Goal: Task Accomplishment & Management: Manage account settings

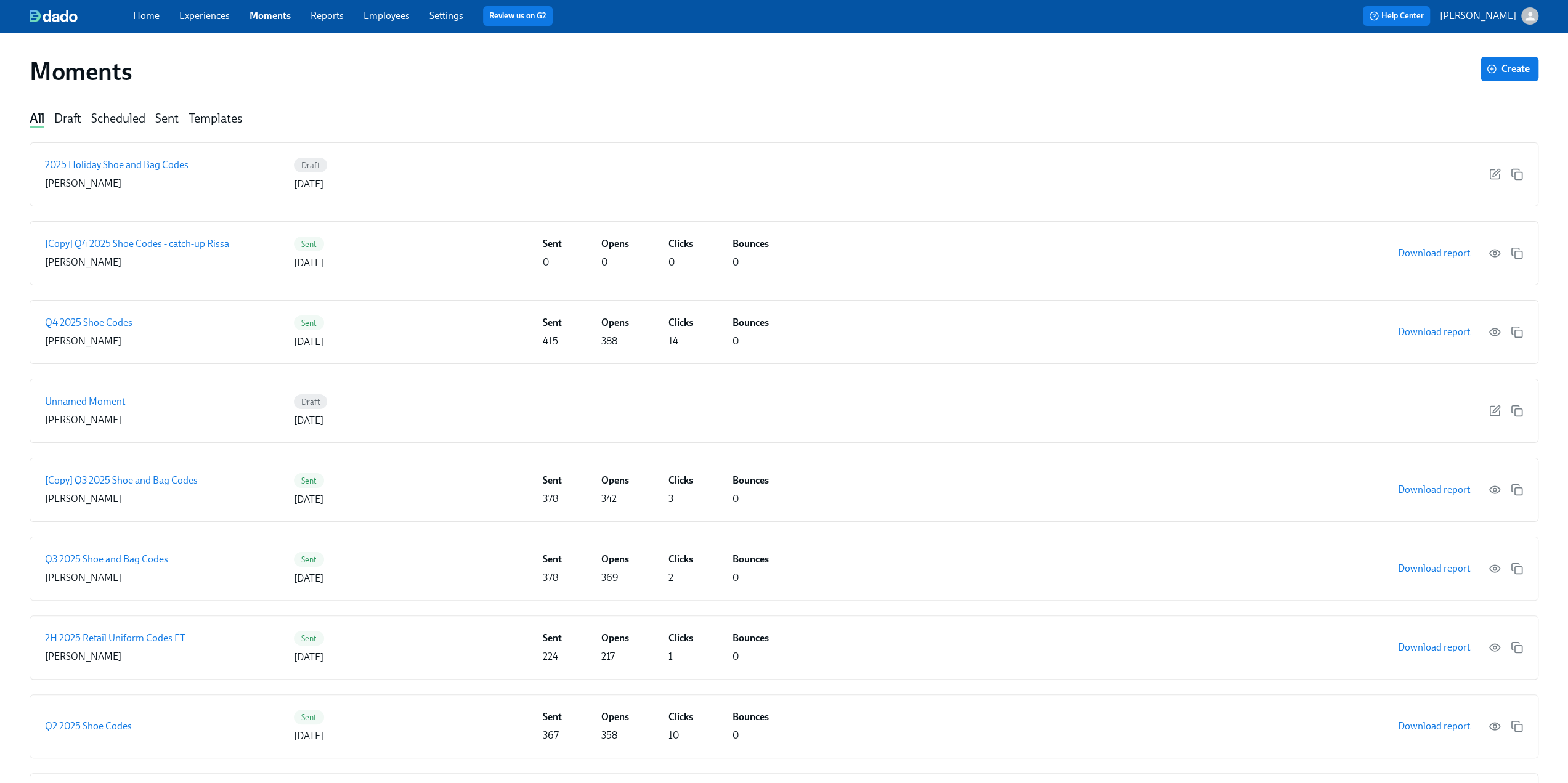
click at [210, 18] on link "Experiences" at bounding box center [204, 15] width 51 height 11
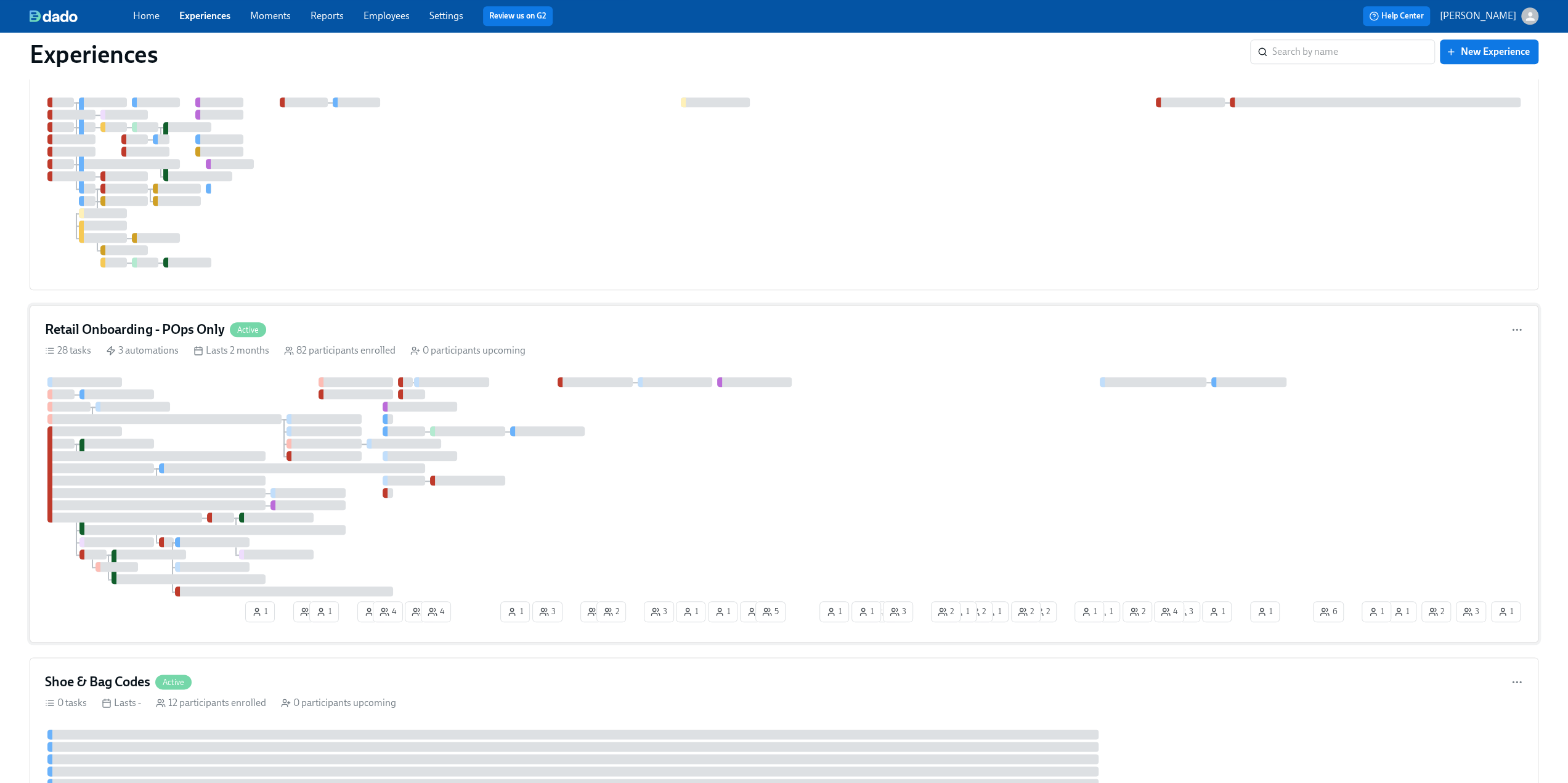
scroll to position [1109, 0]
click at [187, 311] on div "Retail Onboarding - POps Only Active 28 tasks 3 automations Lasts 2 months 82 p…" at bounding box center [784, 473] width 1509 height 337
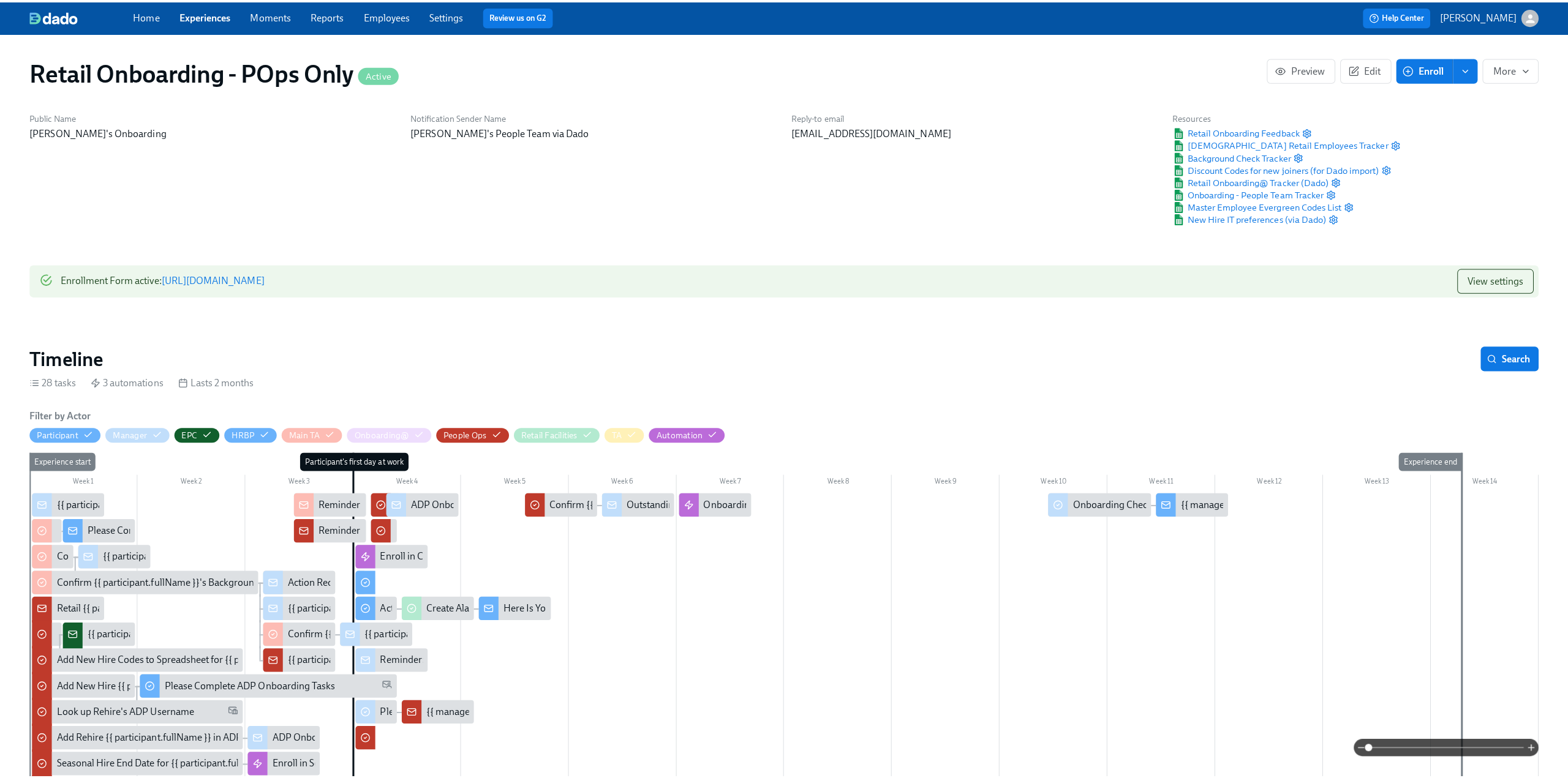
scroll to position [0, 15869]
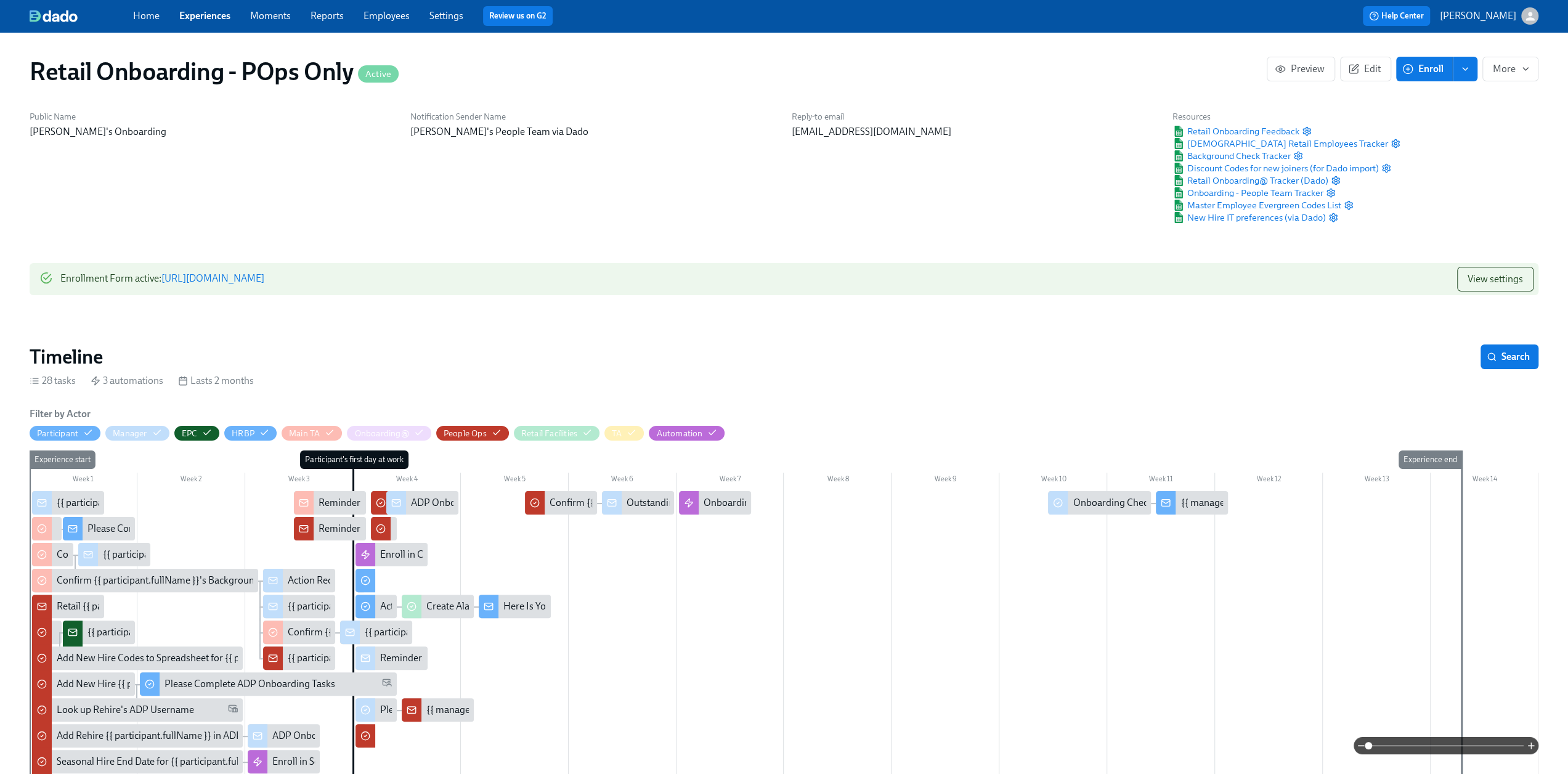
click at [936, 487] on span at bounding box center [1445, 745] width 155 height 17
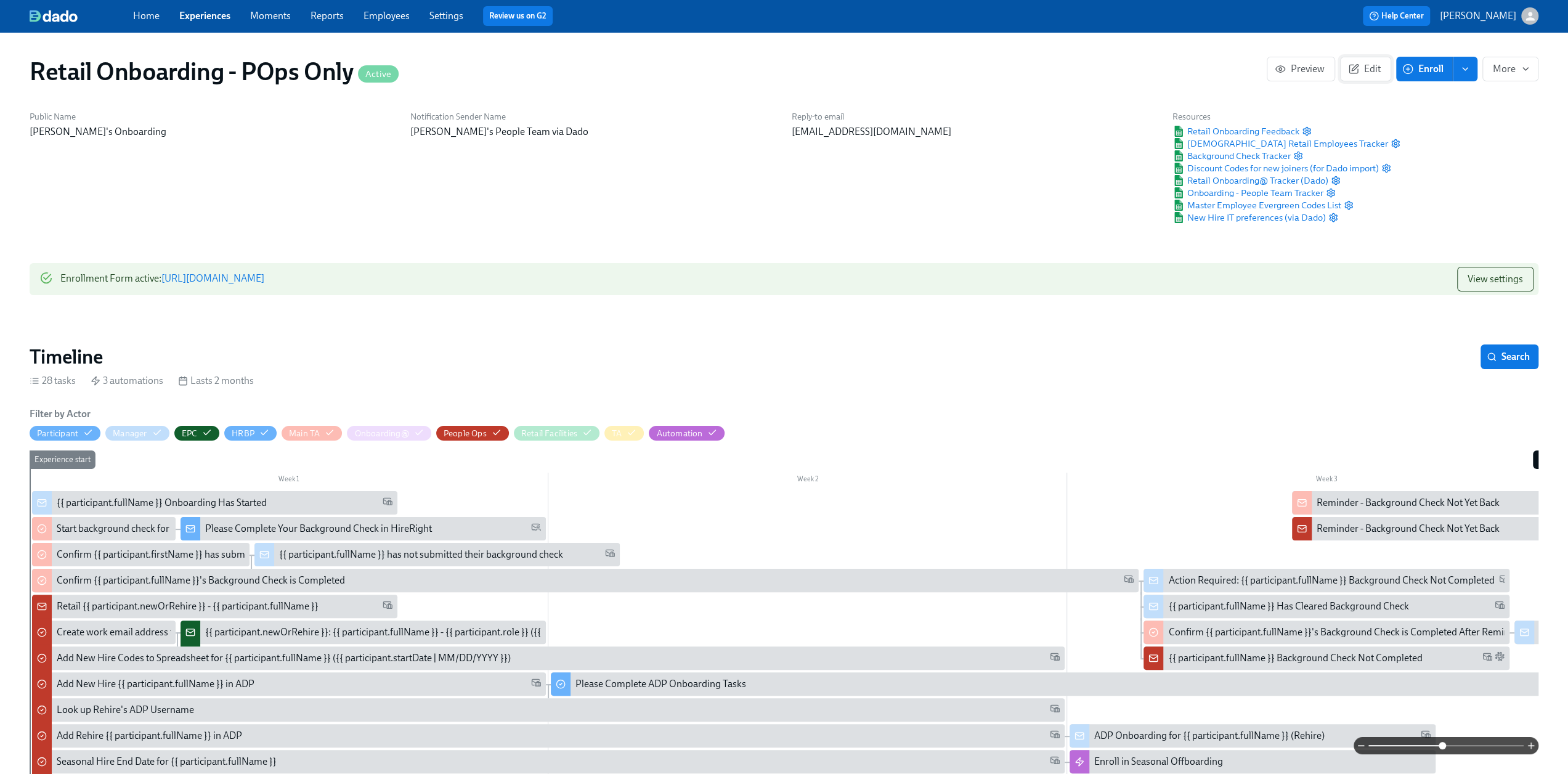
click at [936, 65] on span "Edit" at bounding box center [1366, 69] width 30 height 12
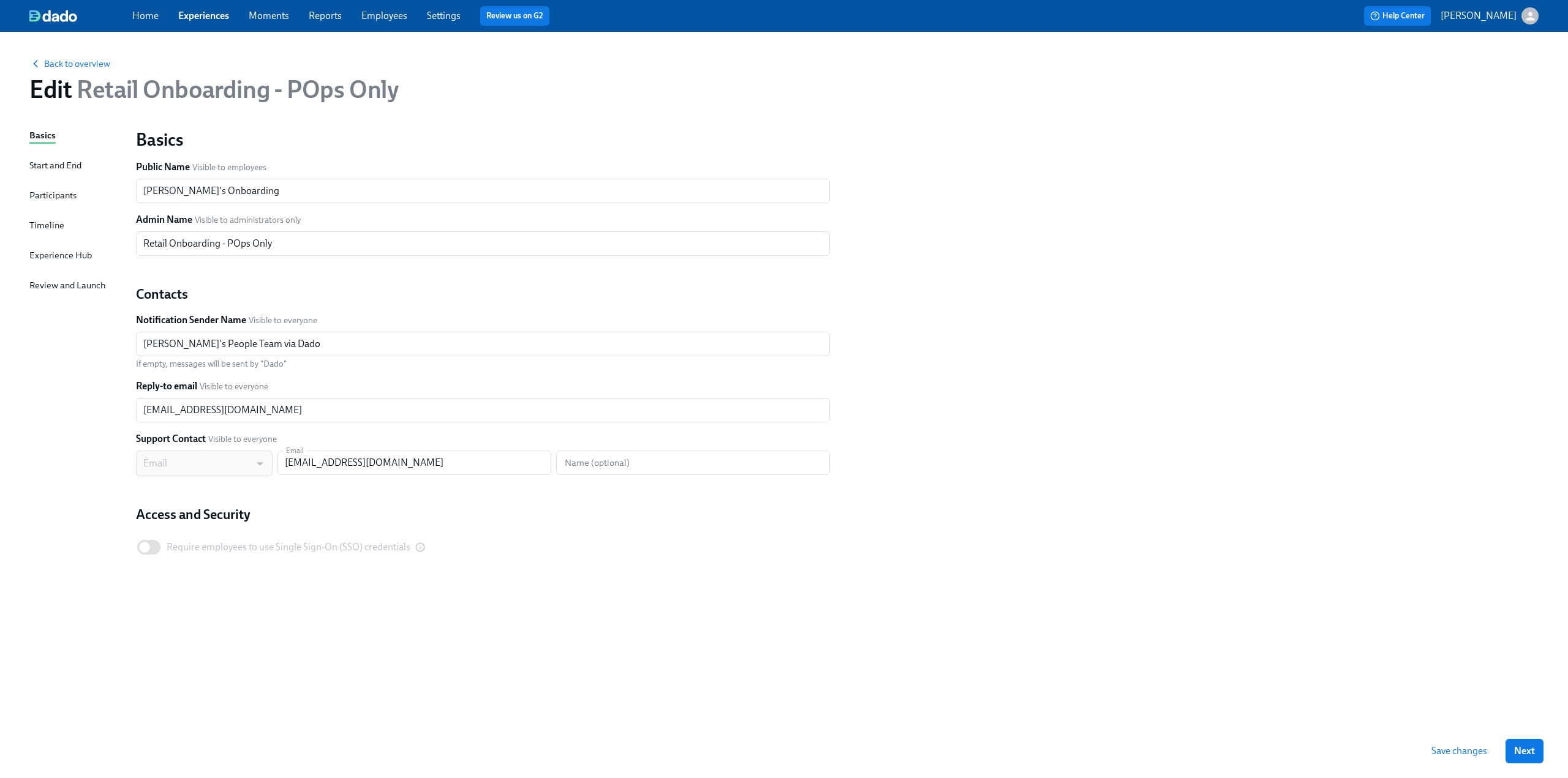
click at [29, 225] on div "Timeline" at bounding box center [47, 226] width 35 height 14
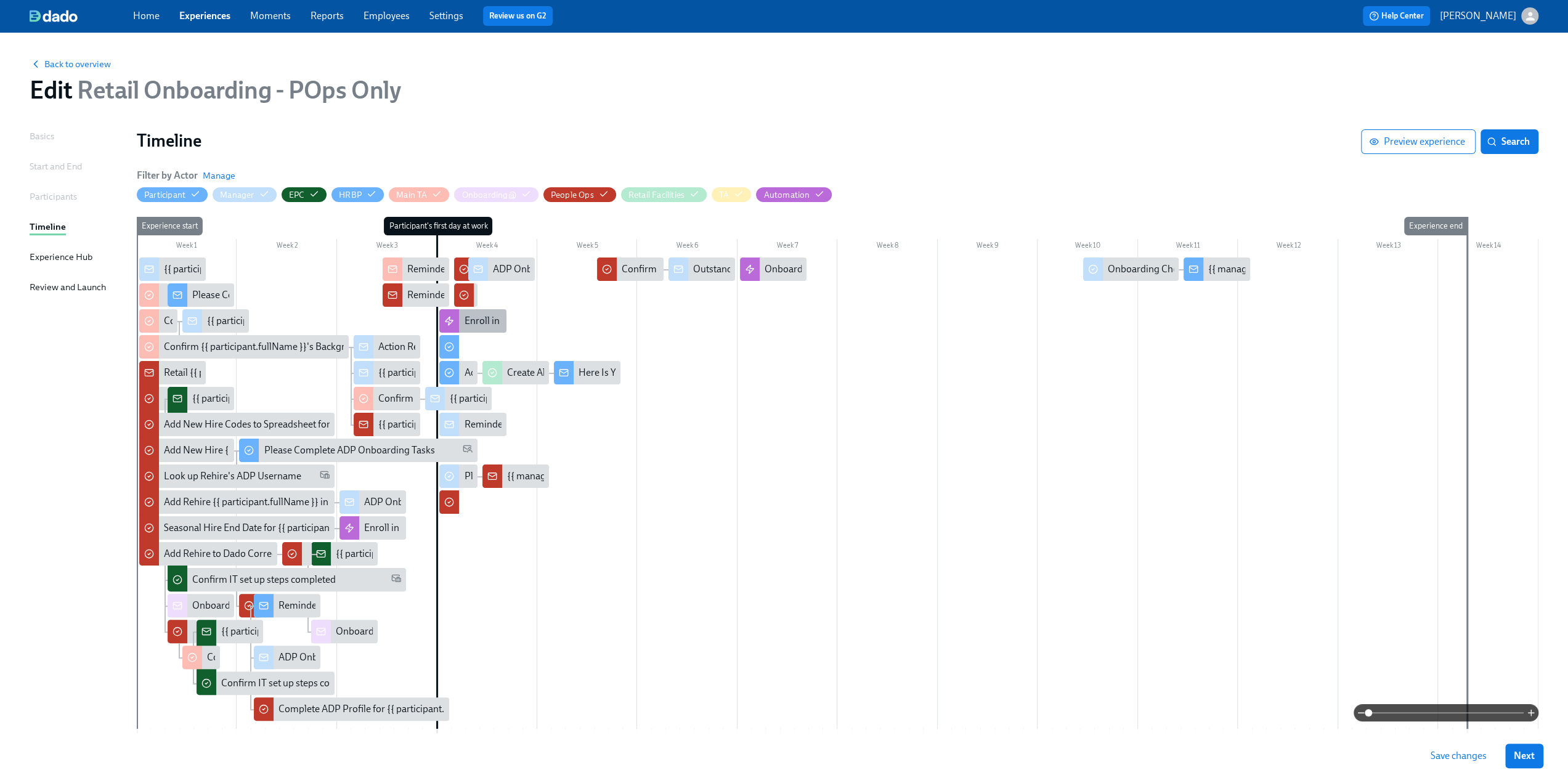
click at [480, 318] on div "Enroll in Code Emails" at bounding box center [508, 321] width 89 height 14
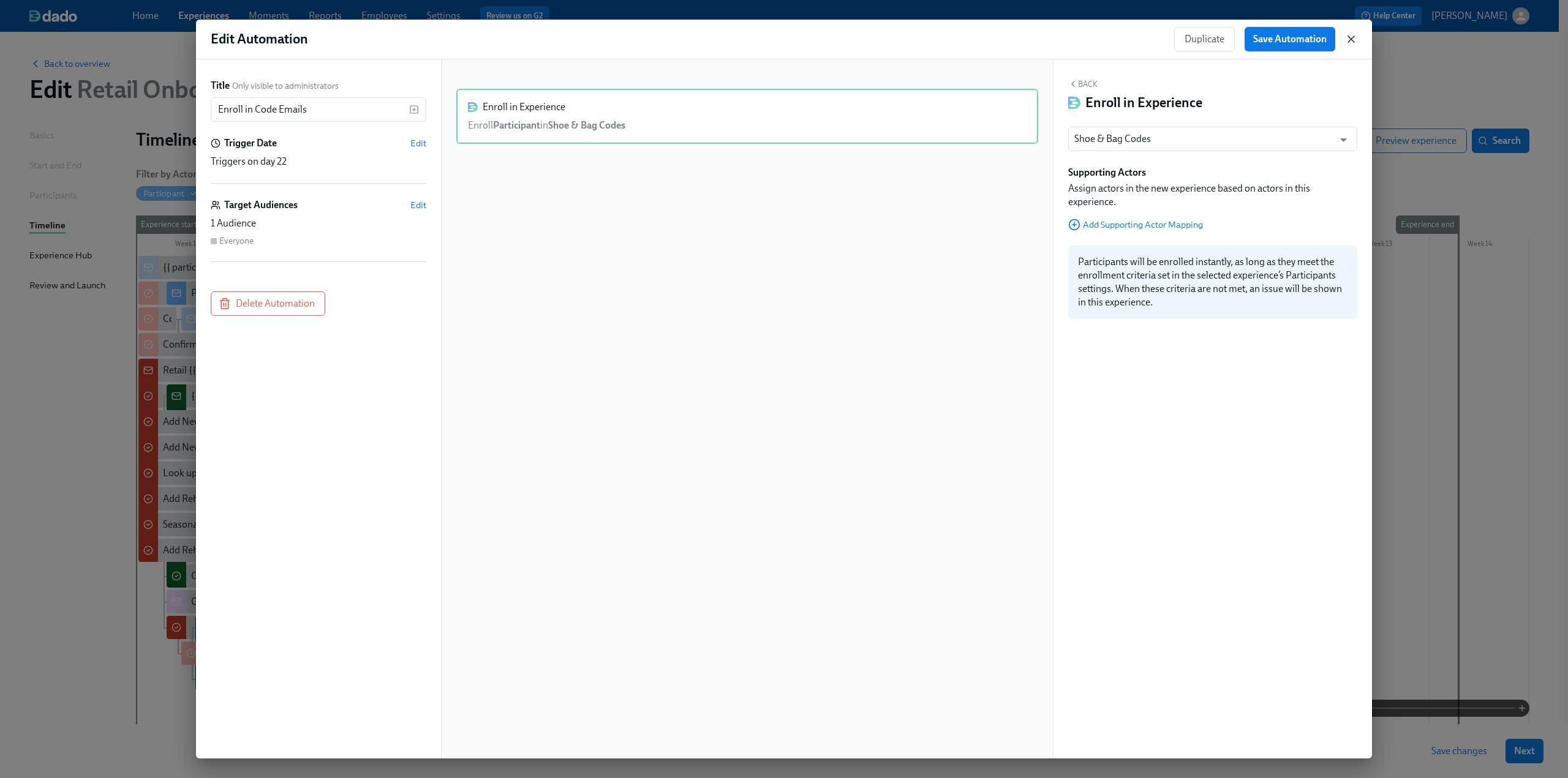
click at [931, 35] on icon "button" at bounding box center [1351, 39] width 12 height 12
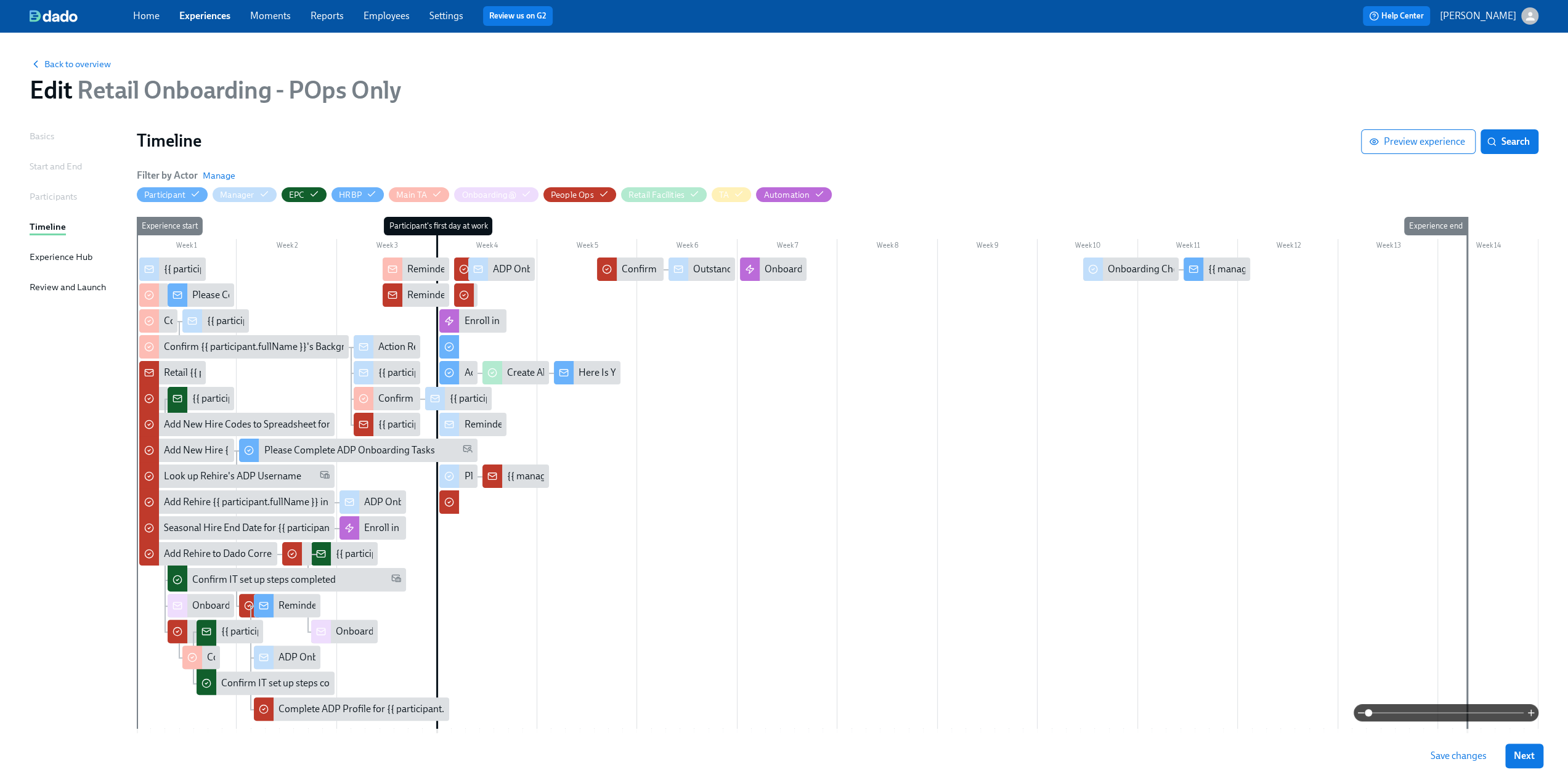
click at [450, 487] on div "Participant's first day at work" at bounding box center [444, 475] width 15 height 517
click at [551, 487] on div at bounding box center [837, 496] width 1402 height 476
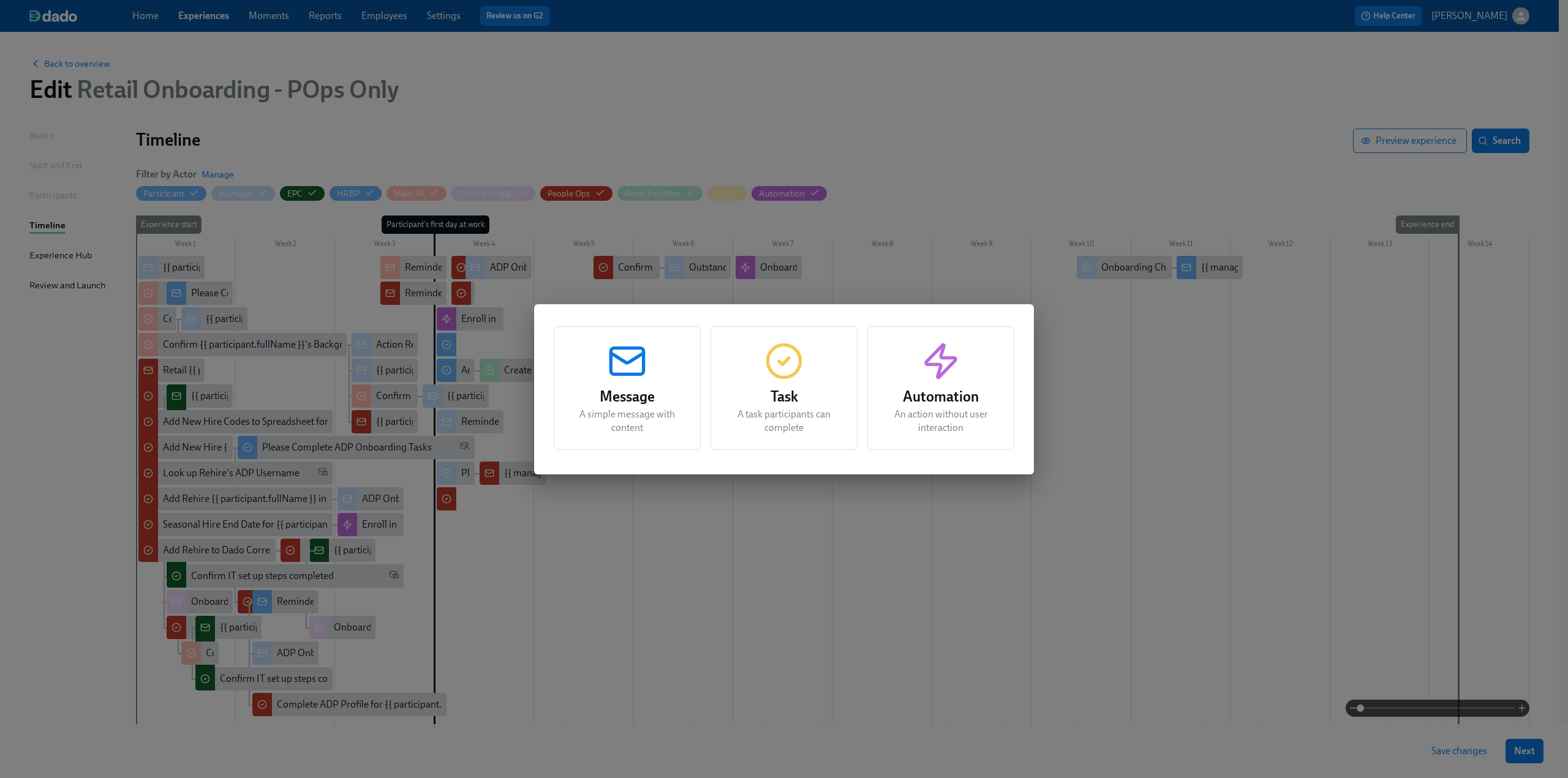
click at [794, 356] on icon "button" at bounding box center [784, 362] width 39 height 39
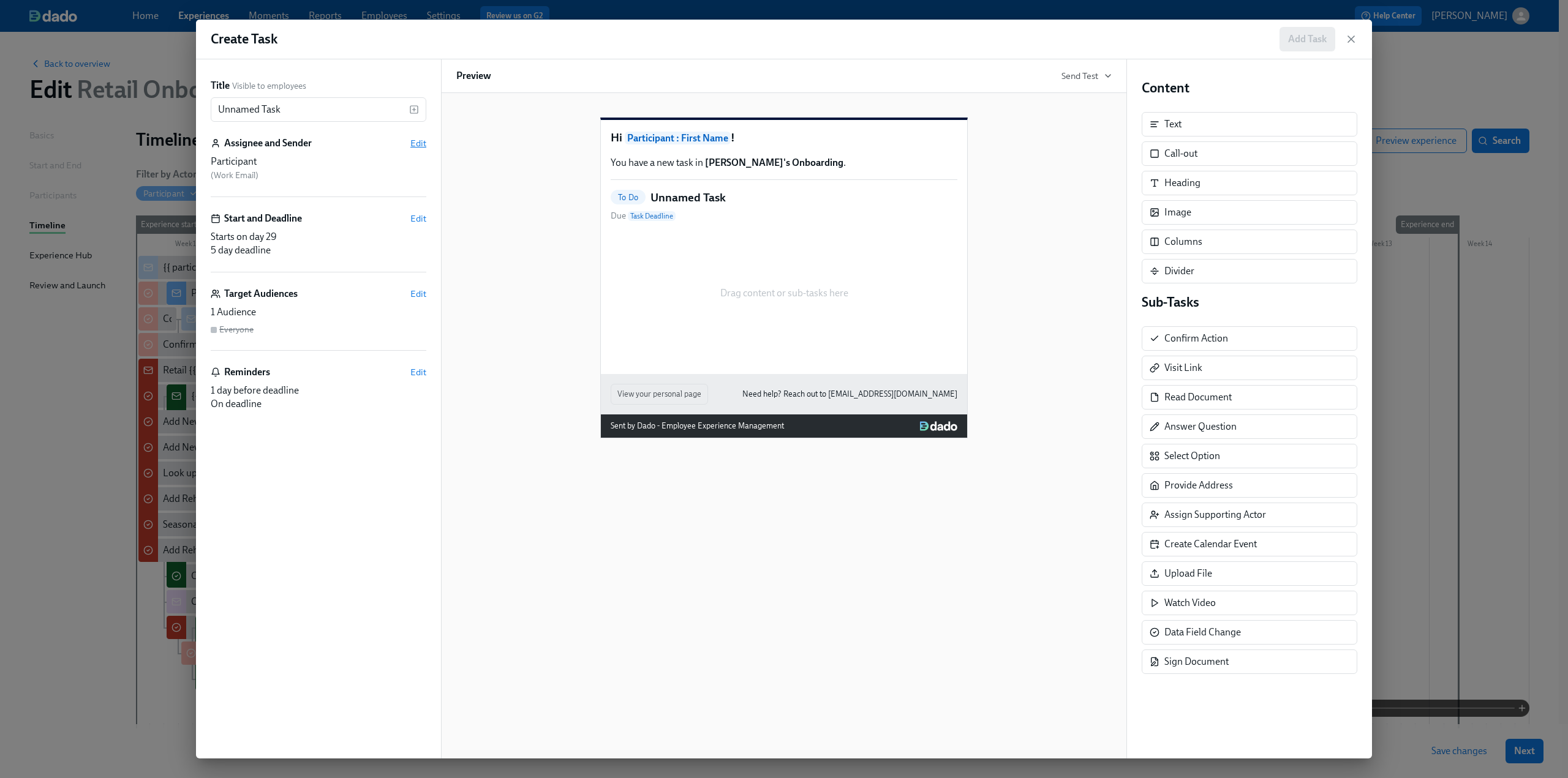
click at [415, 149] on span "Edit" at bounding box center [418, 143] width 16 height 12
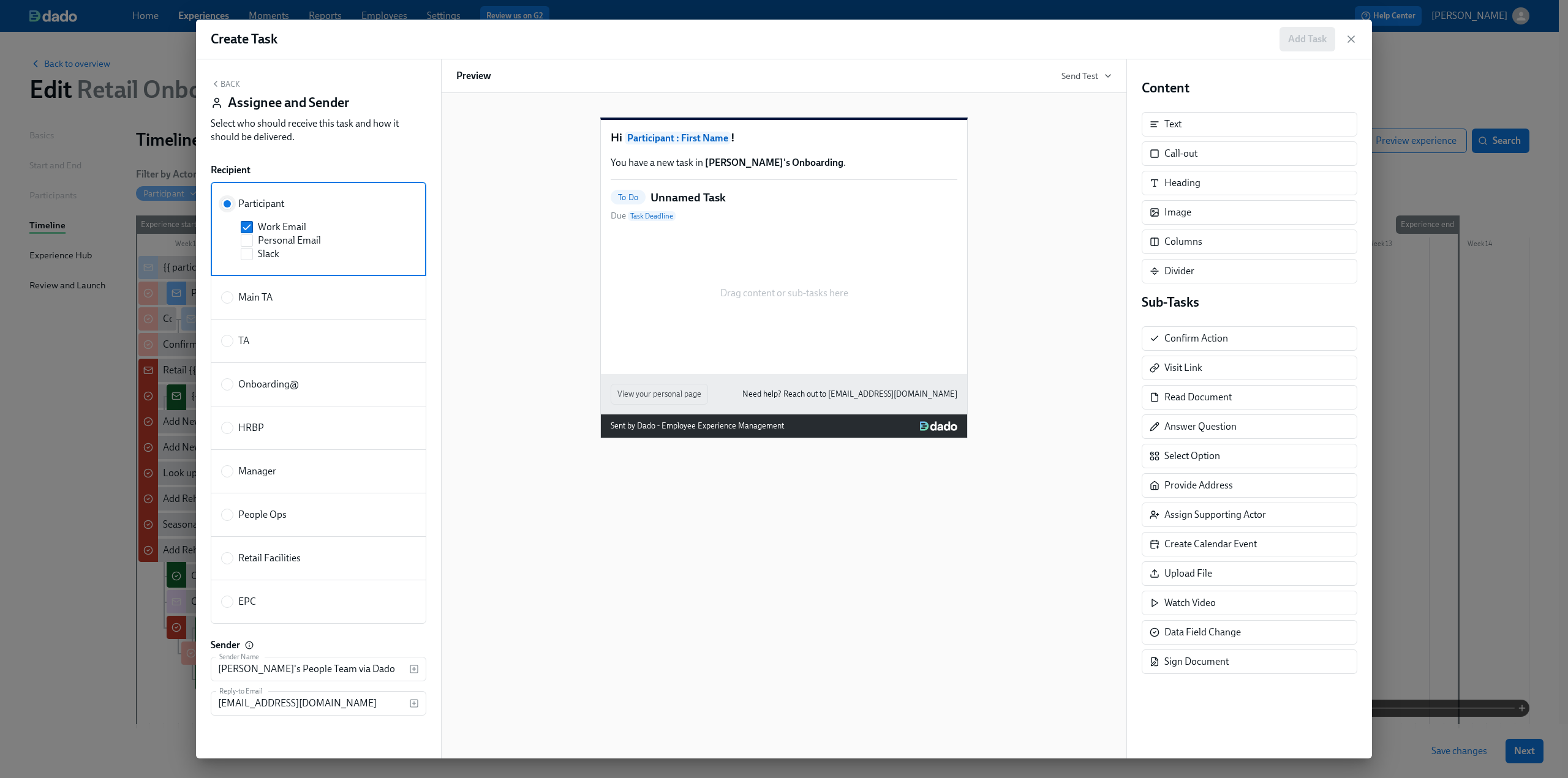
click at [223, 207] on input "Participant" at bounding box center [227, 204] width 11 height 11
click at [225, 293] on input "Main TA" at bounding box center [227, 298] width 11 height 11
radio input "true"
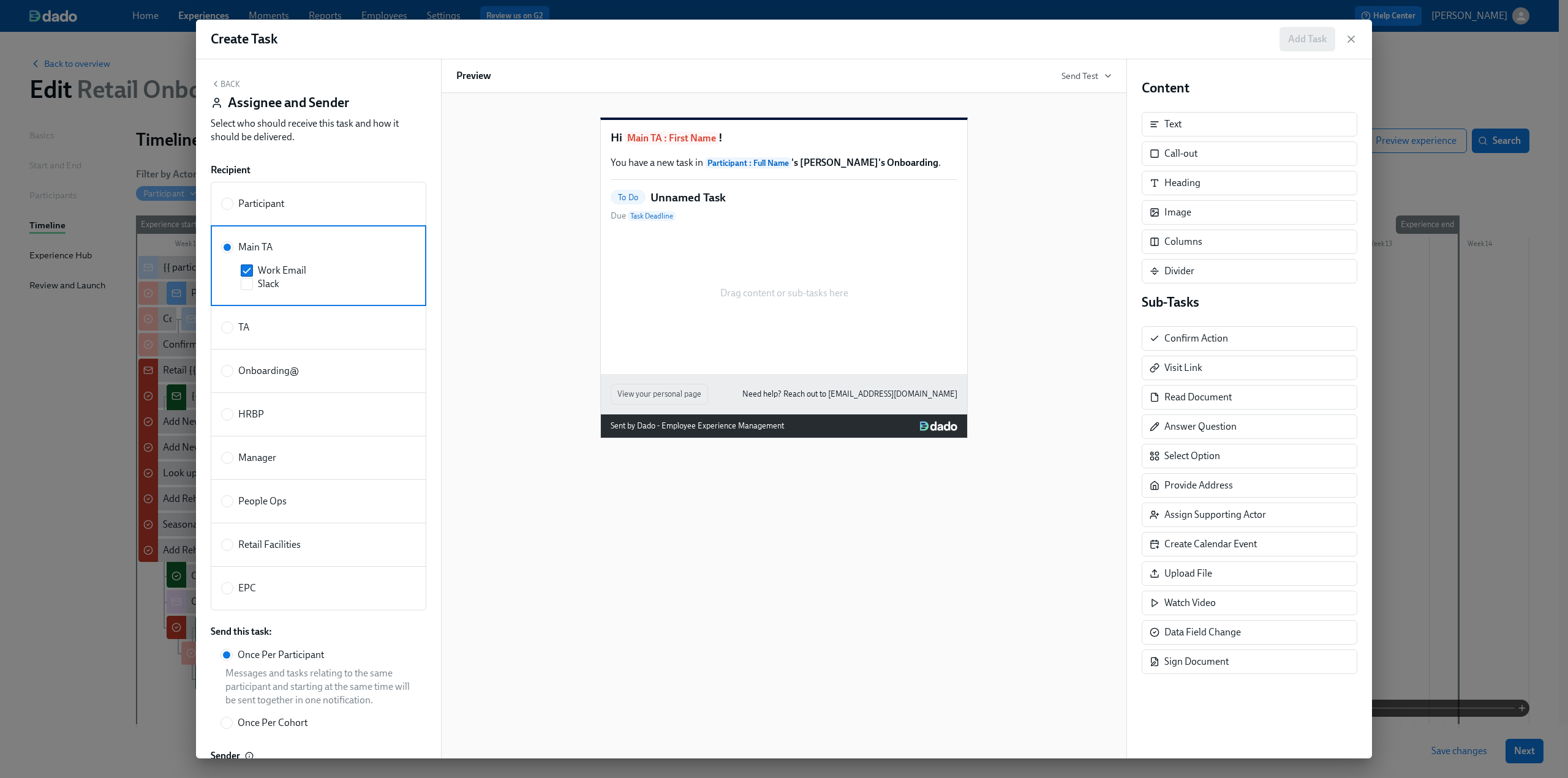
click at [235, 85] on button "Back" at bounding box center [225, 83] width 29 height 10
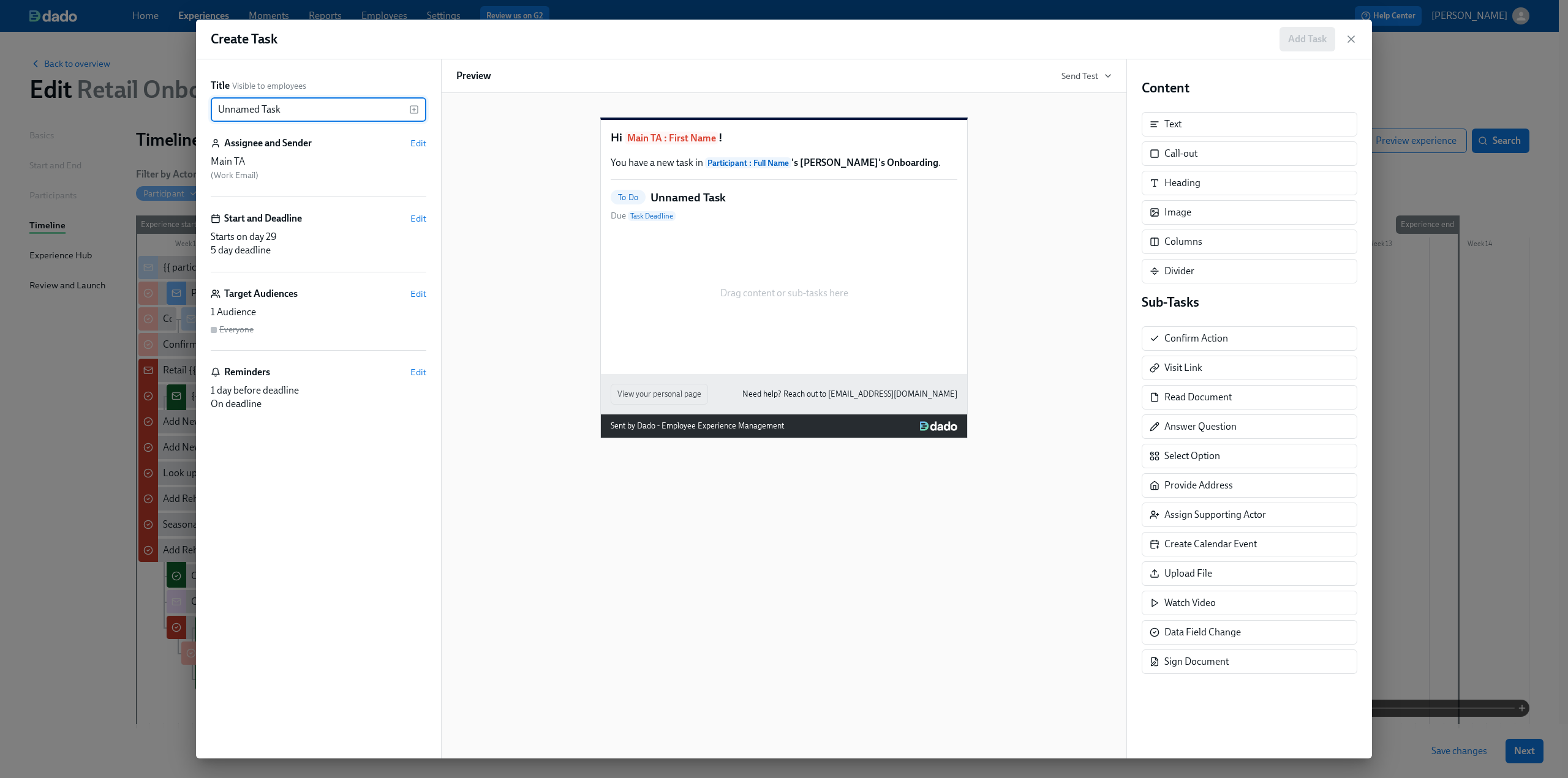
click at [286, 109] on input "Unnamed Task" at bounding box center [310, 110] width 199 height 25
drag, startPoint x: 329, startPoint y: 114, endPoint x: 189, endPoint y: 110, distance: 140.1
click at [189, 110] on div "Create Task Add Task Title Visible to employees Unnamed Task ​ Assignee and Sen…" at bounding box center [784, 389] width 1568 height 778
click at [417, 106] on icon "button" at bounding box center [414, 109] width 10 height 10
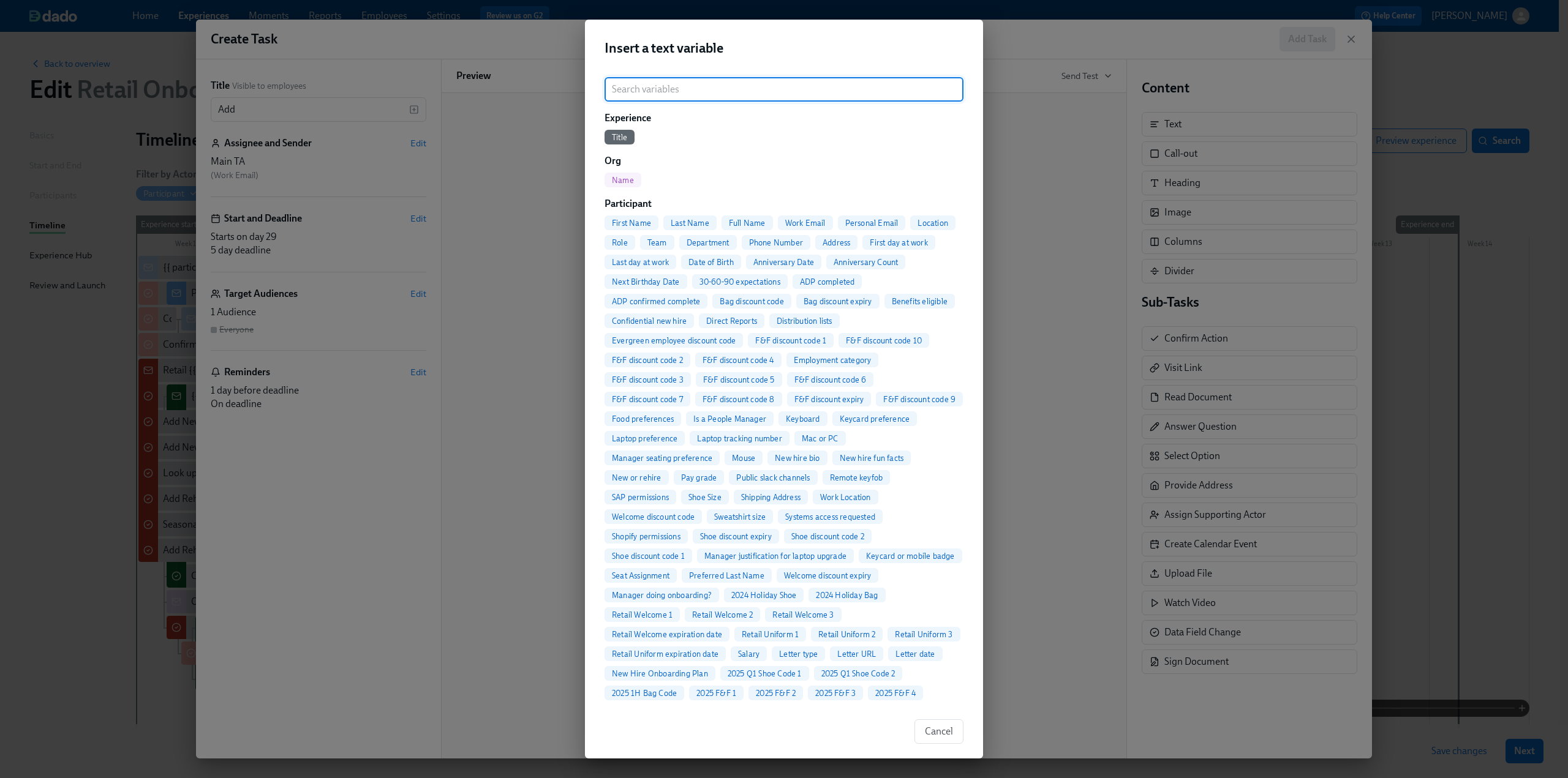
click at [635, 219] on span "First Name" at bounding box center [632, 223] width 54 height 9
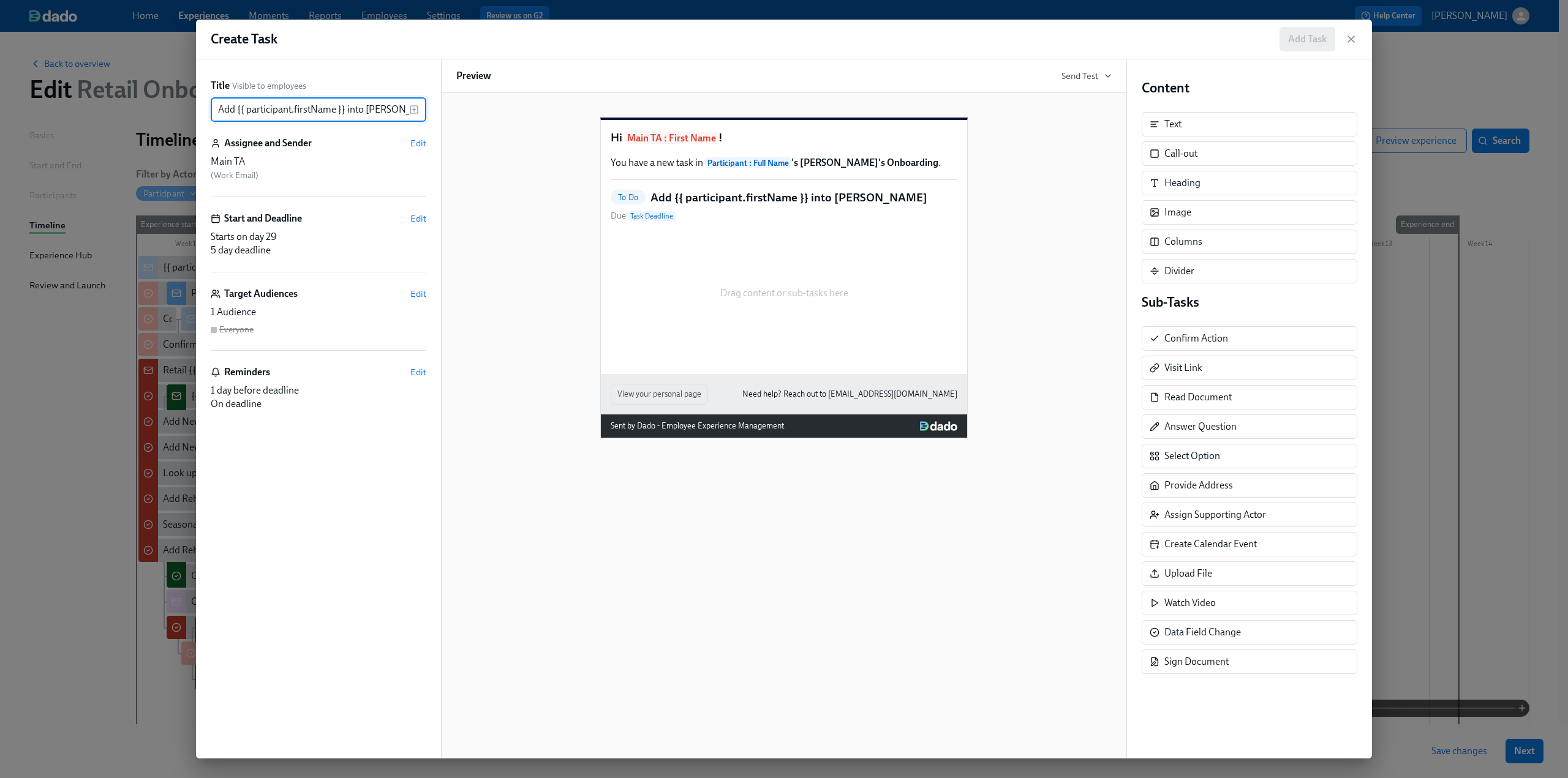
type input "Add {{ participant.firstName }} into [PERSON_NAME]"
click at [765, 242] on div "Hi Main TA : First Name ! You have a new task in Participant : Full Name 's [PE…" at bounding box center [784, 247] width 366 height 254
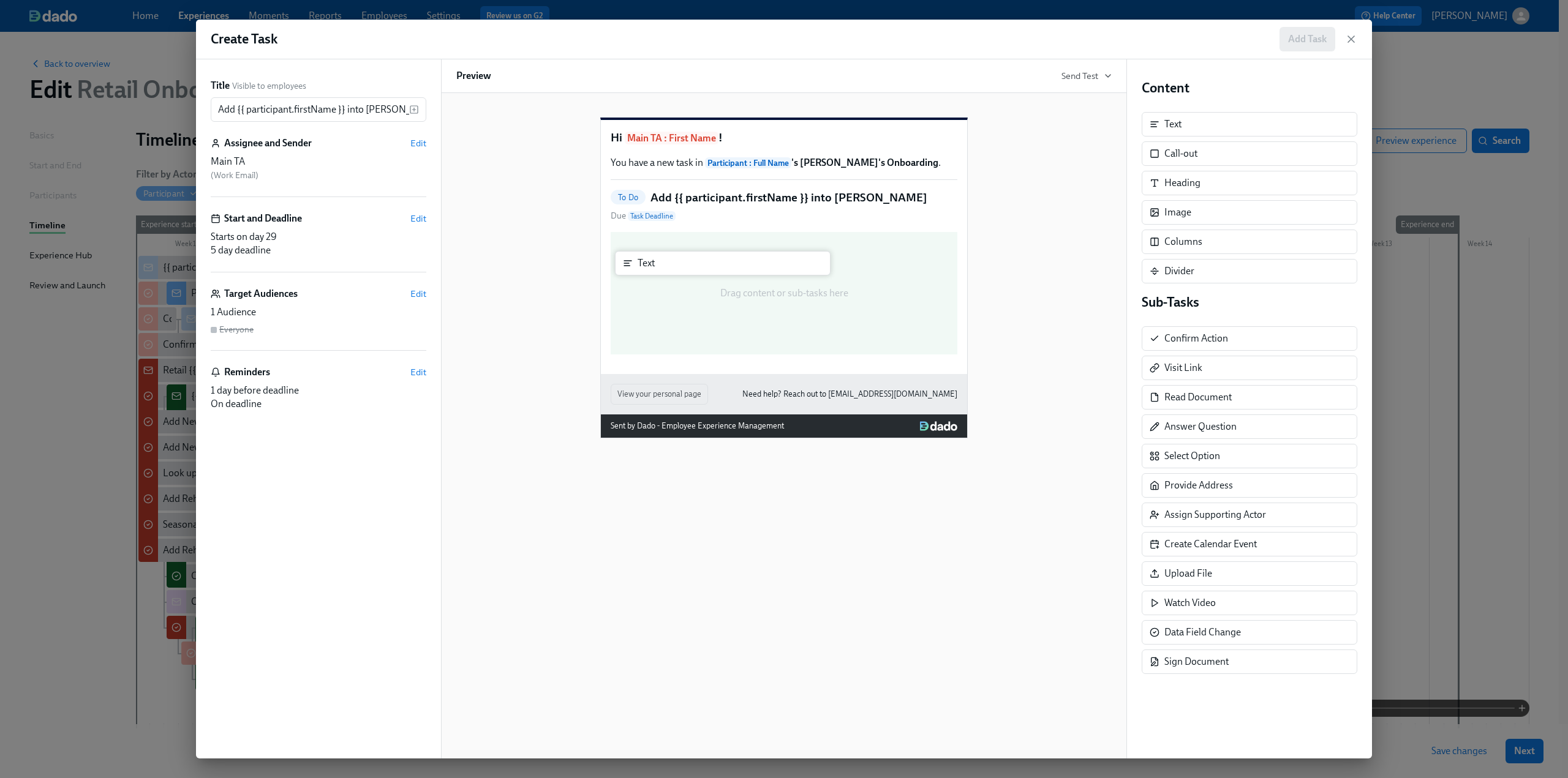
drag, startPoint x: 1186, startPoint y: 114, endPoint x: 652, endPoint y: 259, distance: 553.3
click at [652, 259] on div "Title Visible to employees Add {{ participant.firstName }} into [PERSON_NAME] ​…" at bounding box center [784, 409] width 1176 height 699
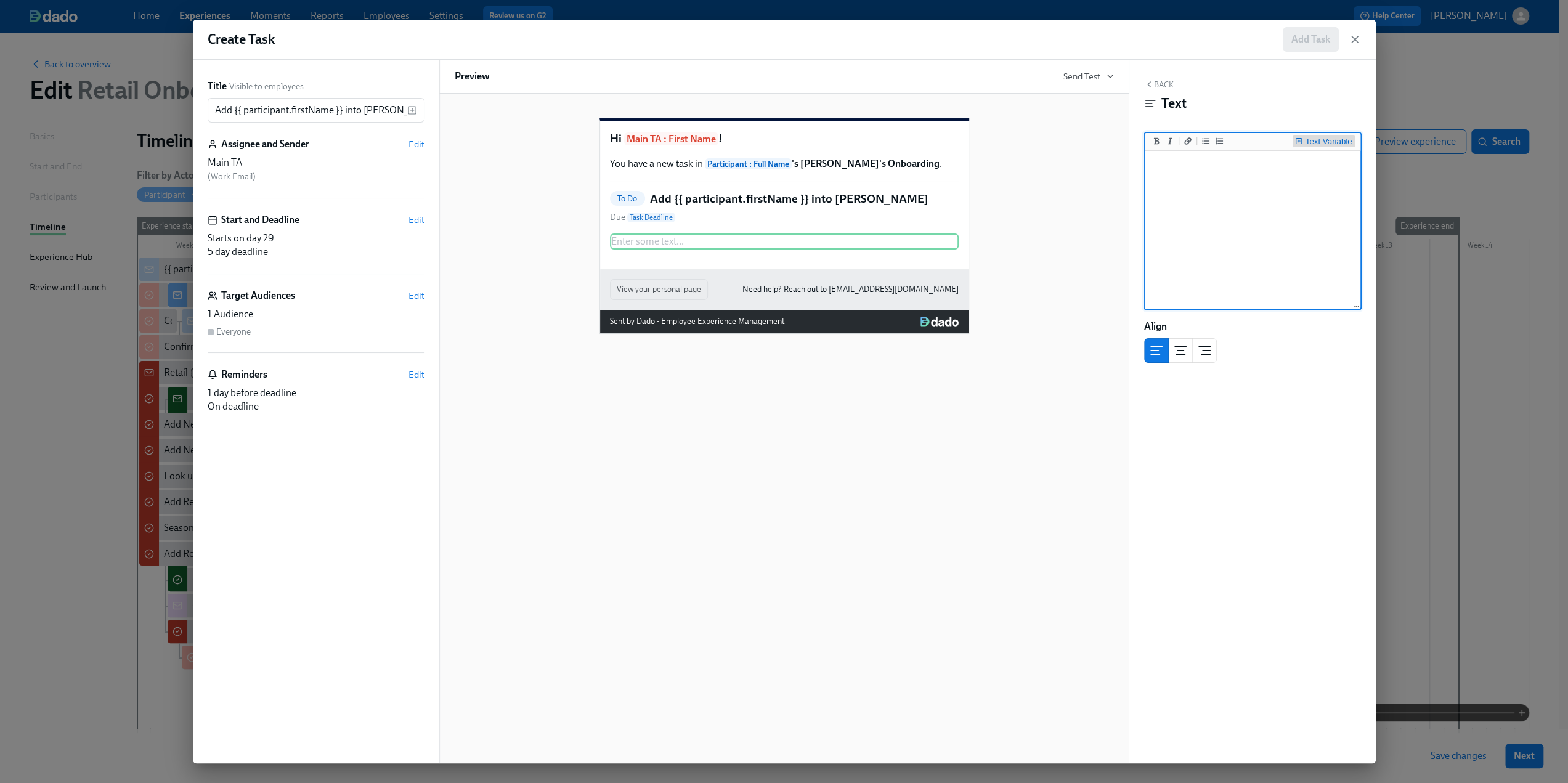
click at [936, 138] on div "Text Variable" at bounding box center [1328, 141] width 47 height 8
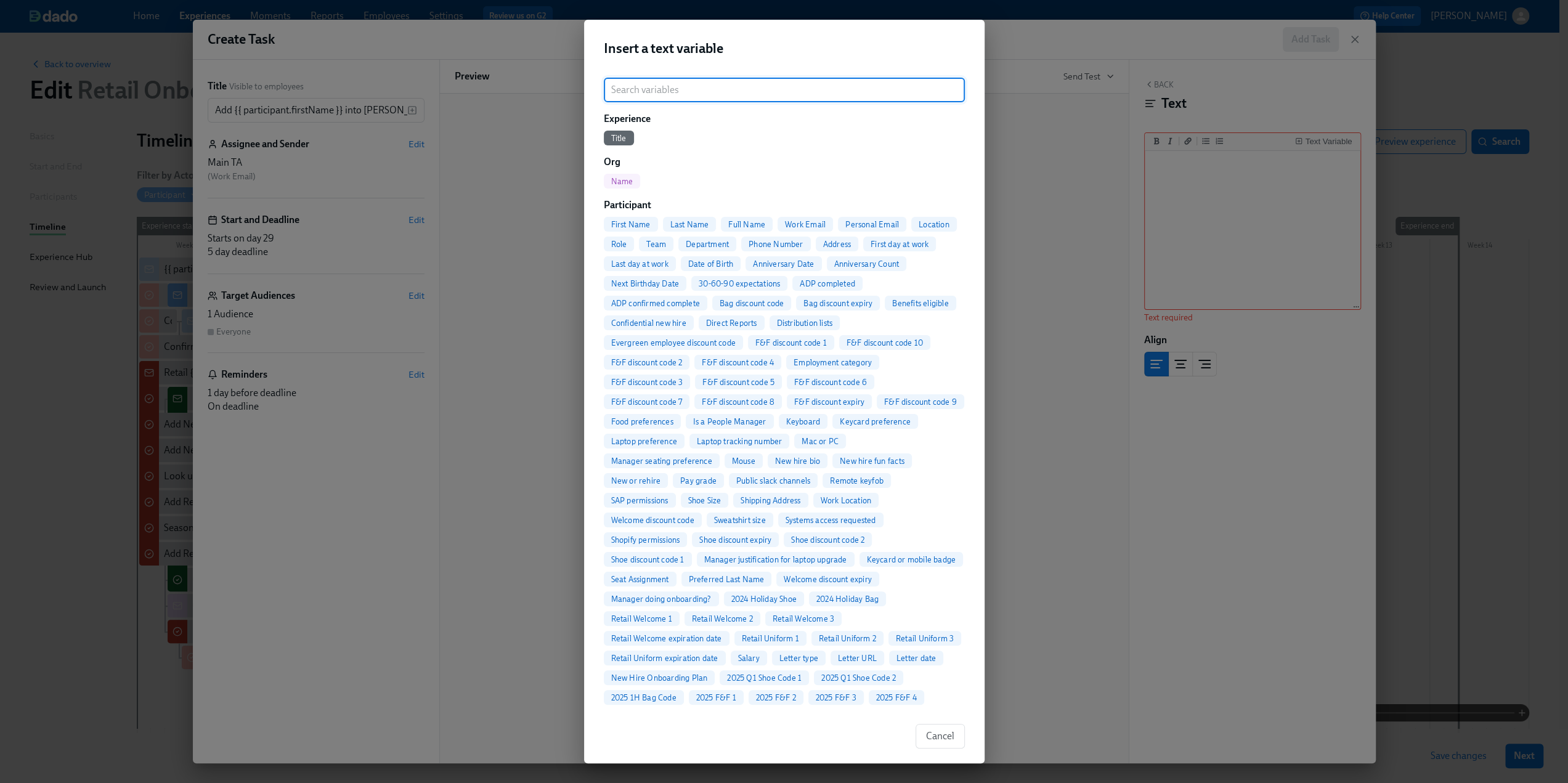
click at [741, 224] on span "Full Name" at bounding box center [747, 225] width 51 height 9
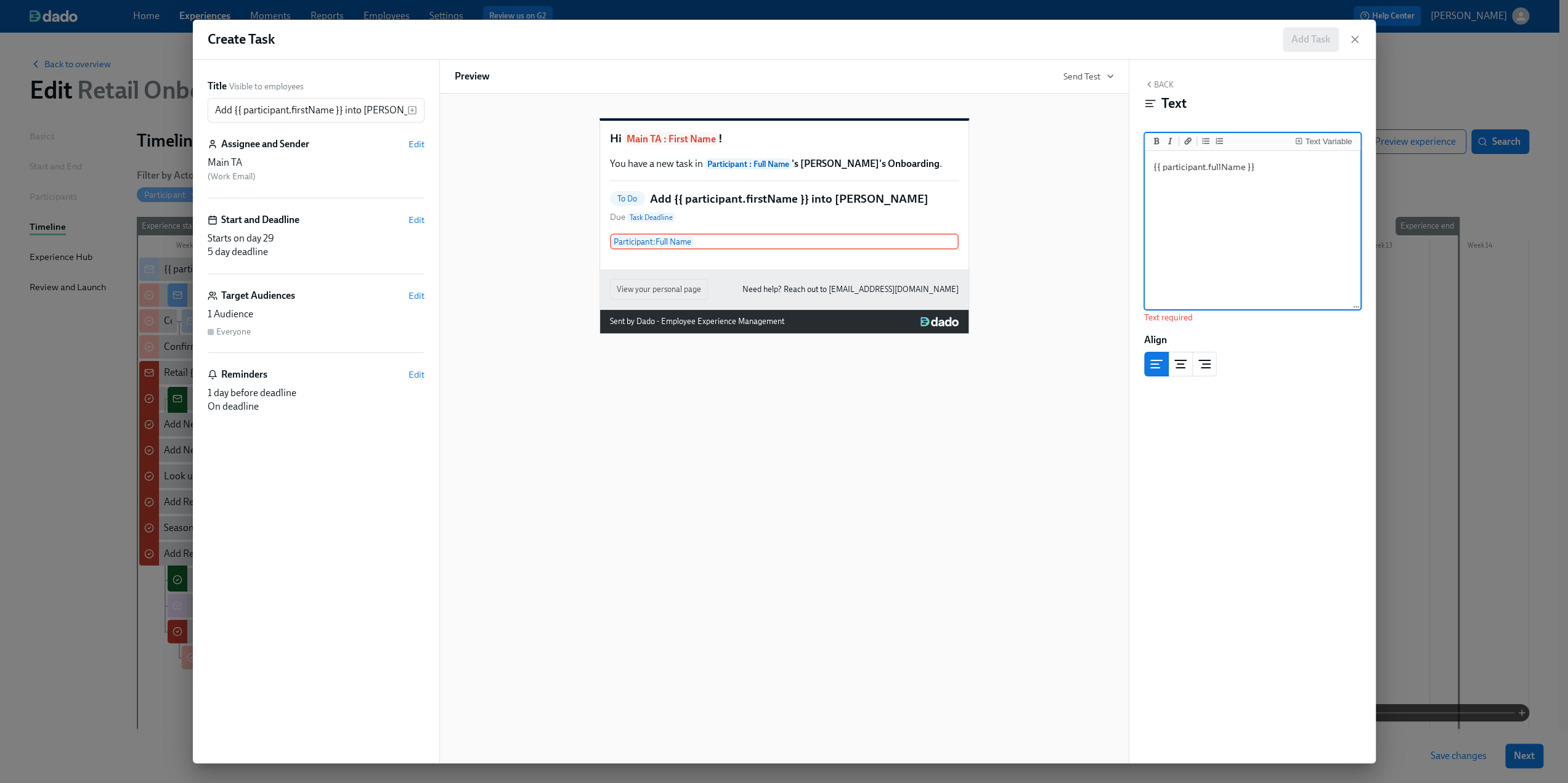
click at [936, 168] on textarea "{{ participant.fullName }}" at bounding box center [1253, 231] width 211 height 154
type textarea "{{ participant.fullName }} started [DATE] ("
click at [936, 141] on div "Text Variable" at bounding box center [1328, 141] width 47 height 8
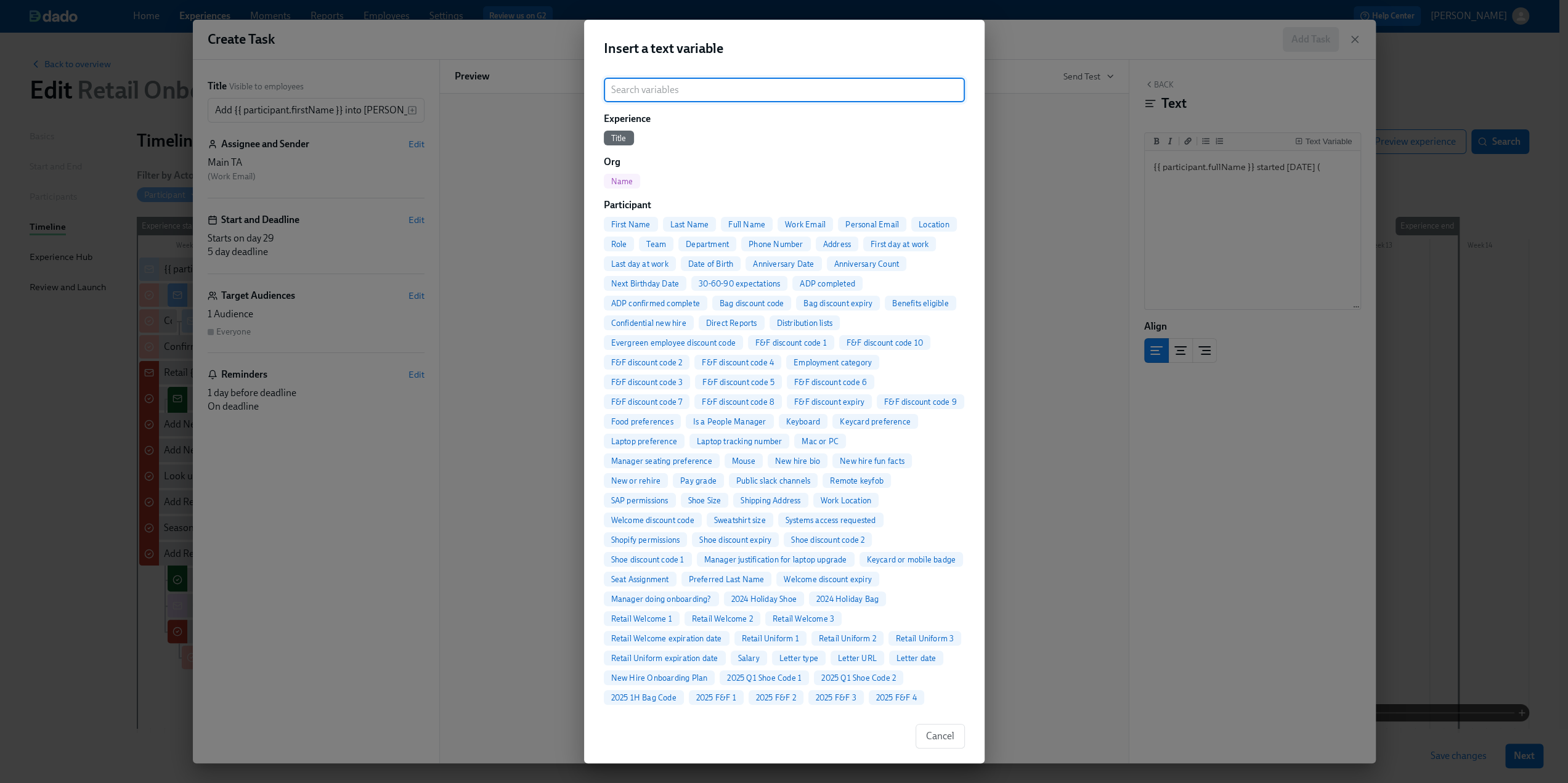
click at [682, 91] on input "search" at bounding box center [784, 90] width 361 height 25
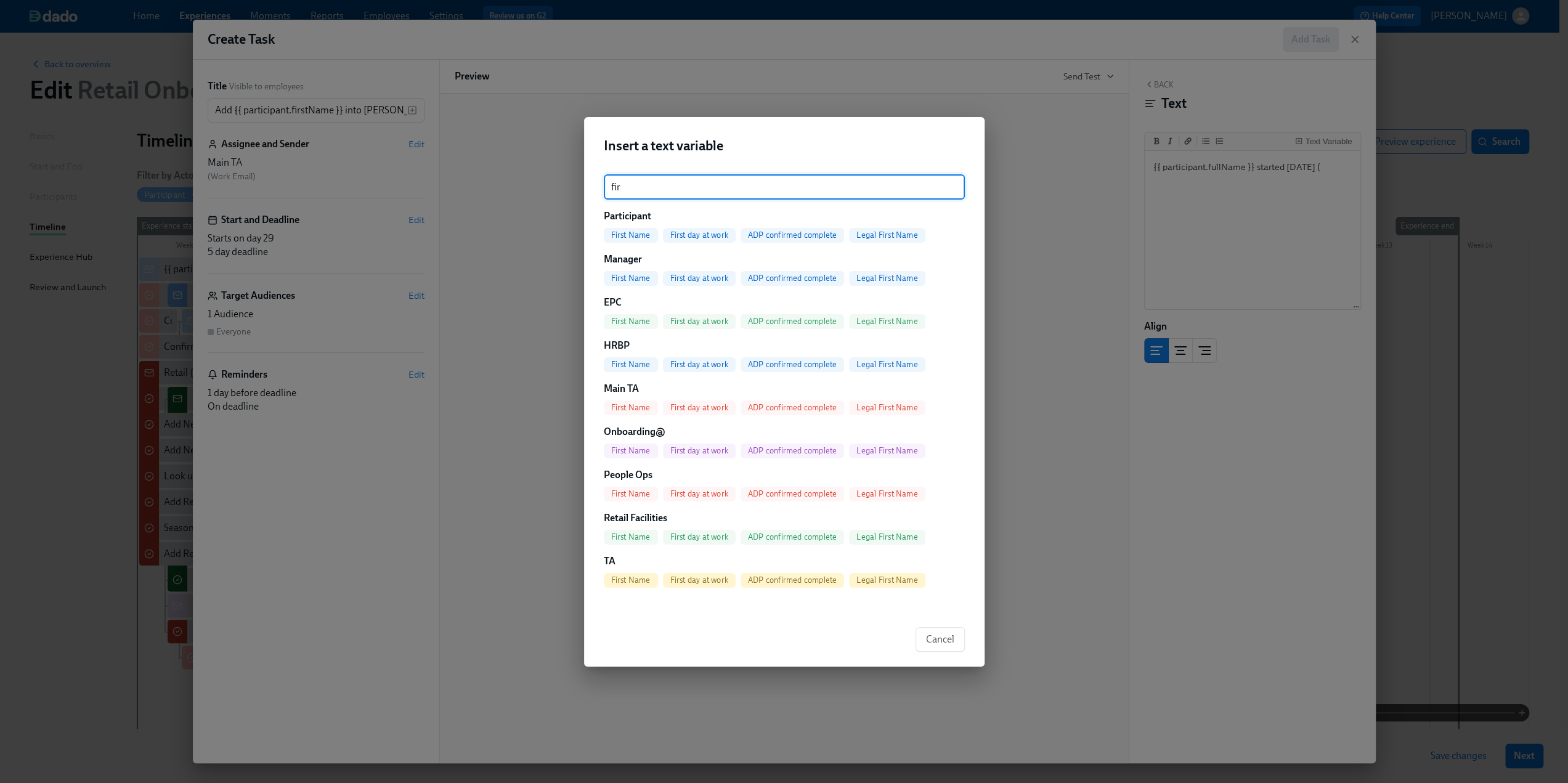
type input "fir"
click at [722, 234] on span "First day at work" at bounding box center [700, 235] width 73 height 9
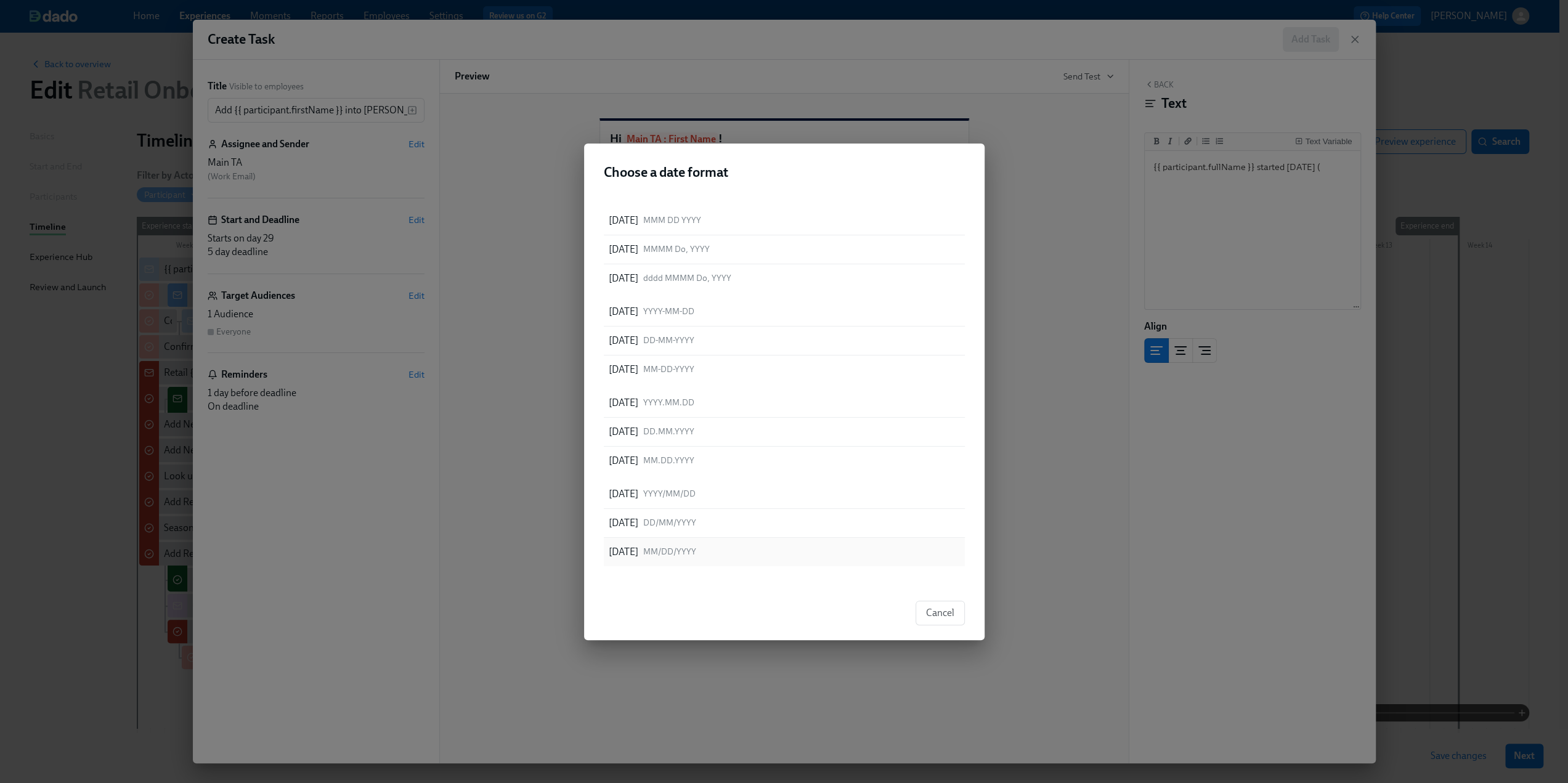
click at [719, 487] on div "[DATE] MM/DD/YYYY" at bounding box center [784, 552] width 361 height 28
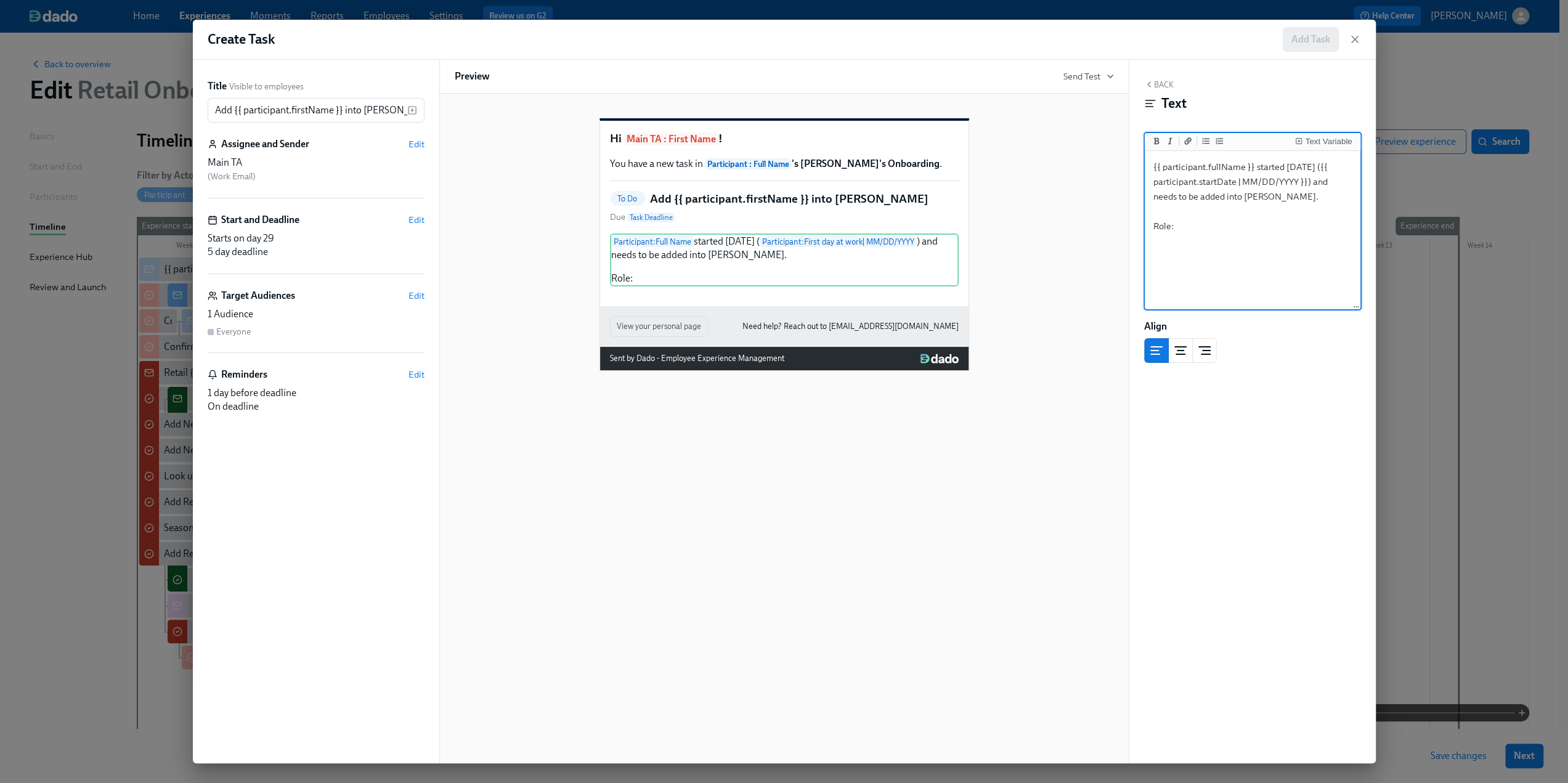
type textarea "{{ participant.fullName }} started [DATE] ({{ participant.startDate | MM/DD/YYY…"
click at [936, 133] on div "Text Variable" at bounding box center [1253, 142] width 216 height 18
click at [936, 138] on div "Text Variable" at bounding box center [1328, 141] width 47 height 8
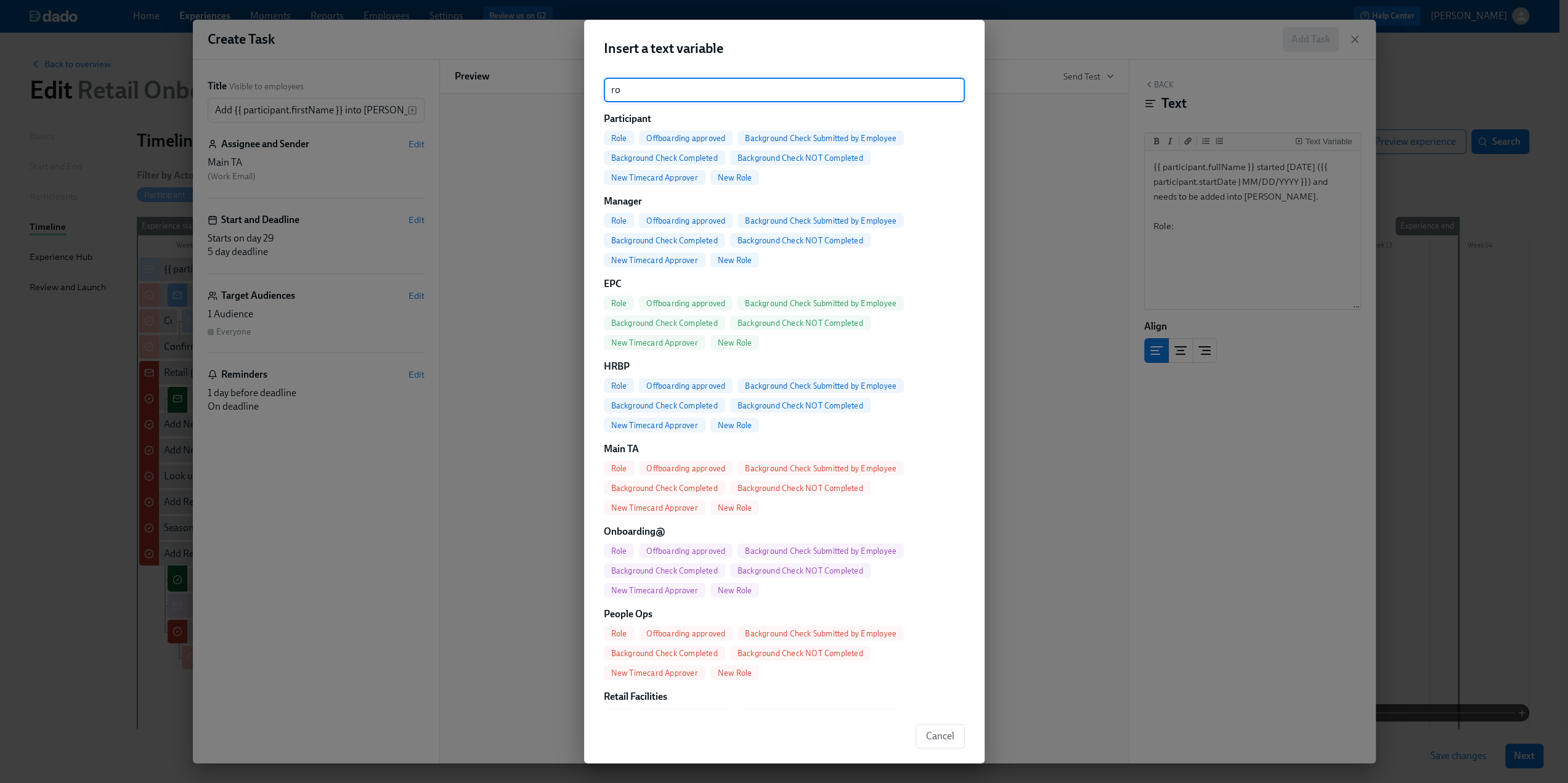
type input "ro"
click at [626, 139] on span "Role" at bounding box center [619, 138] width 31 height 9
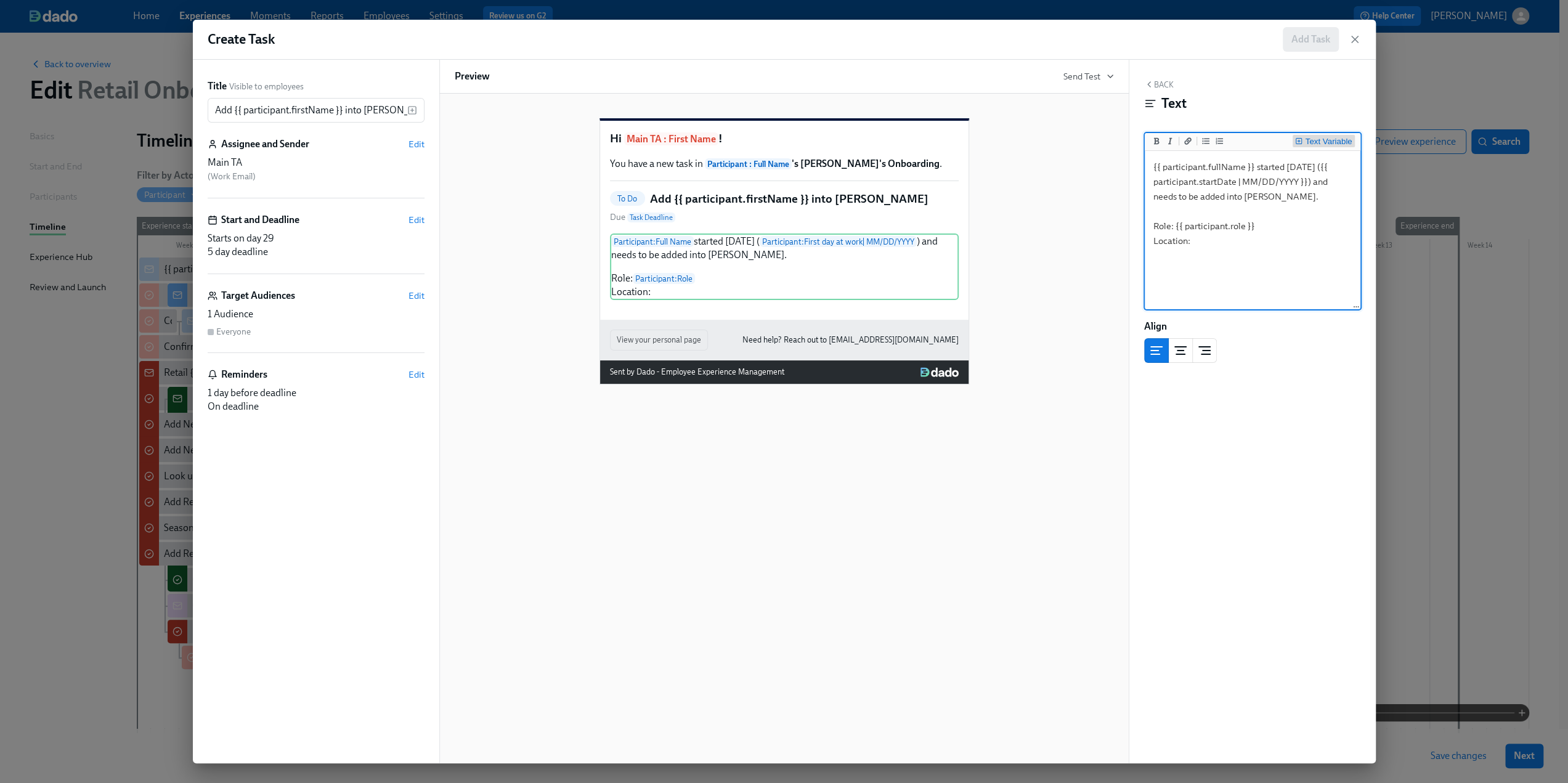
type textarea "{{ participant.fullName }} started [DATE] ({{ participant.startDate | MM/DD/YYY…"
click at [936, 138] on div "Text Variable" at bounding box center [1328, 141] width 47 height 8
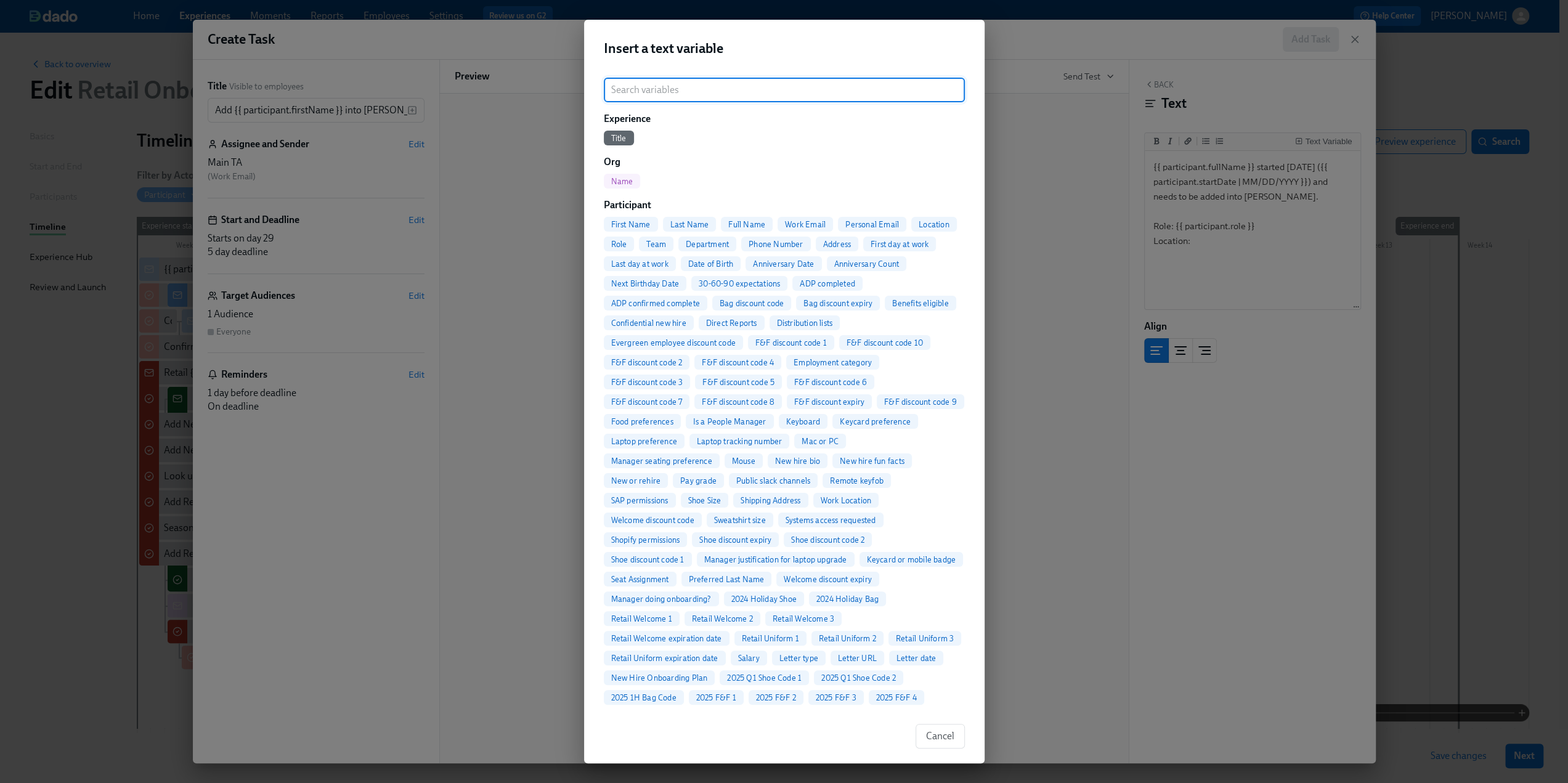
click at [674, 94] on input "search" at bounding box center [784, 90] width 361 height 25
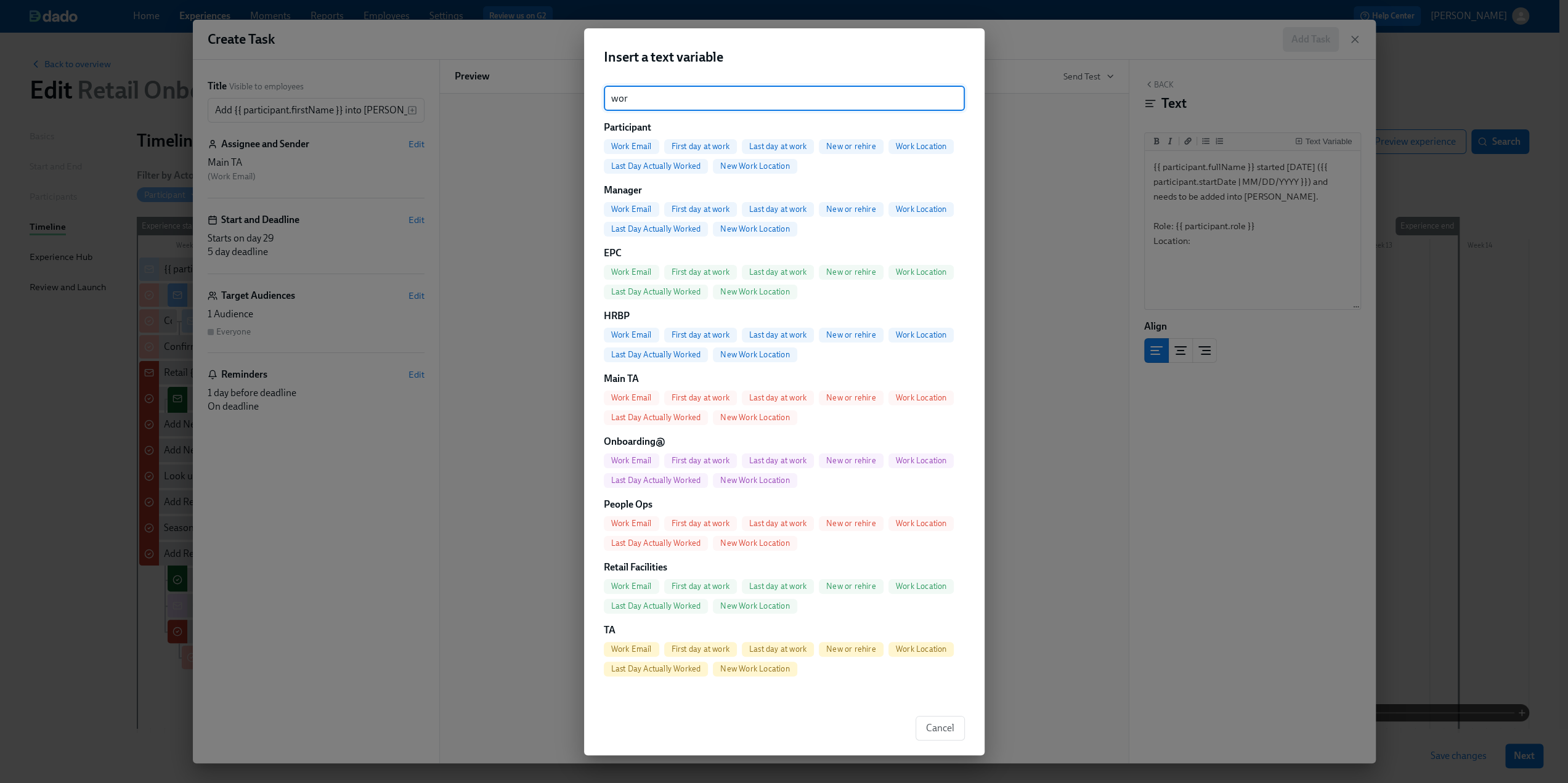
type input "wor"
click at [936, 140] on div "Work Location" at bounding box center [921, 147] width 66 height 15
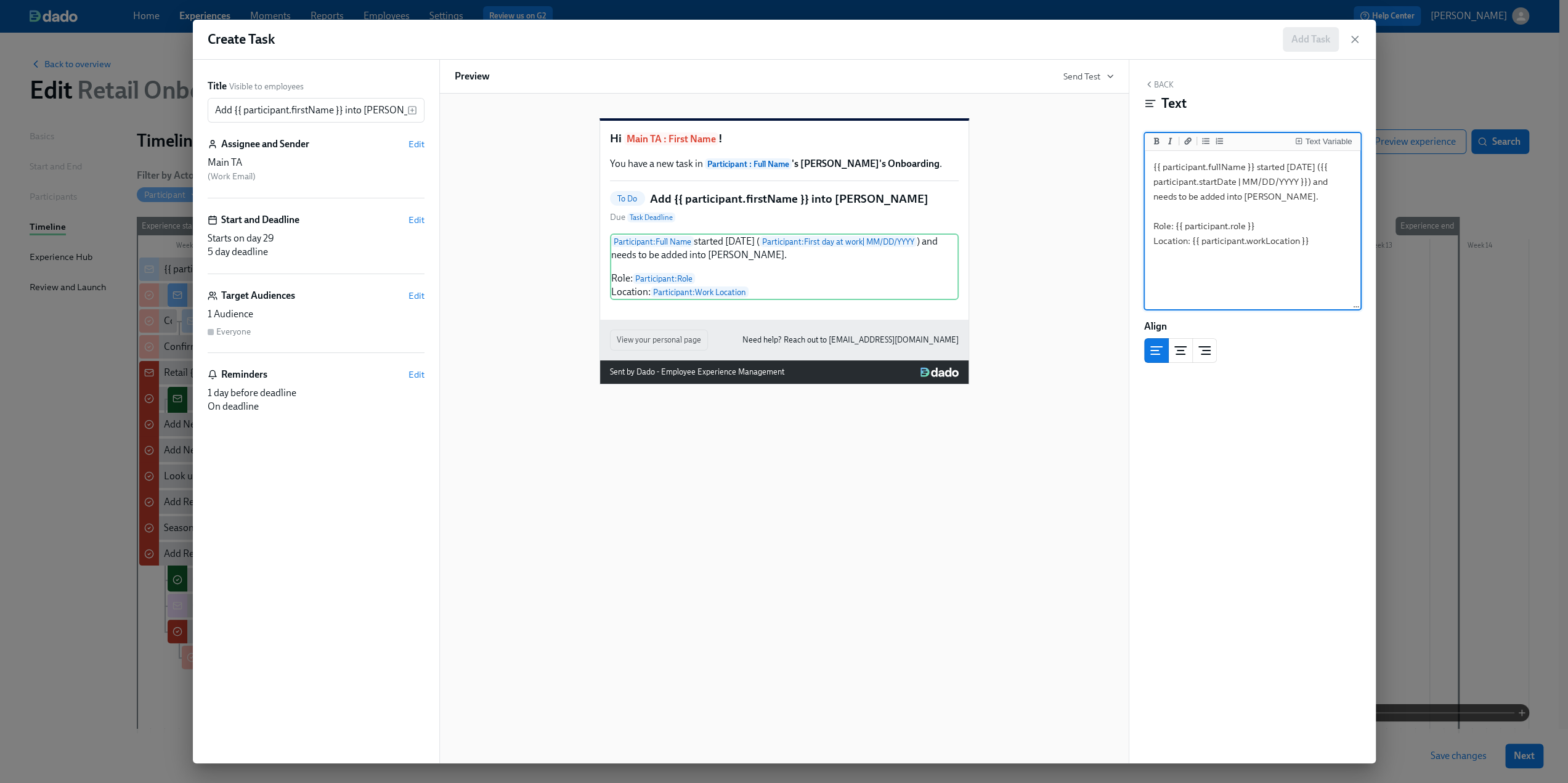
click at [936, 242] on textarea "{{ participant.fullName }} started [DATE] ({{ participant.startDate | MM/DD/YYY…" at bounding box center [1253, 231] width 211 height 154
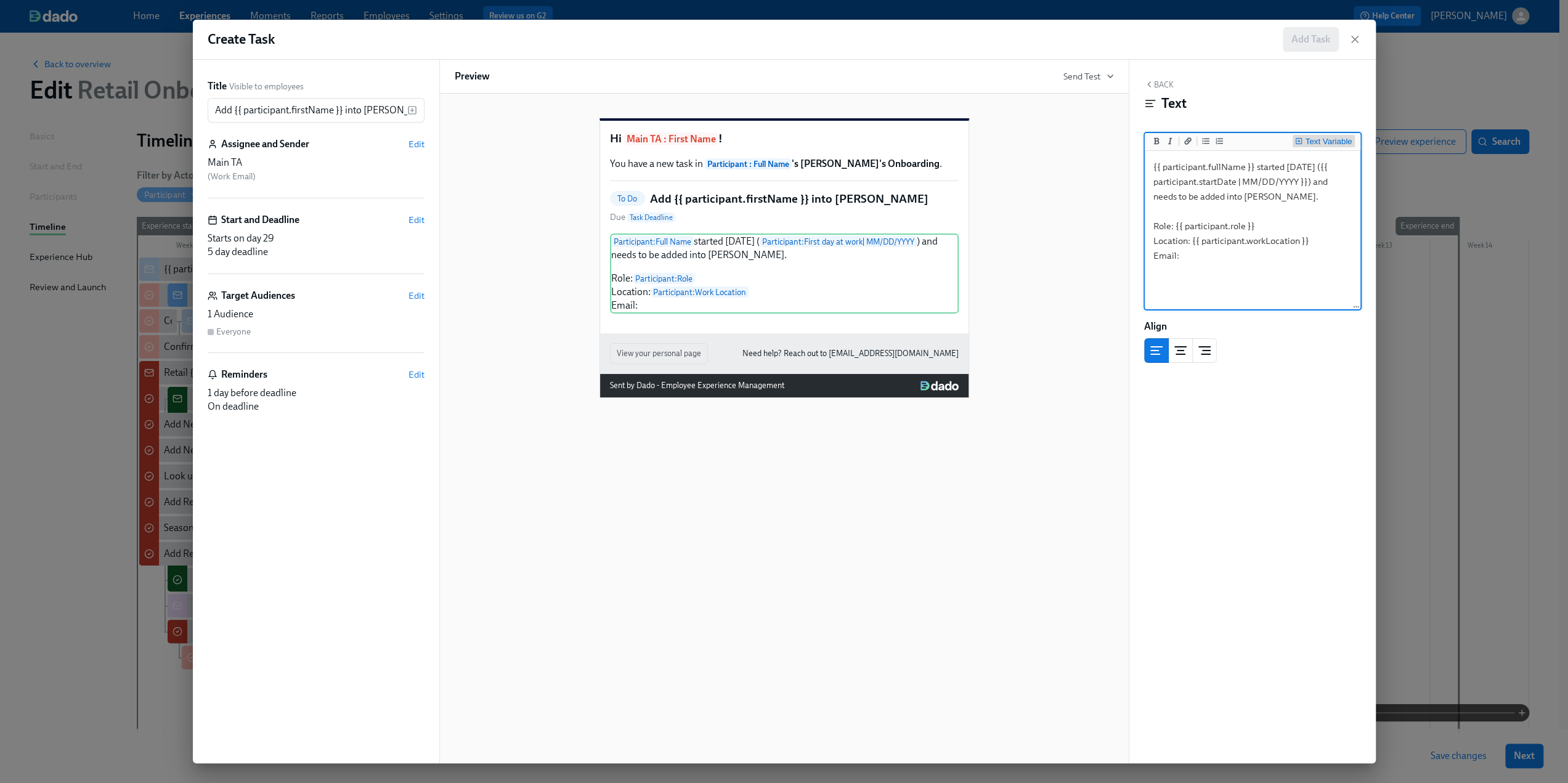
type textarea "{{ participant.fullName }} started [DATE] ({{ participant.startDate | MM/DD/YYY…"
click at [936, 144] on div "Text Variable" at bounding box center [1328, 141] width 47 height 8
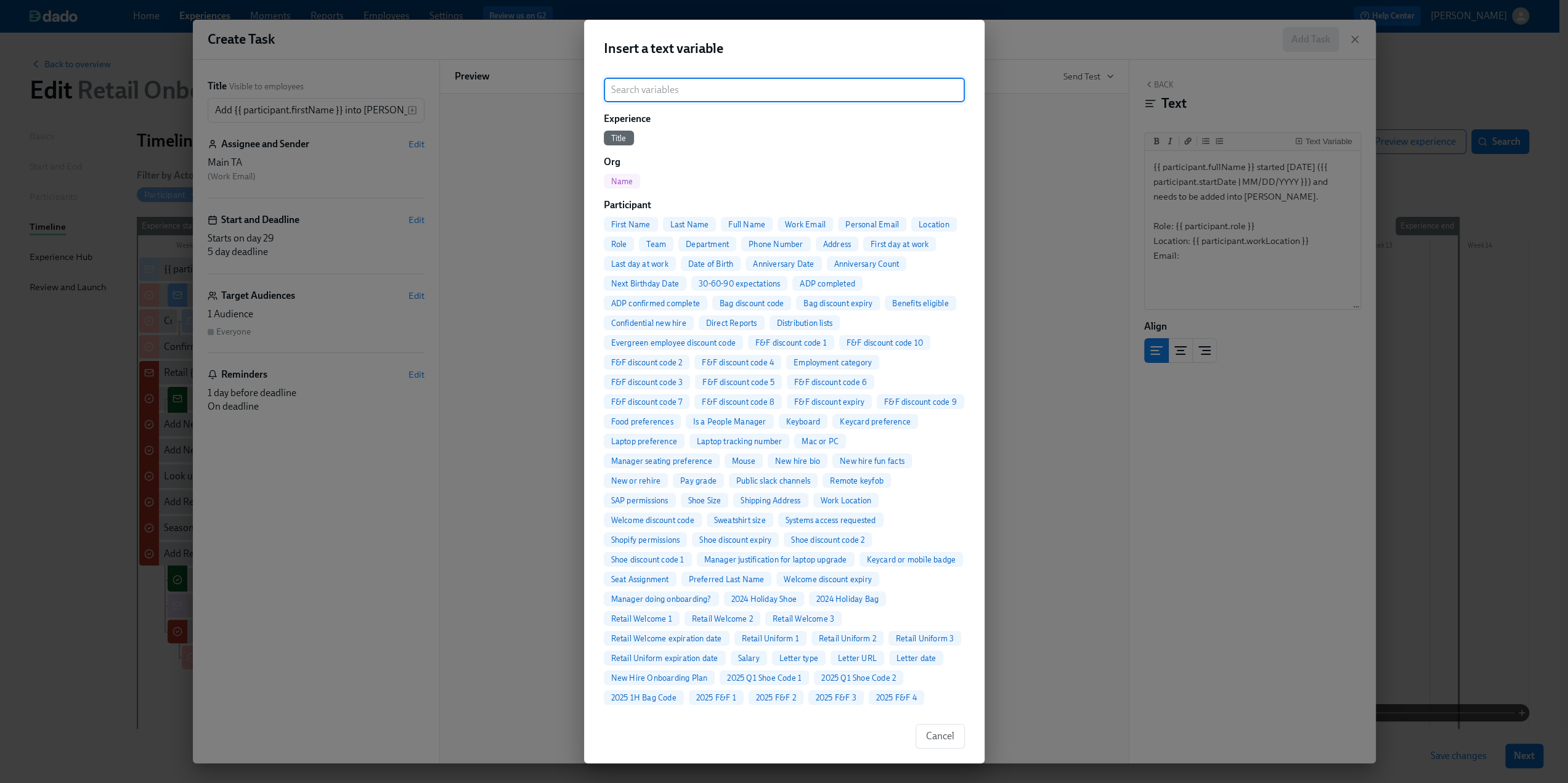
click at [657, 95] on input "search" at bounding box center [784, 90] width 361 height 25
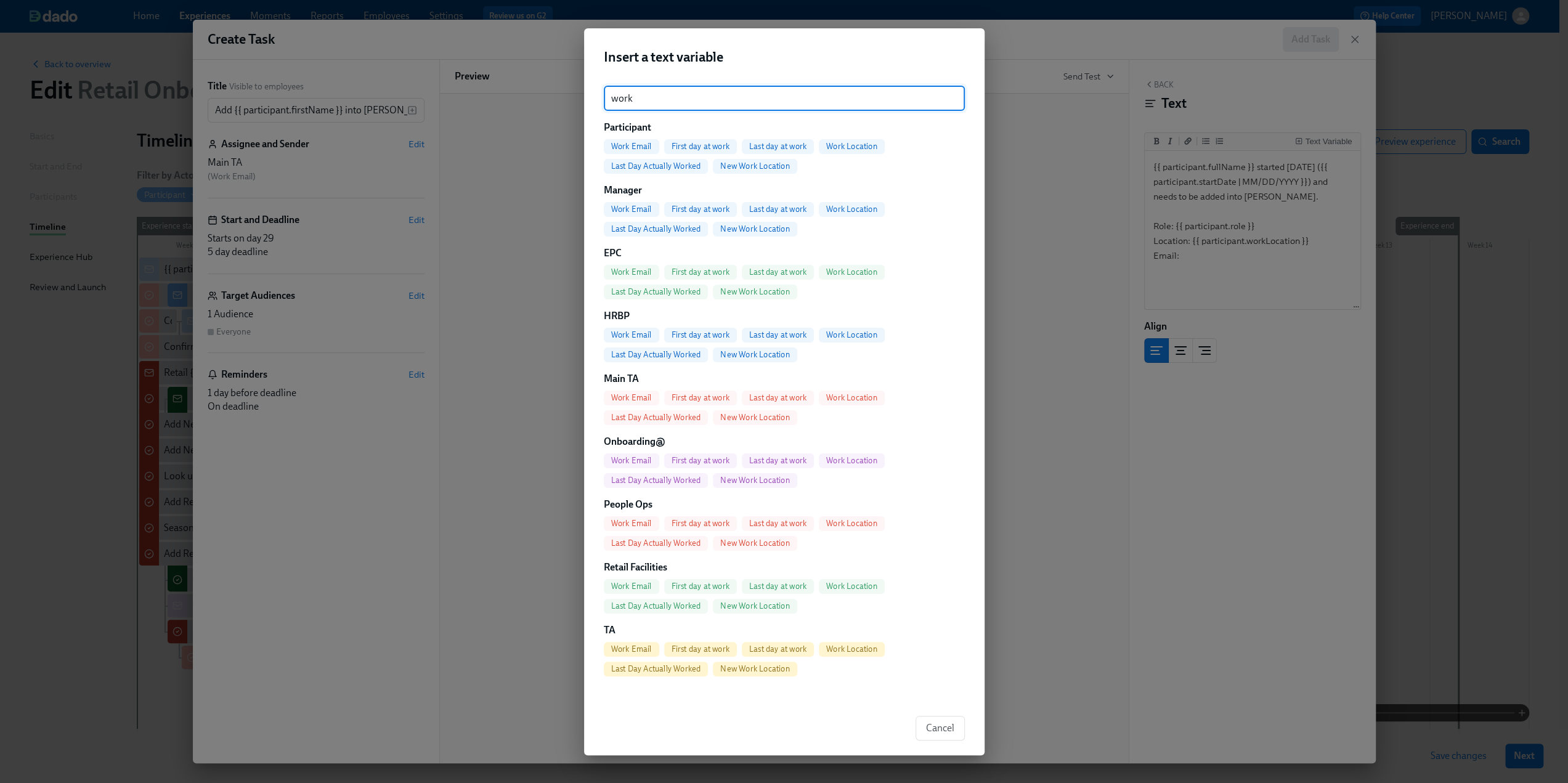
type input "work"
click at [636, 141] on div "Work Email" at bounding box center [631, 147] width 55 height 15
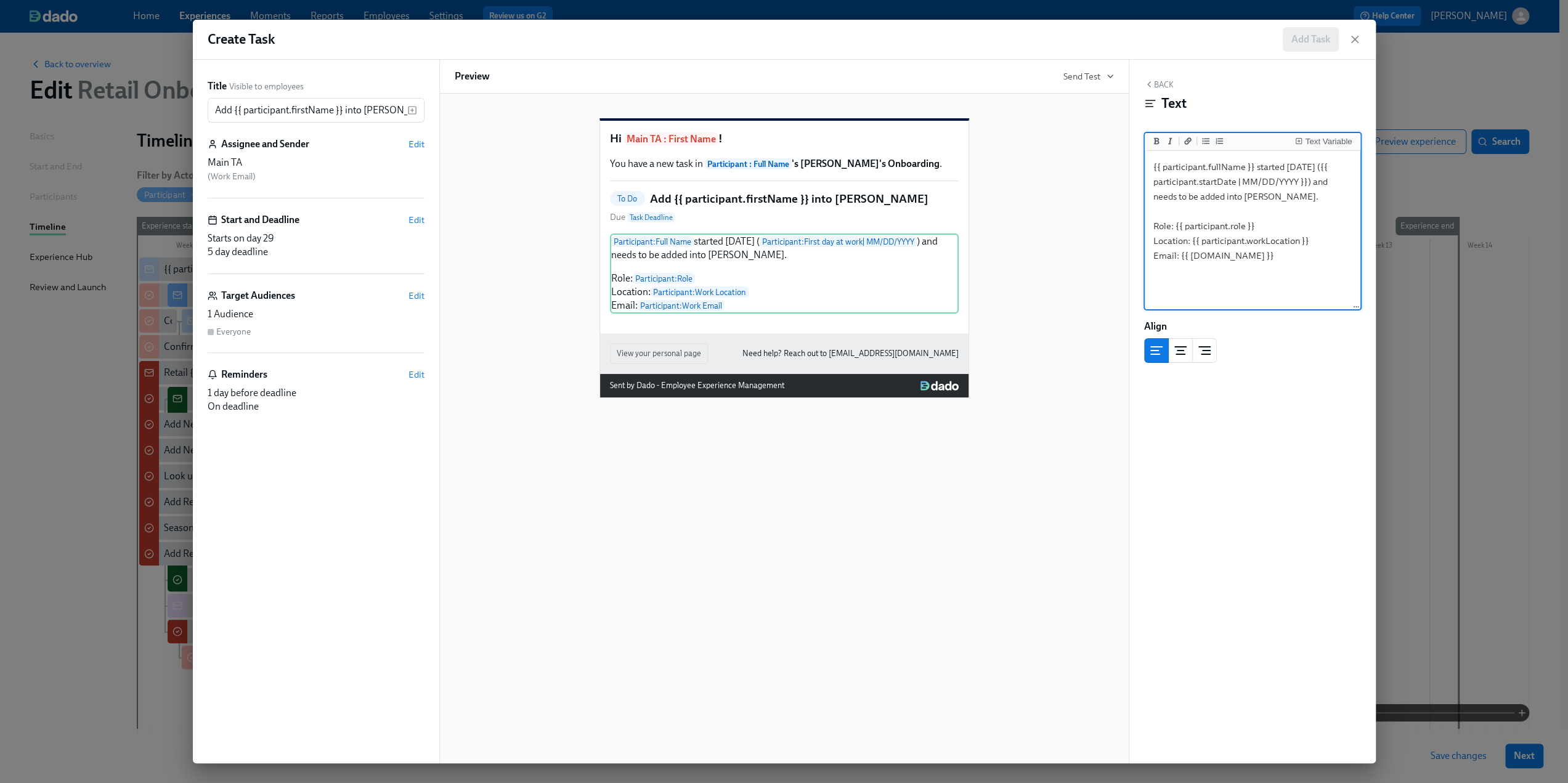
type textarea "{{ participant.fullName }} started [DATE] ({{ participant.startDate | MM/DD/YYY…"
click at [936, 82] on button "Back" at bounding box center [1159, 84] width 29 height 10
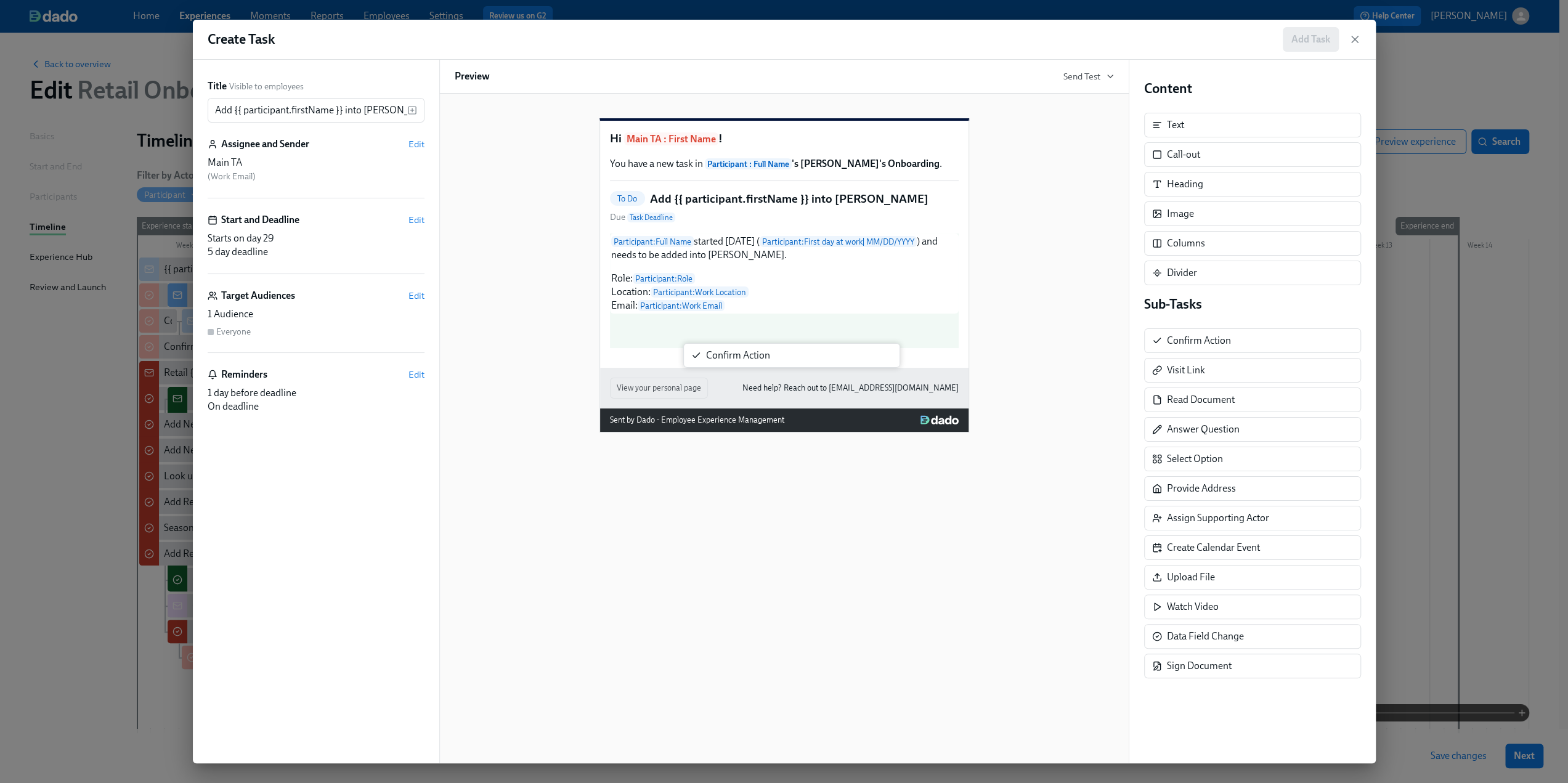
drag, startPoint x: 1213, startPoint y: 336, endPoint x: 750, endPoint y: 353, distance: 463.3
click at [750, 353] on div "Title Visible to employees Add {{ participant.firstName }} into [PERSON_NAME] ​…" at bounding box center [784, 412] width 1183 height 704
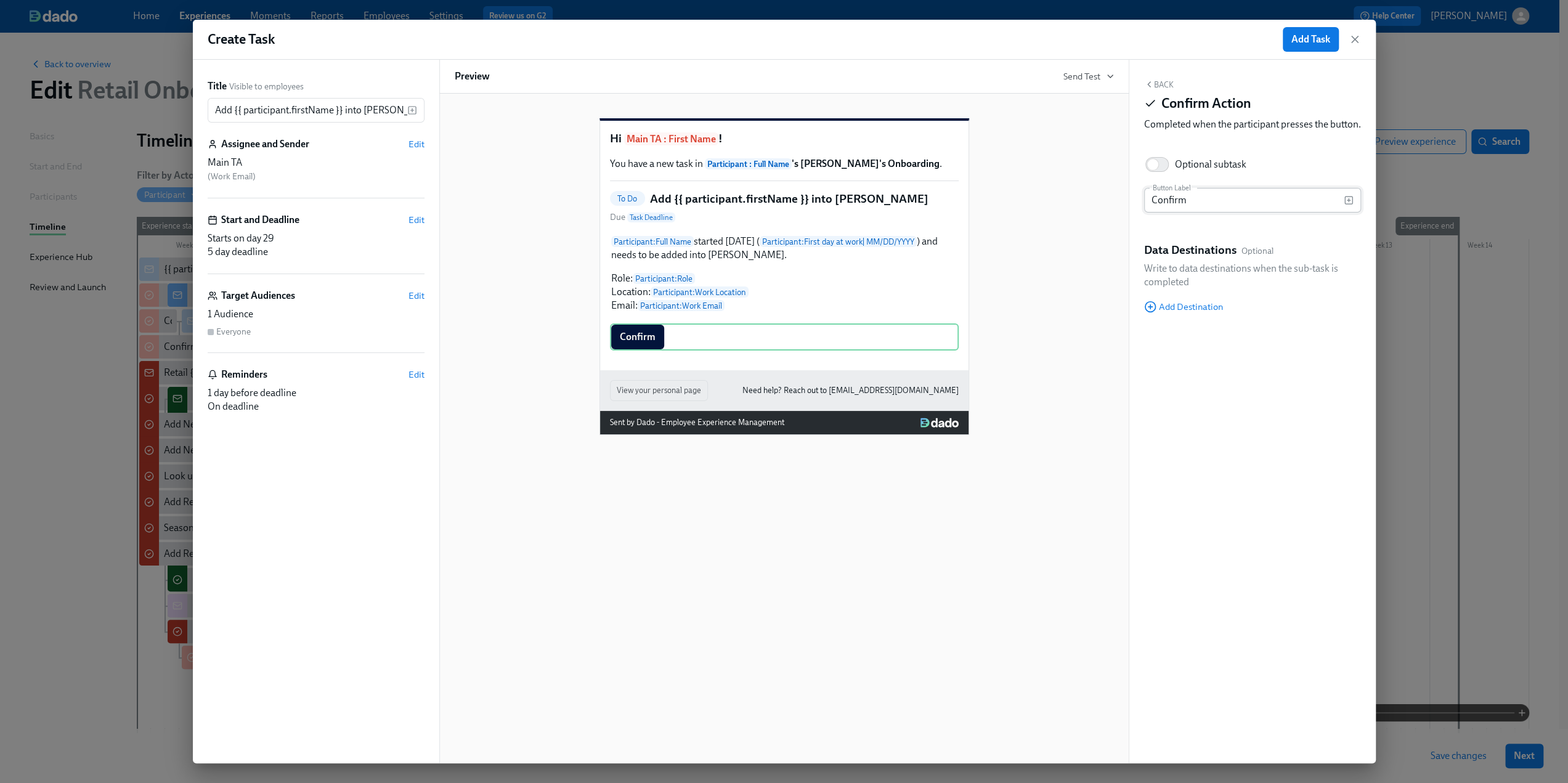
click at [936, 204] on rect "button" at bounding box center [1349, 200] width 8 height 8
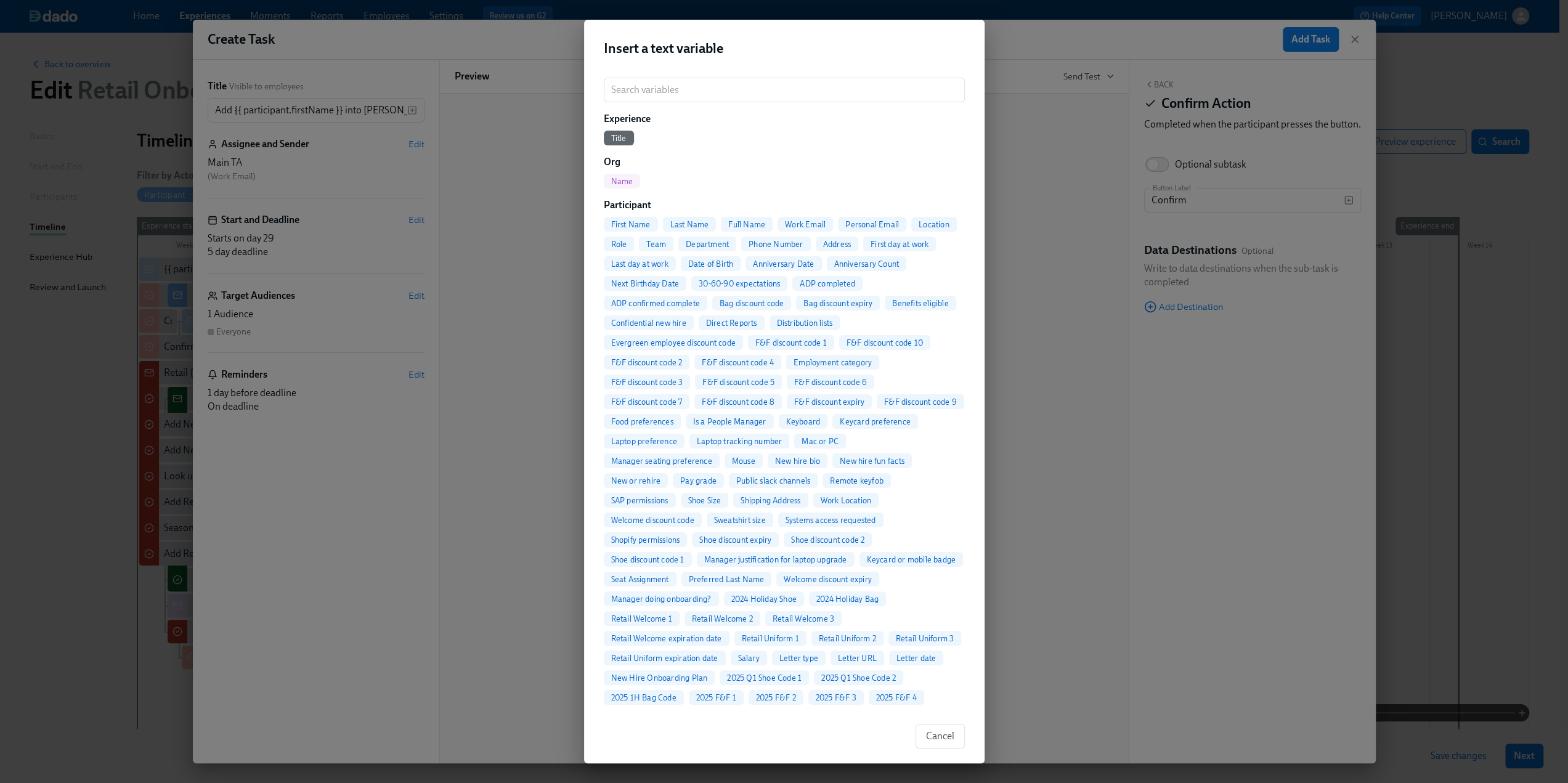
click at [648, 225] on span "First Name" at bounding box center [631, 225] width 54 height 9
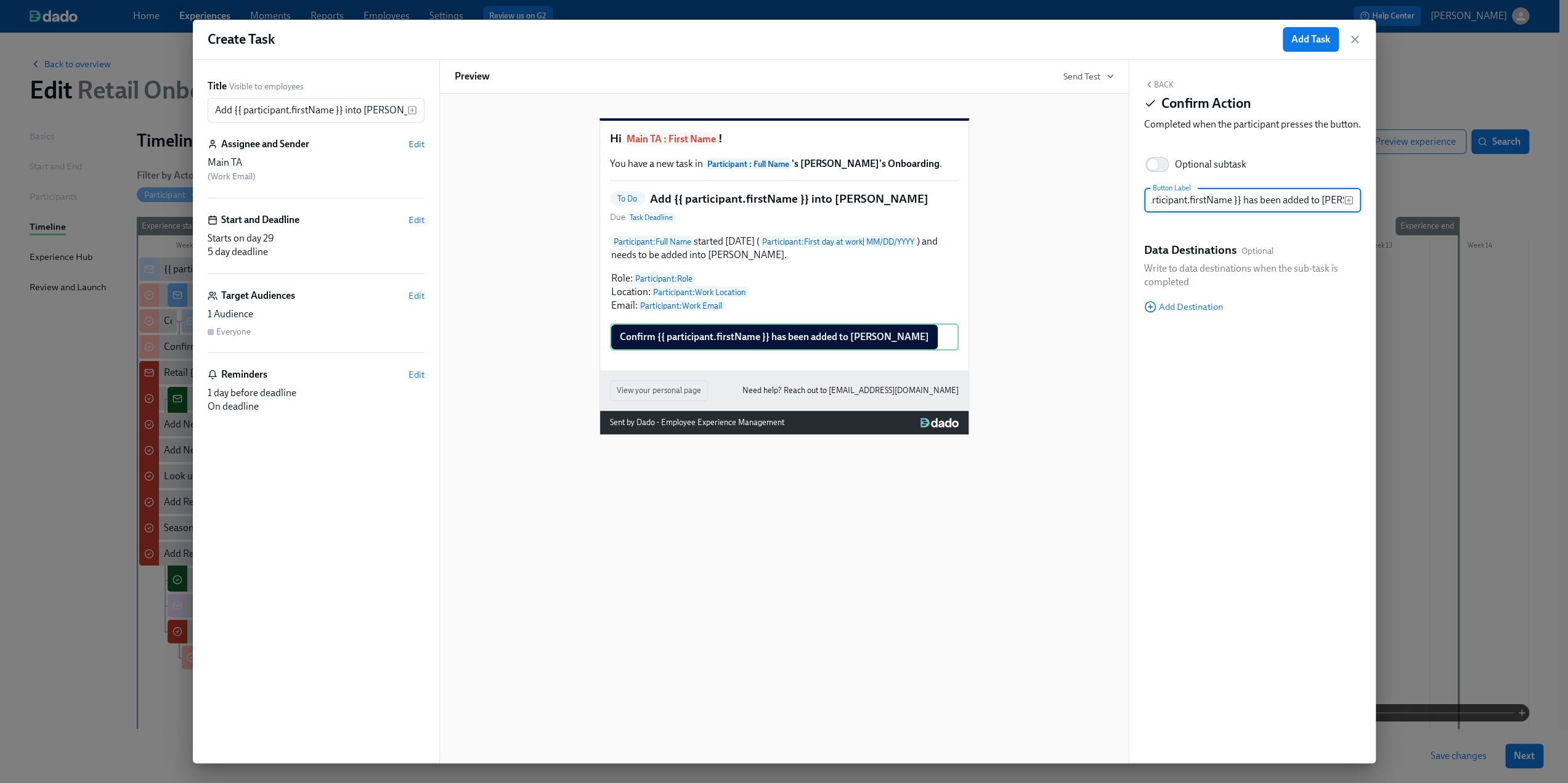
scroll to position [0, 61]
type input "Confirm {{ participant.firstName }} has been added to [PERSON_NAME]"
click at [936, 415] on div "Hi Main TA : First Name ! You have a new task in Participant : Full Name 's [PE…" at bounding box center [784, 266] width 660 height 337
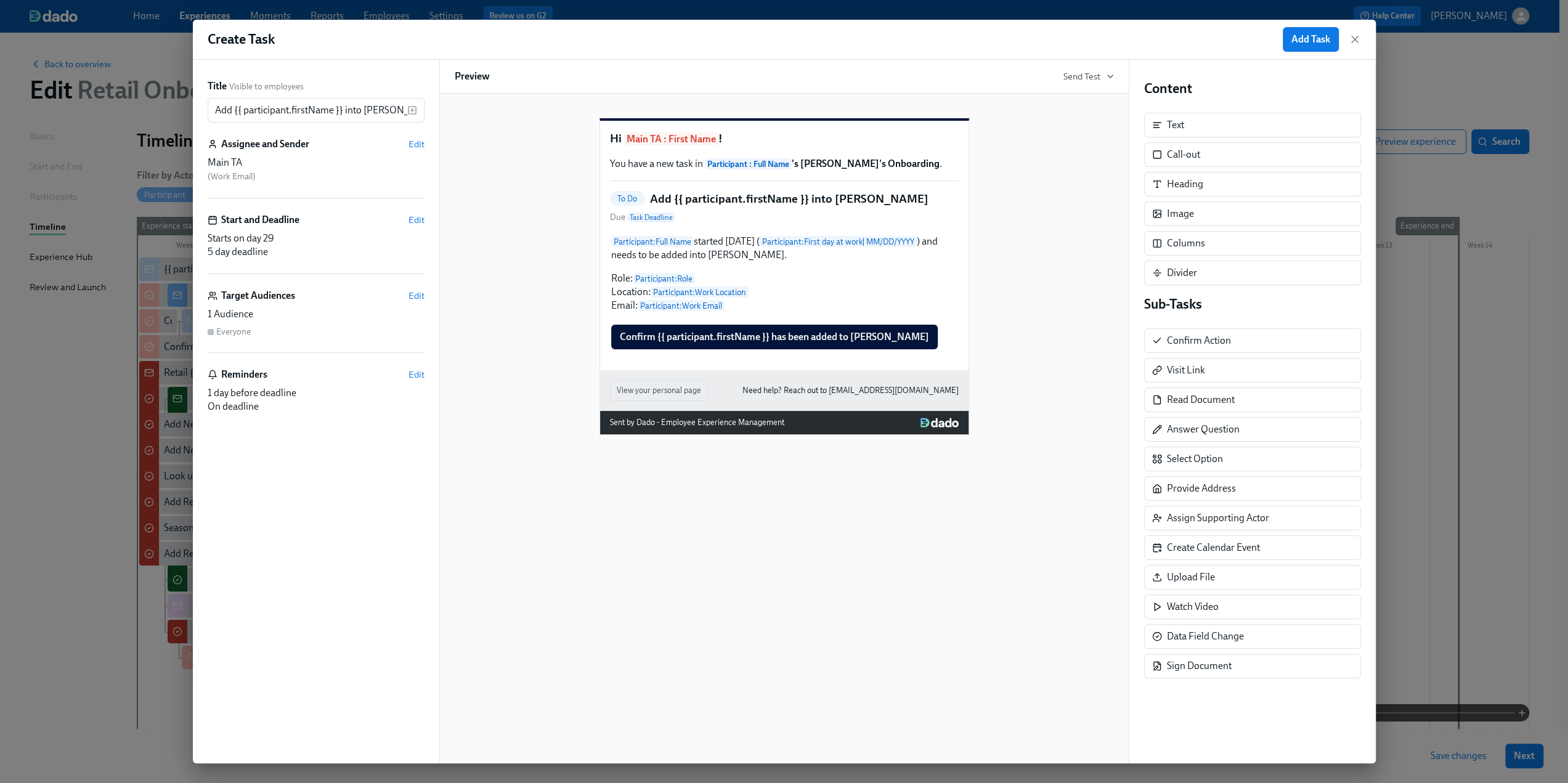
click at [406, 298] on div "Target Audiences Edit" at bounding box center [316, 296] width 217 height 14
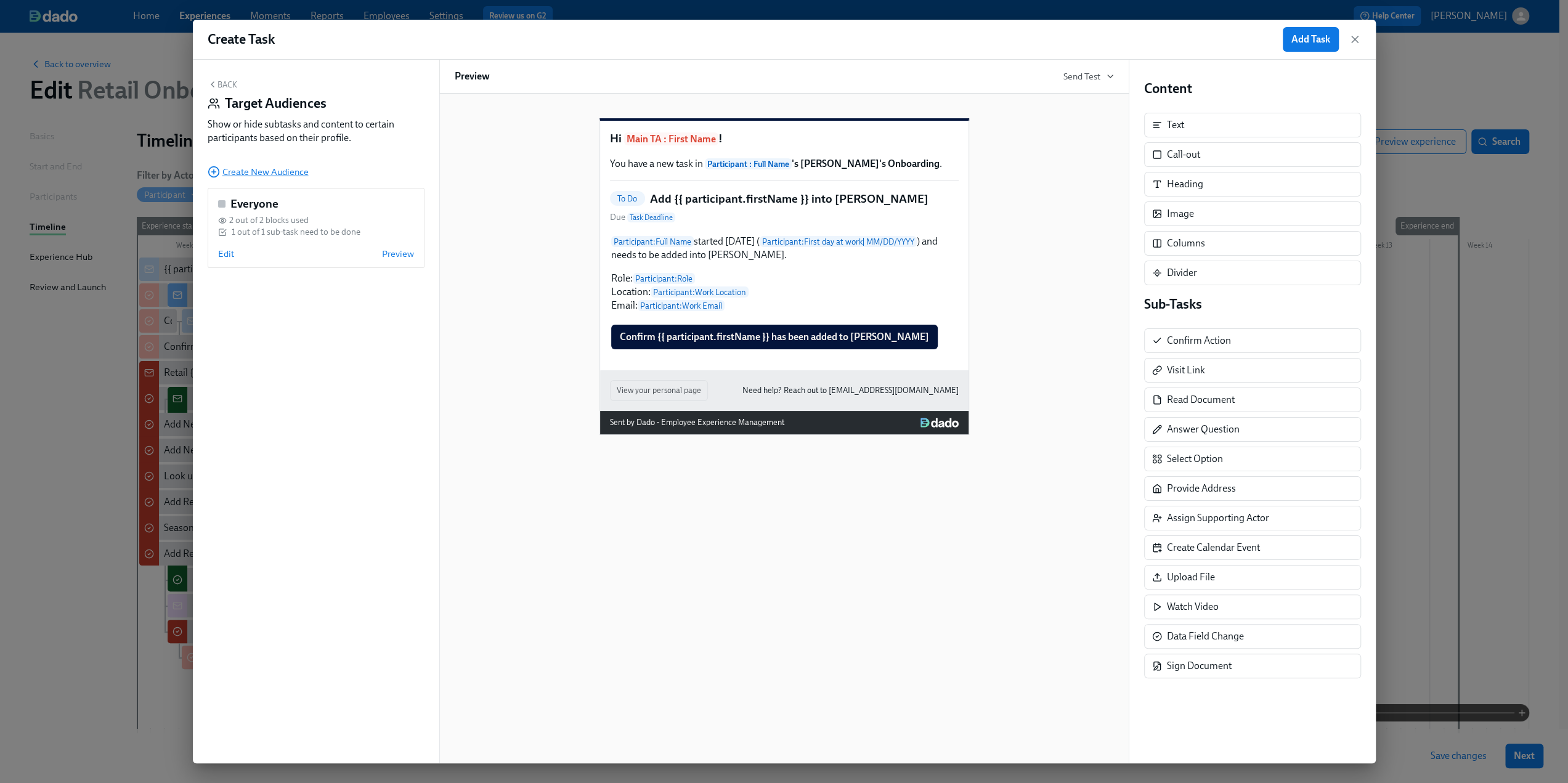
click at [256, 173] on span "Create New Audience" at bounding box center [259, 172] width 101 height 12
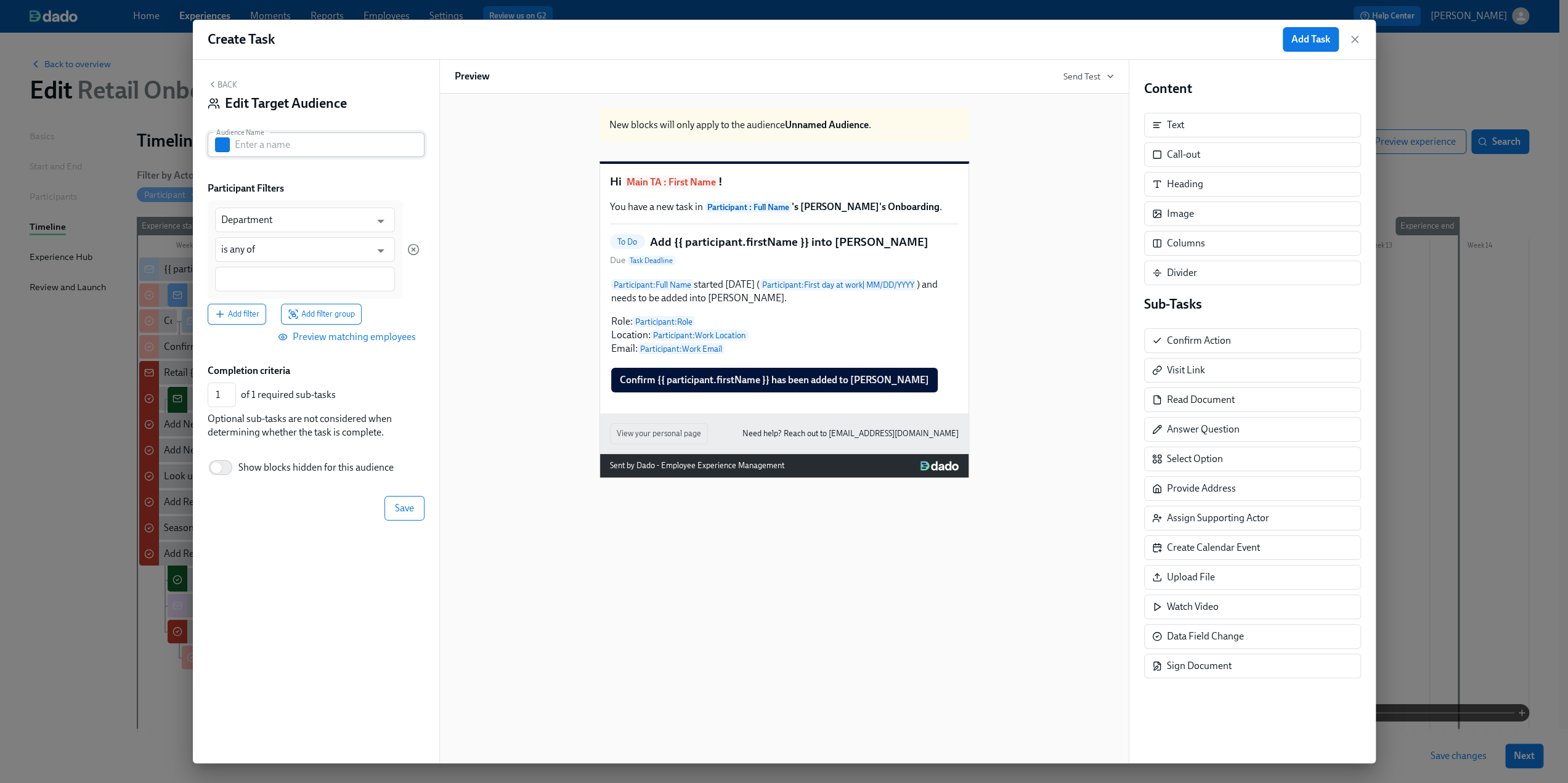
click at [260, 146] on input "text" at bounding box center [329, 144] width 190 height 25
type input "ASM/SM"
click at [284, 219] on input "Department" at bounding box center [296, 220] width 150 height 25
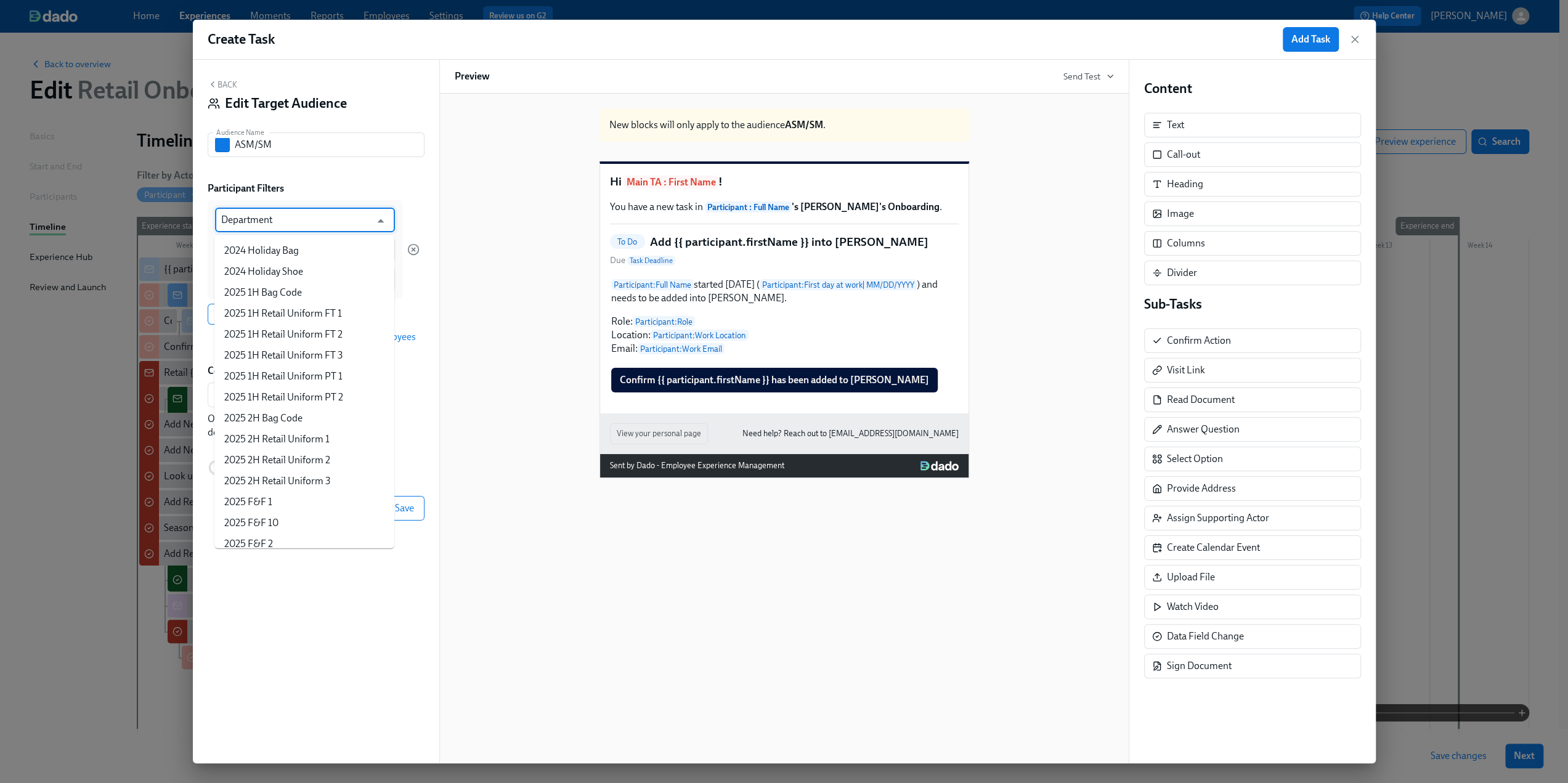
scroll to position [929, 0]
click at [284, 219] on input "Department" at bounding box center [296, 220] width 150 height 25
drag, startPoint x: 284, startPoint y: 219, endPoint x: 204, endPoint y: 222, distance: 80.1
click at [204, 222] on div "Back Edit Target Audience Audience Name ASM/SM Audience Name Participant Filter…" at bounding box center [316, 412] width 247 height 704
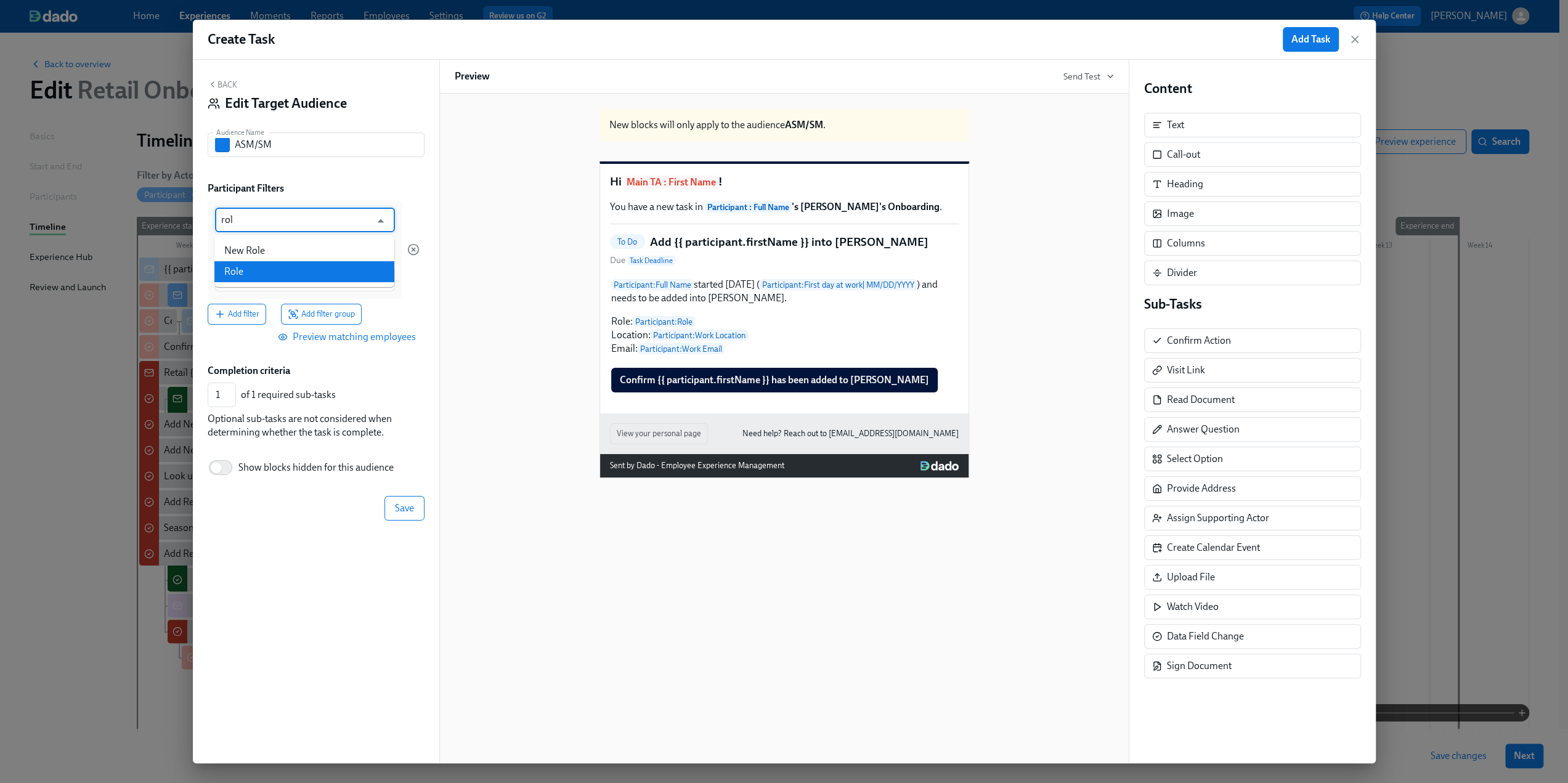
click at [230, 267] on li "Role" at bounding box center [304, 272] width 180 height 21
type input "Role"
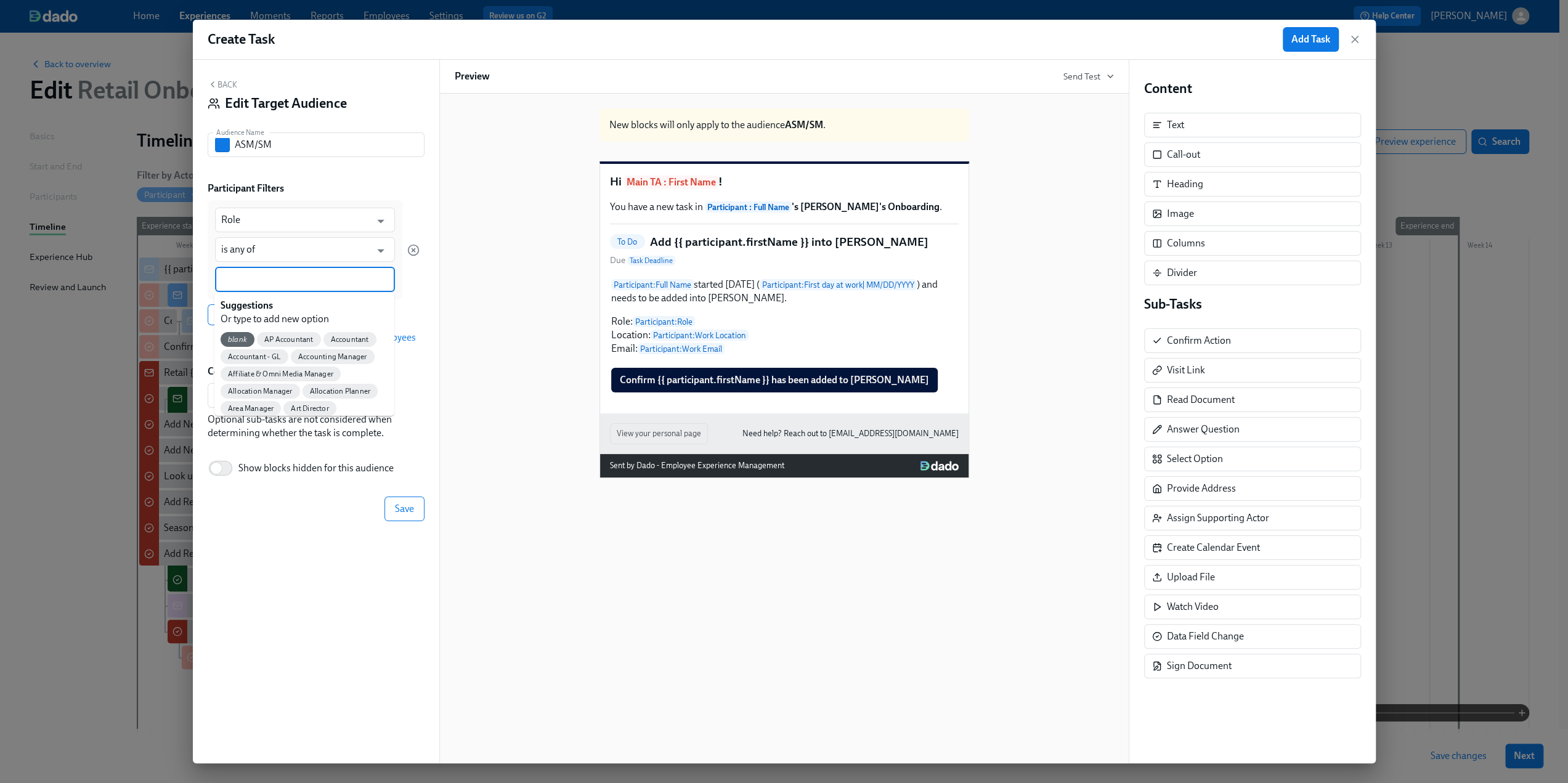
click at [249, 278] on input at bounding box center [305, 279] width 168 height 13
type input "ass"
click at [283, 353] on span "Assistant Store Manager" at bounding box center [268, 357] width 95 height 9
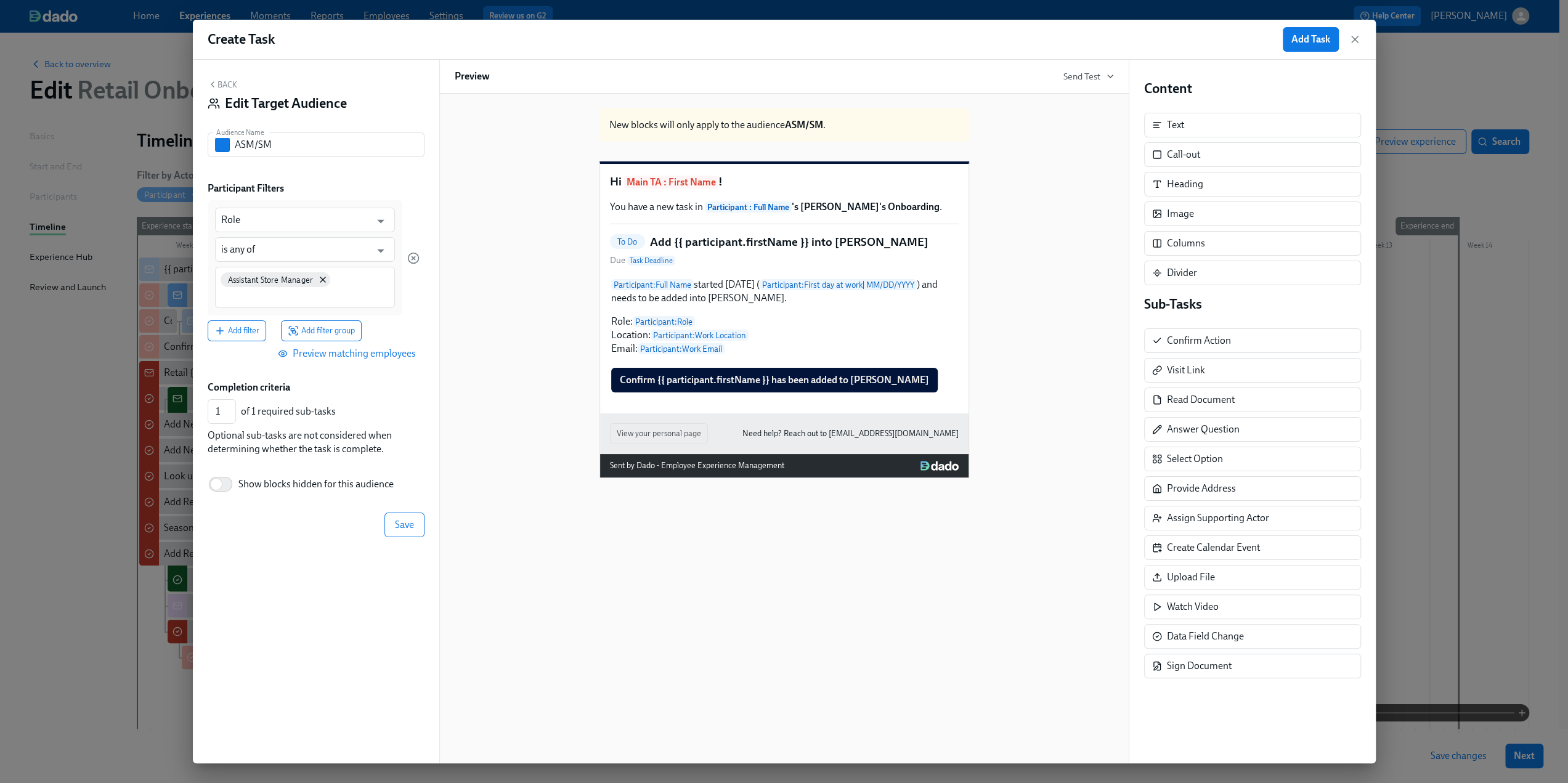
click at [382, 284] on div "Assistant Store Manager" at bounding box center [305, 287] width 180 height 42
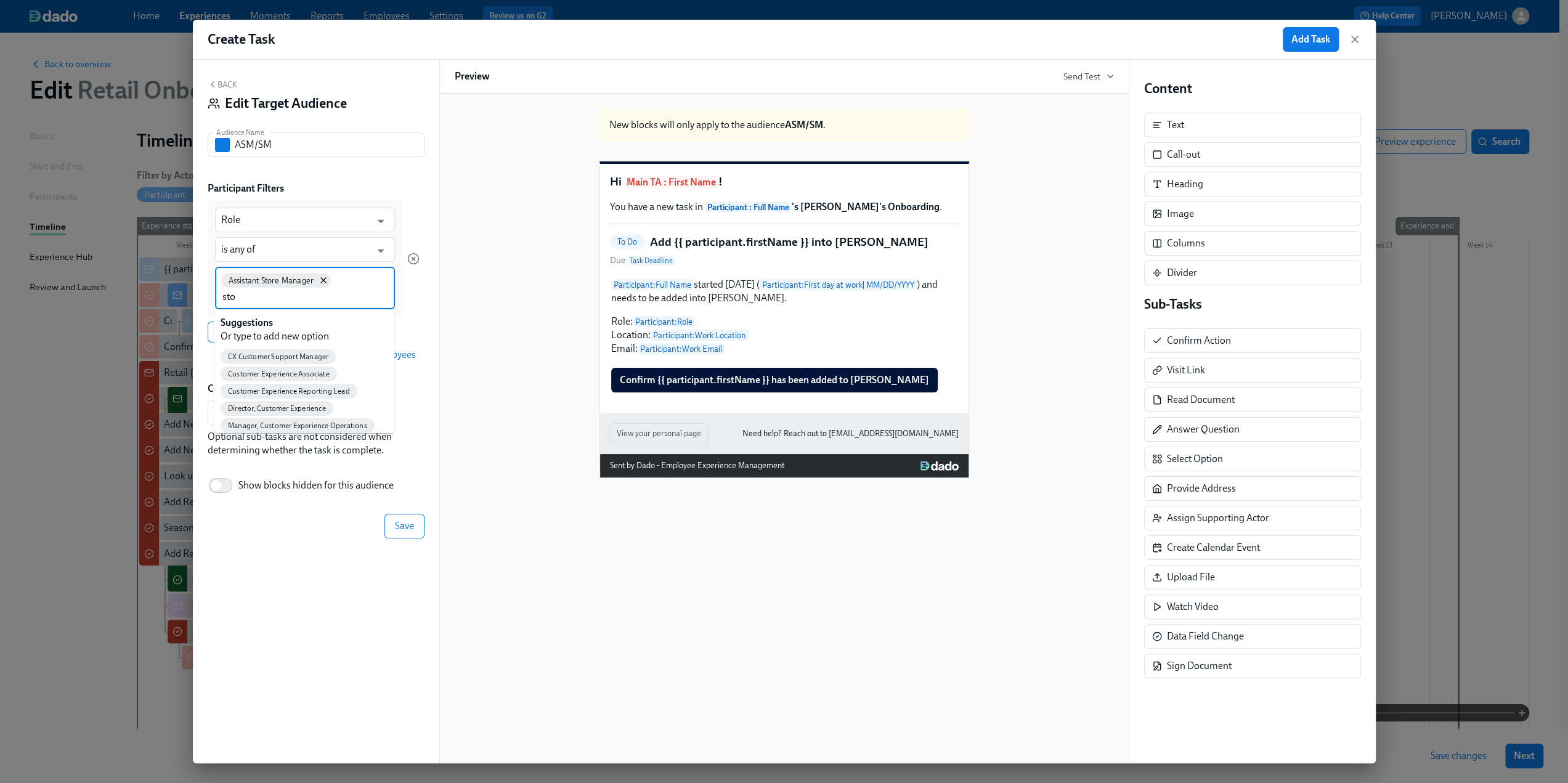
type input "stor"
click at [266, 353] on span "Store Manager" at bounding box center [252, 357] width 63 height 9
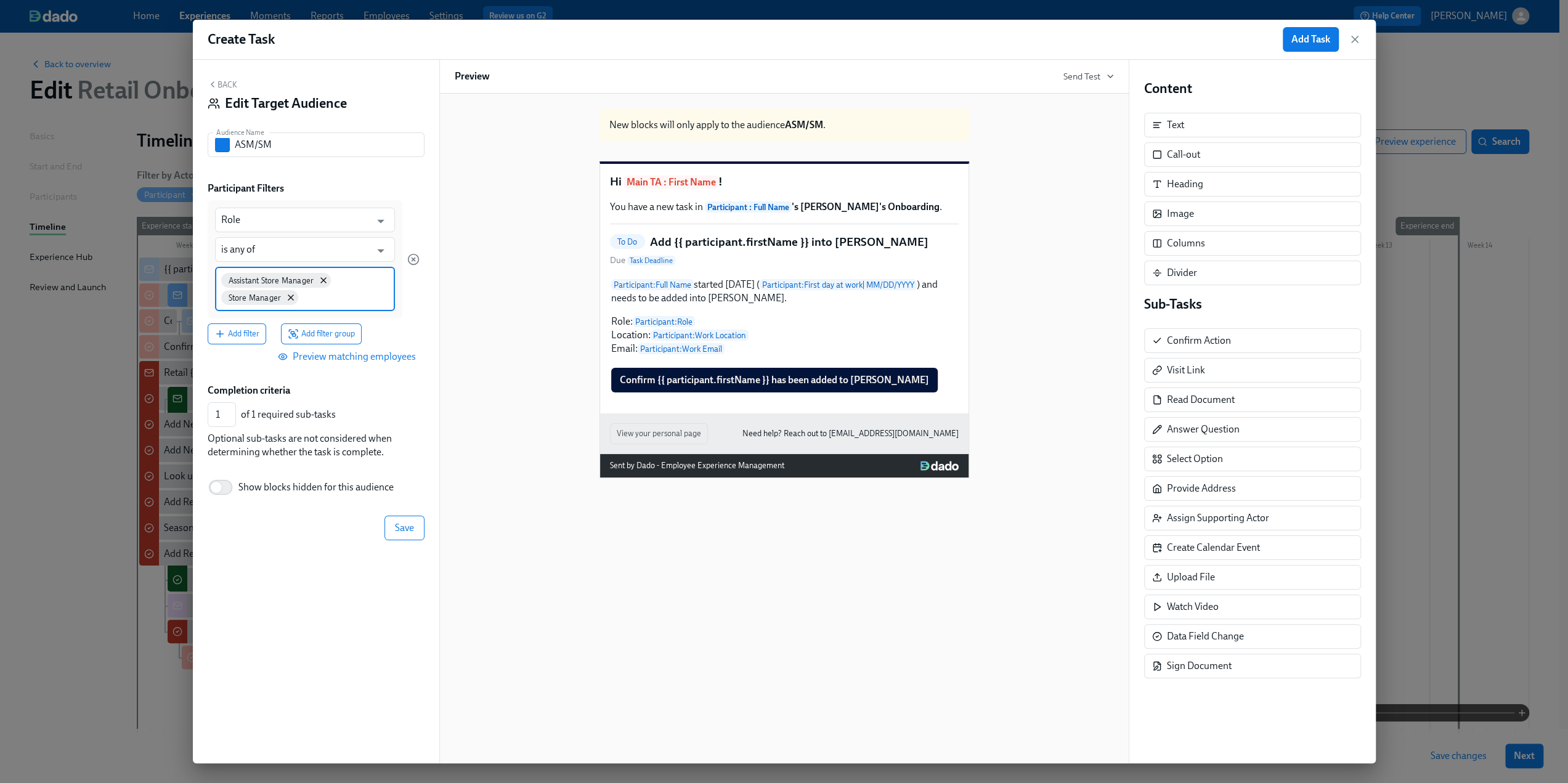
click at [343, 297] on input at bounding box center [345, 297] width 88 height 13
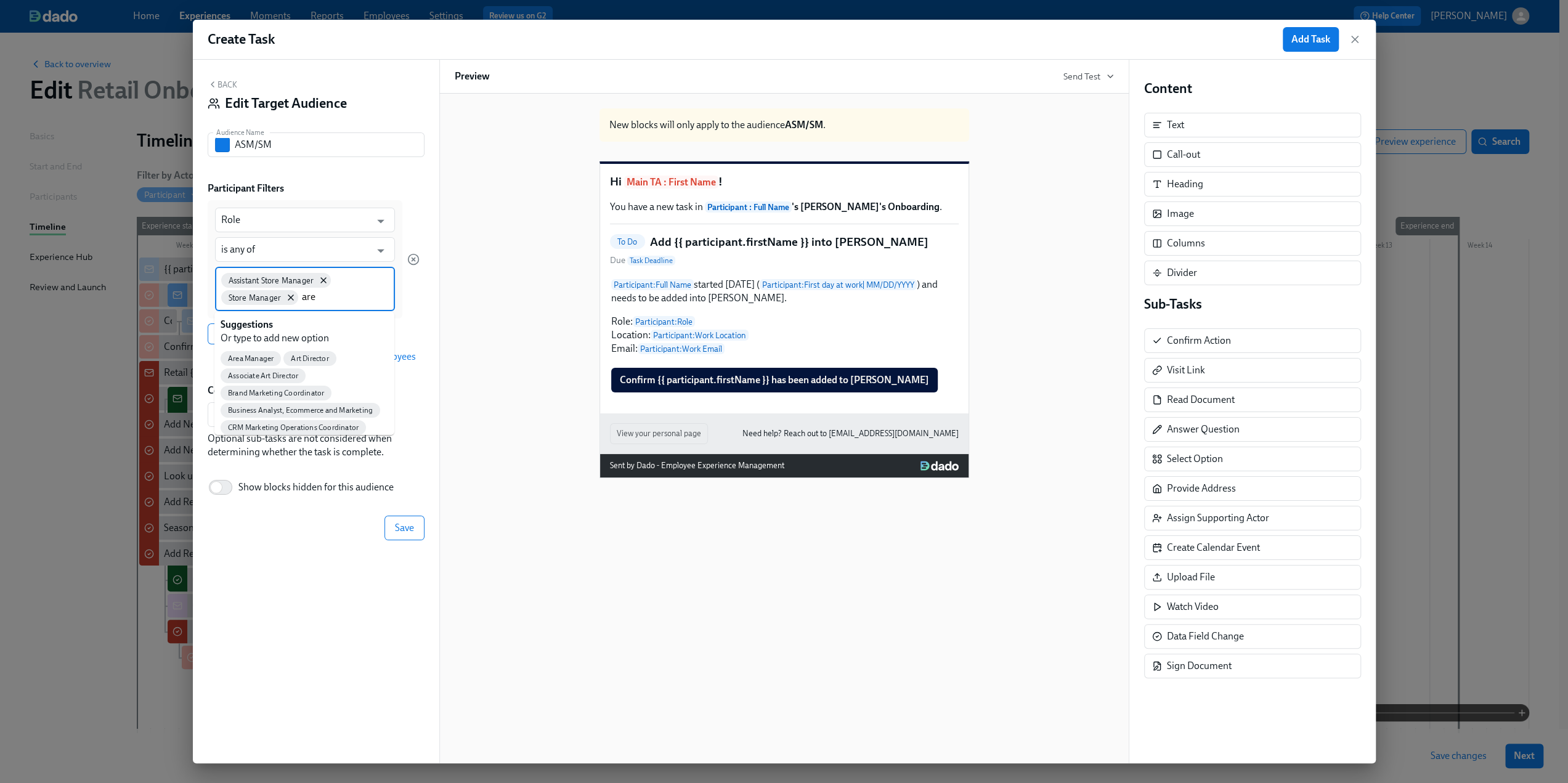
type input "area"
click at [268, 356] on span "Area Manager" at bounding box center [251, 359] width 61 height 9
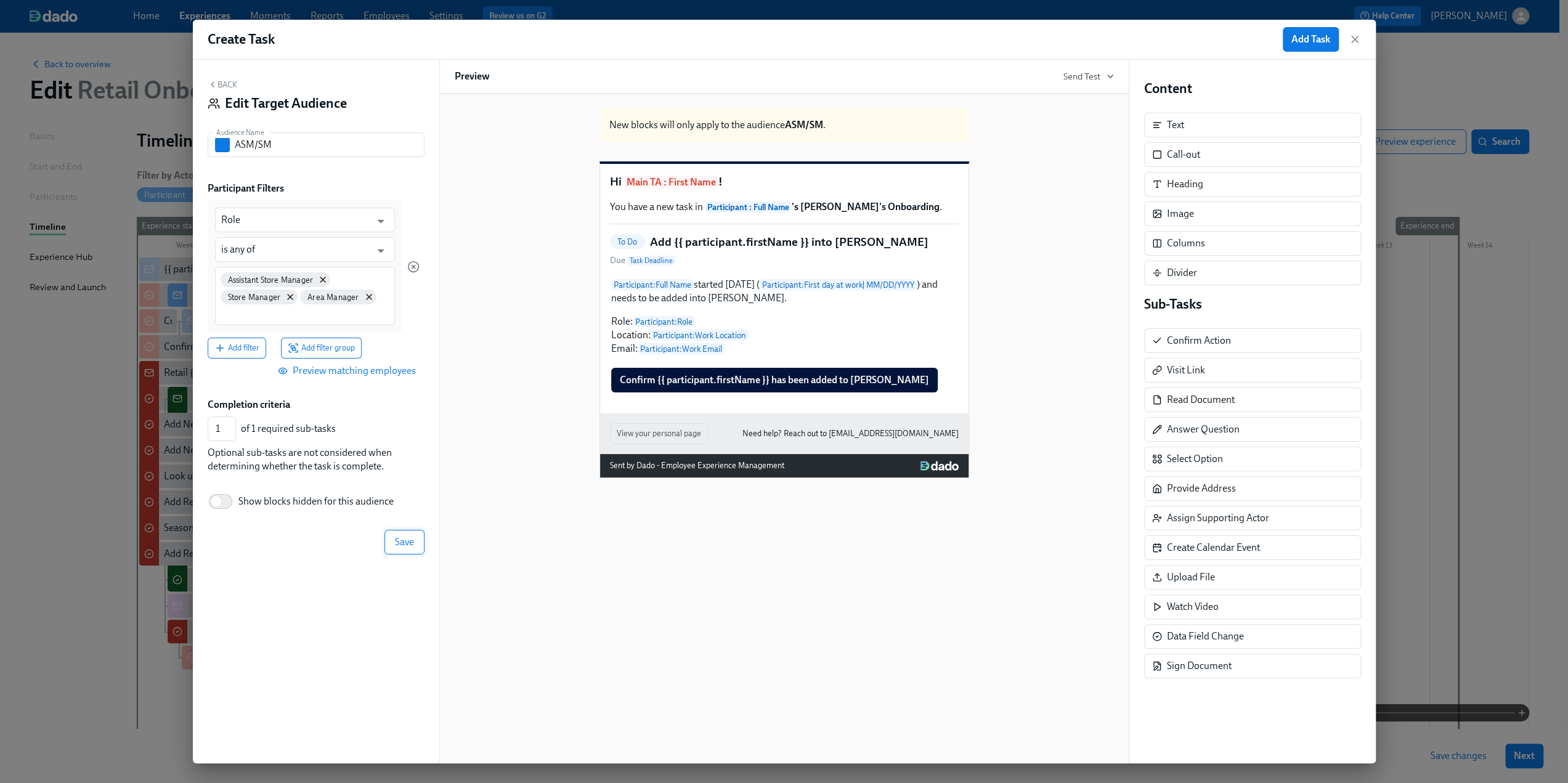
click at [402, 487] on span "Save" at bounding box center [404, 542] width 19 height 12
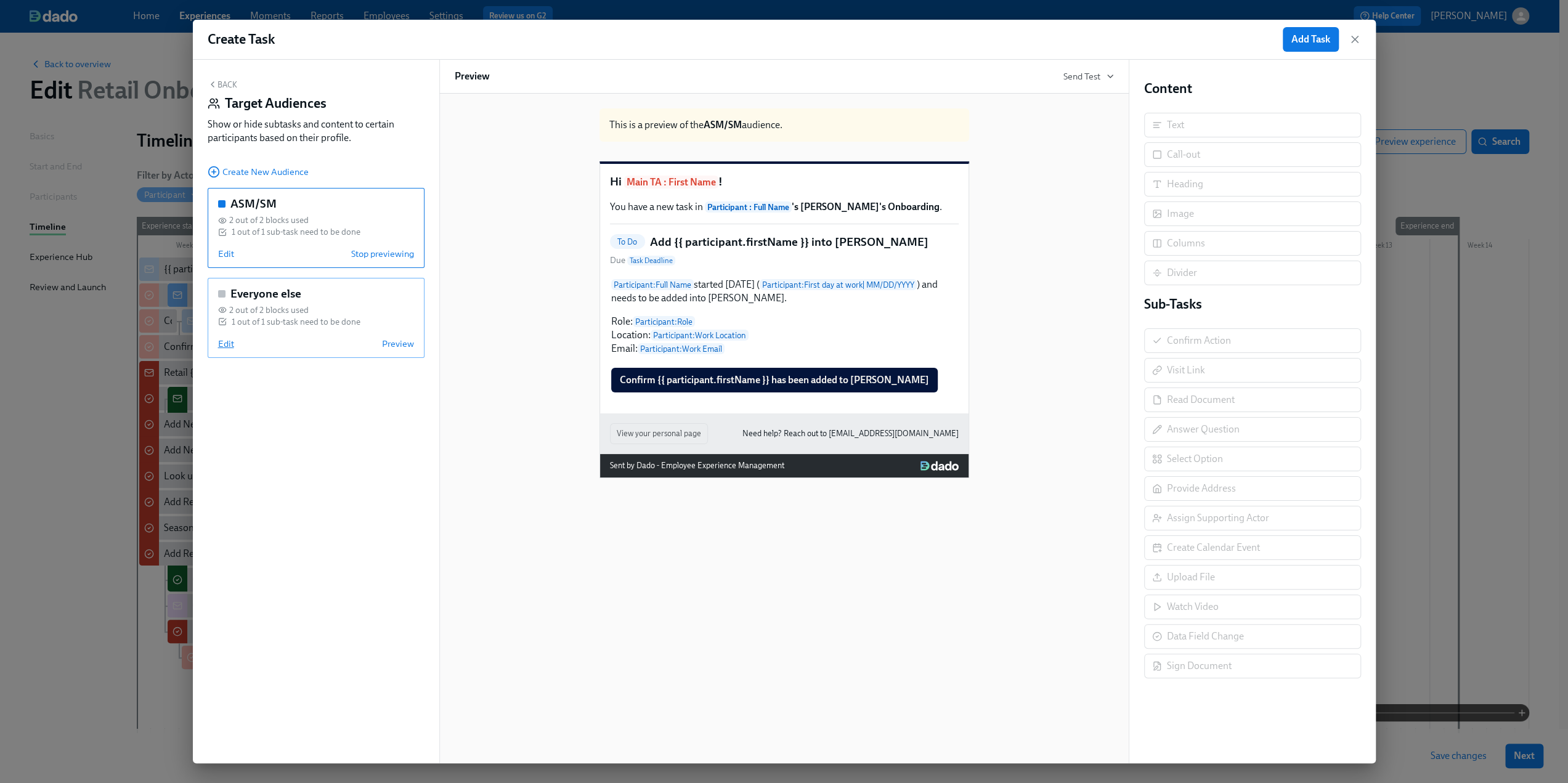
click at [228, 346] on span "Edit" at bounding box center [225, 343] width 16 height 12
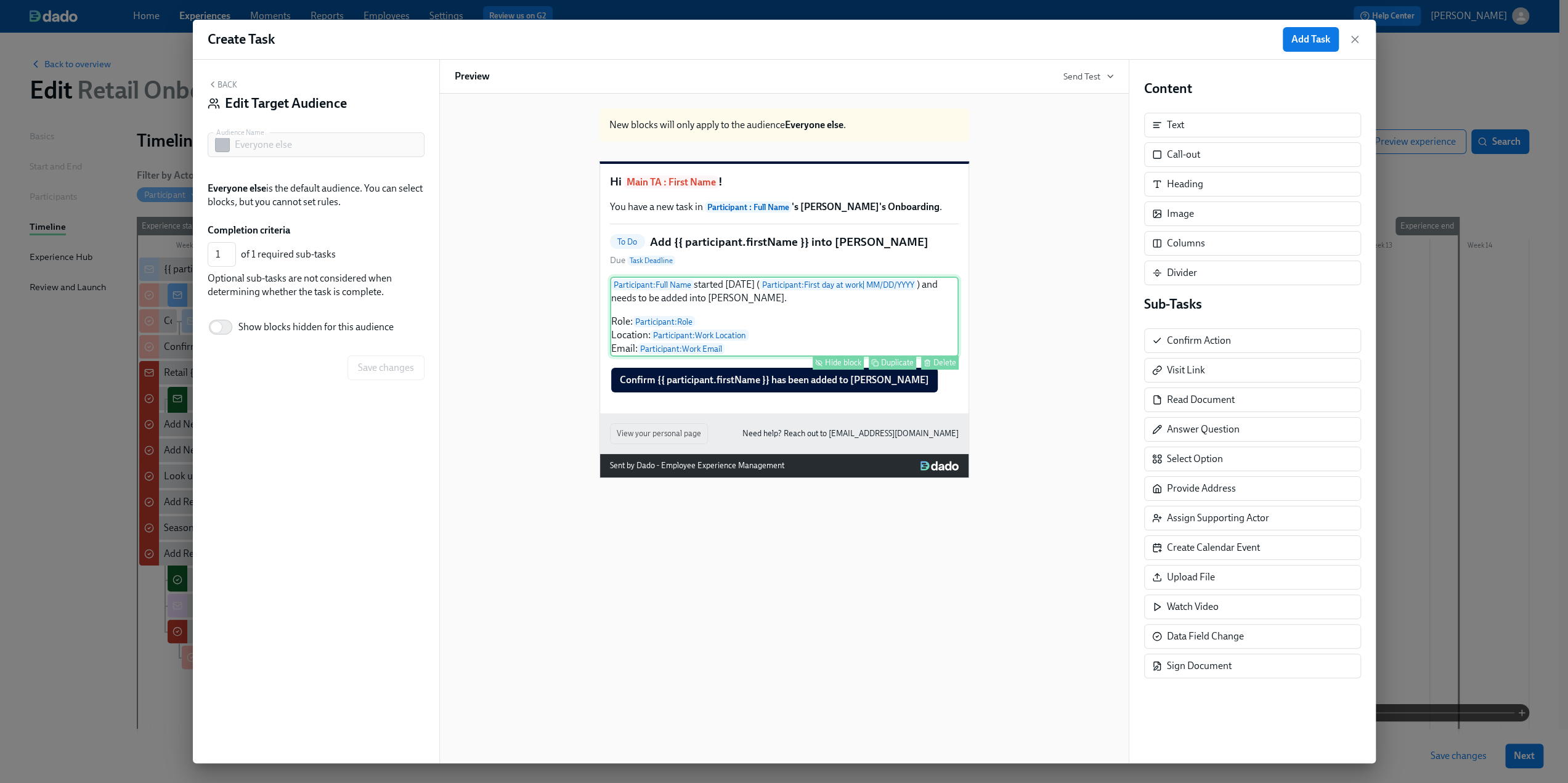
click at [838, 370] on button "Hide block" at bounding box center [838, 362] width 51 height 14
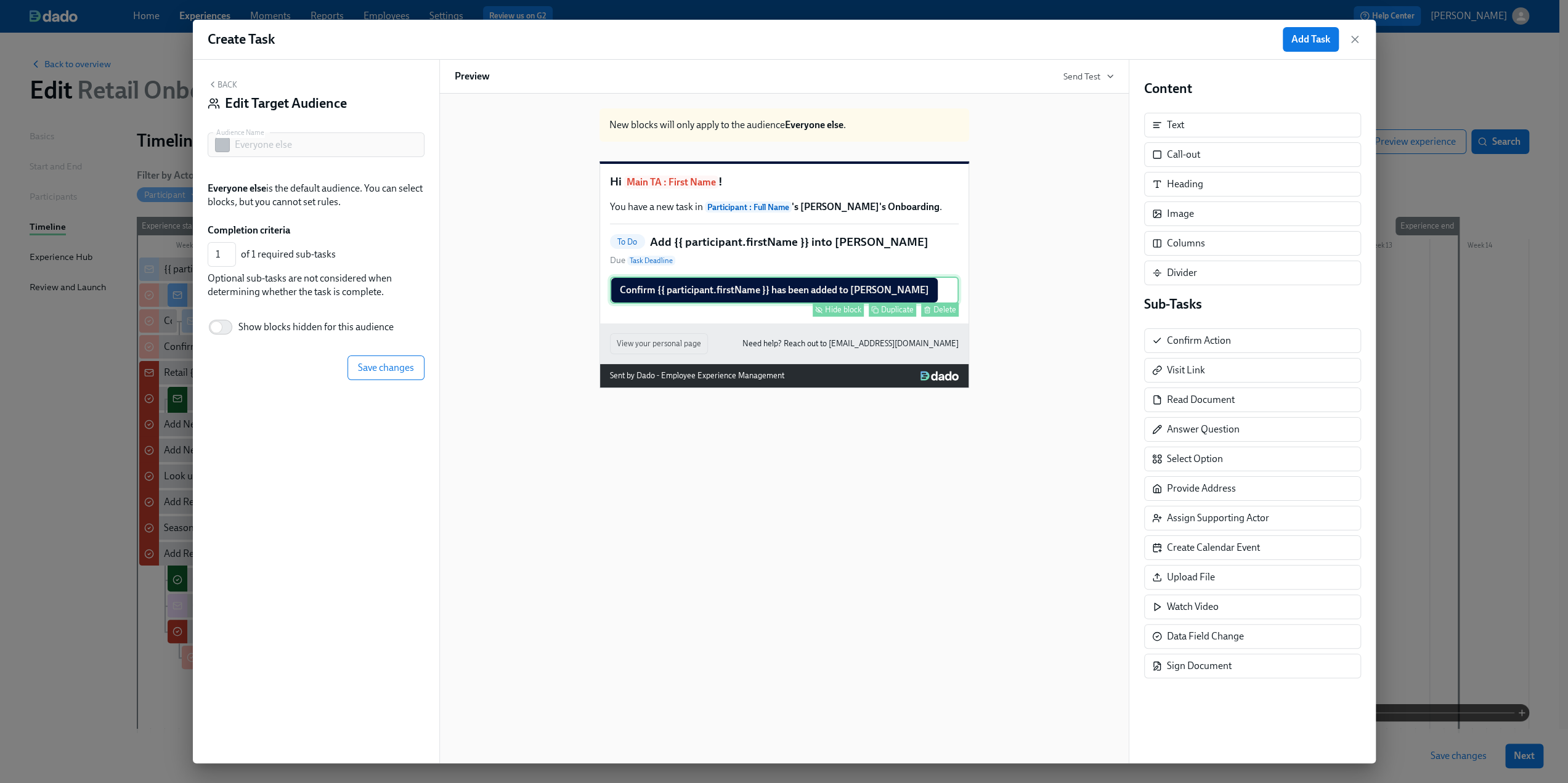
click at [843, 314] on div "Hide block" at bounding box center [843, 309] width 36 height 9
type input "0"
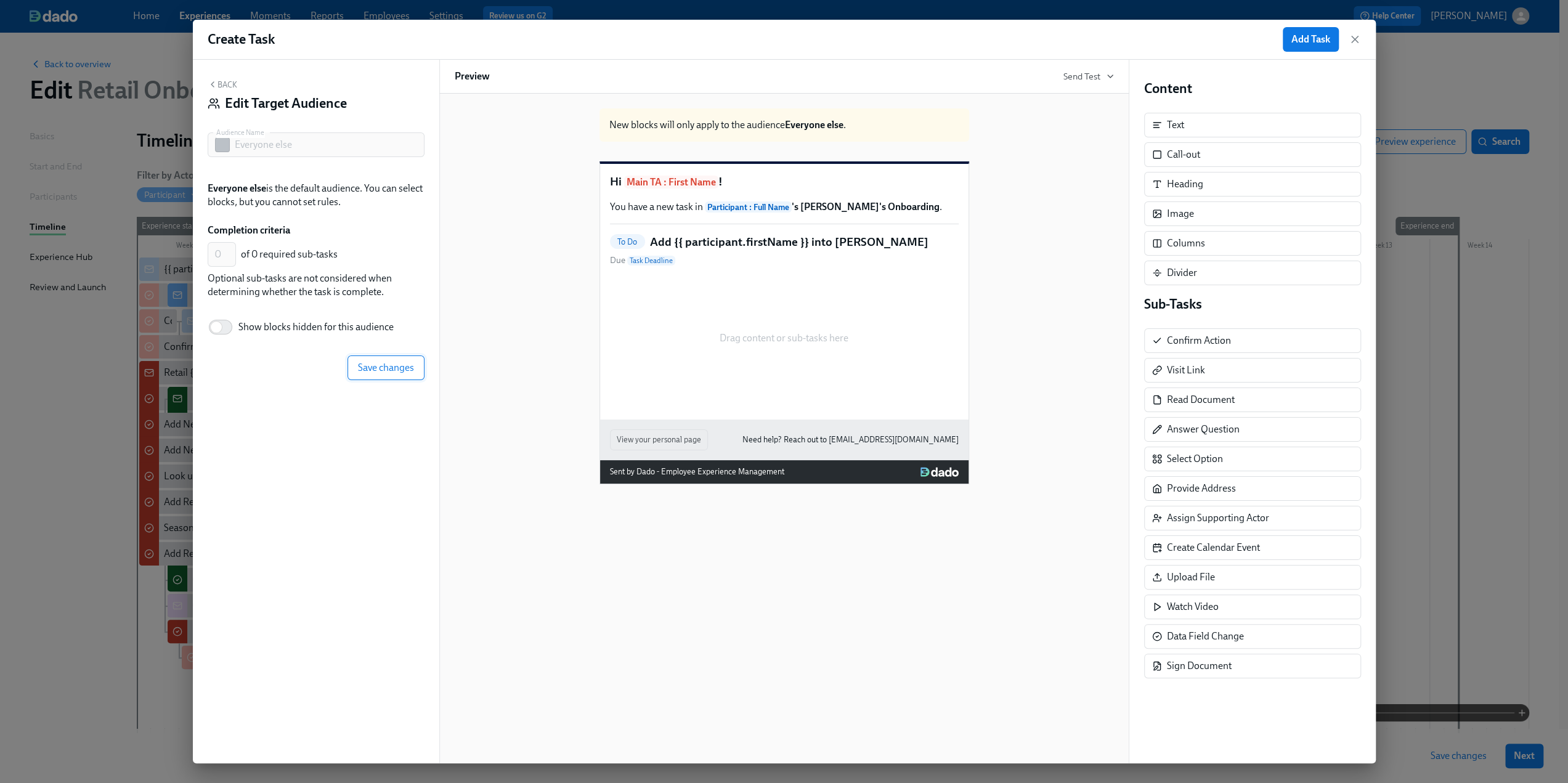
click at [394, 374] on button "Save changes" at bounding box center [386, 368] width 77 height 25
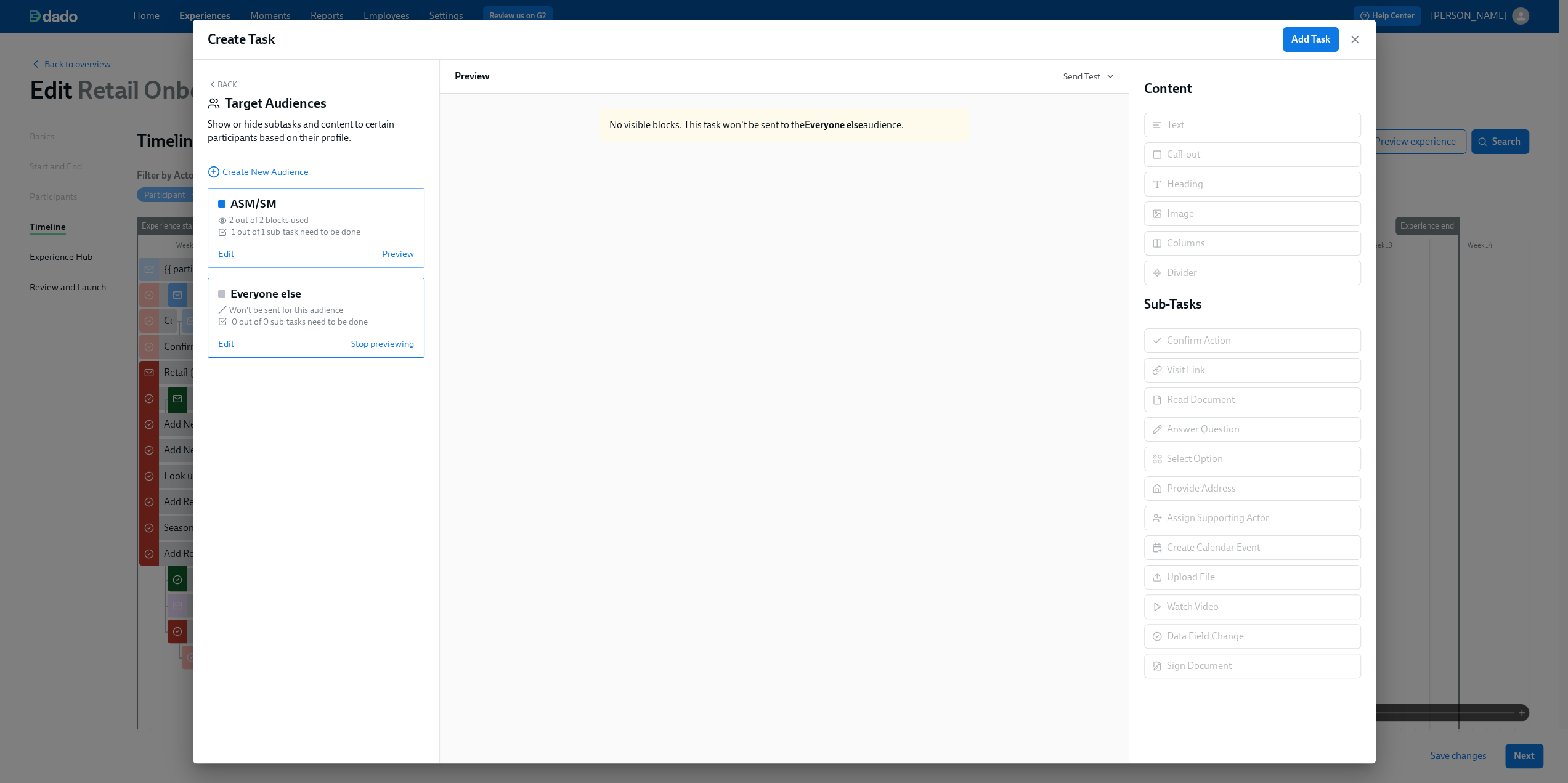
click at [229, 256] on span "Edit" at bounding box center [225, 253] width 16 height 12
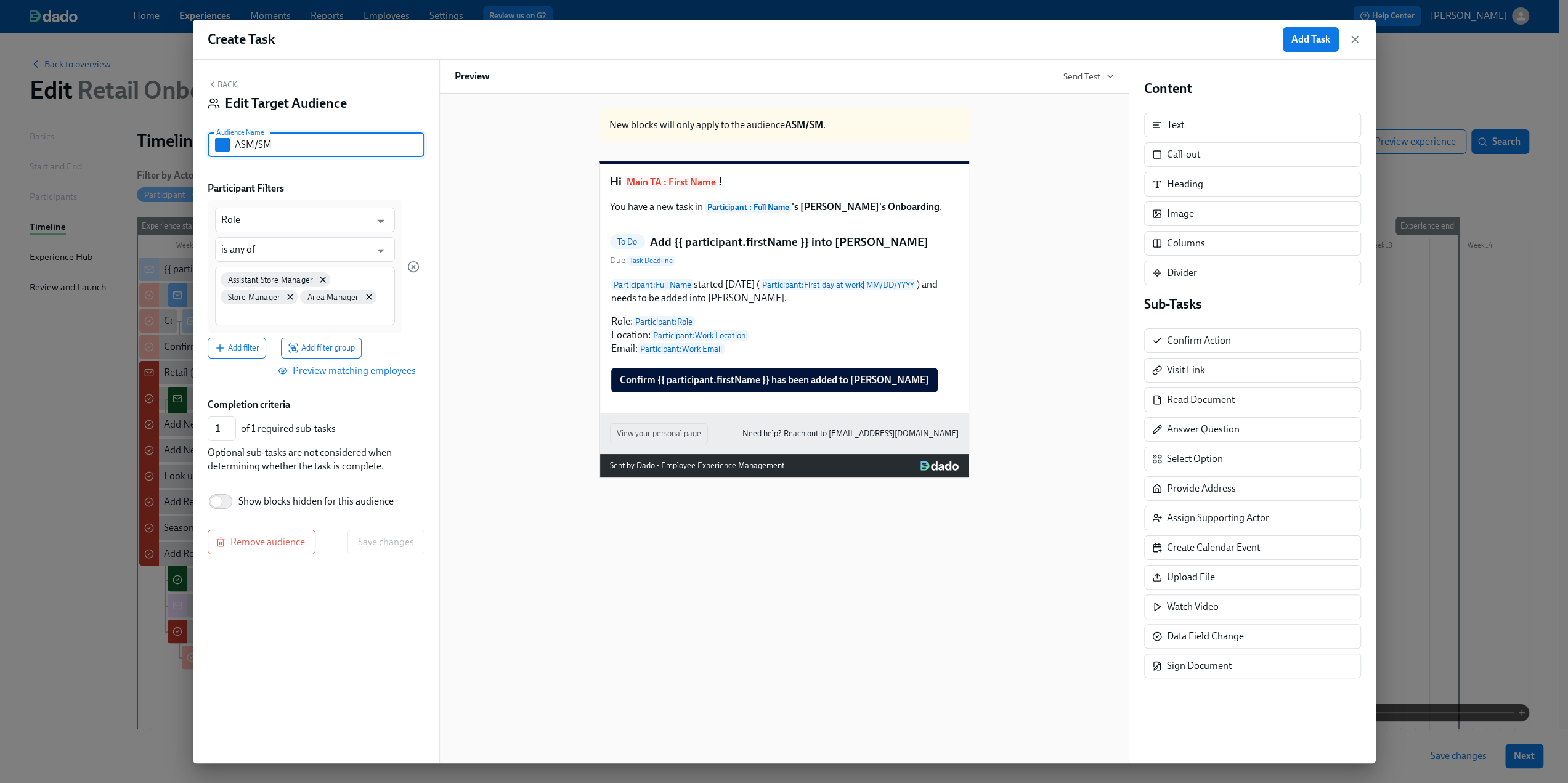
click at [293, 146] on input "ASM/SM" at bounding box center [329, 144] width 190 height 25
type input "ASM/SM/AM"
click at [404, 487] on span "Save changes" at bounding box center [386, 542] width 56 height 12
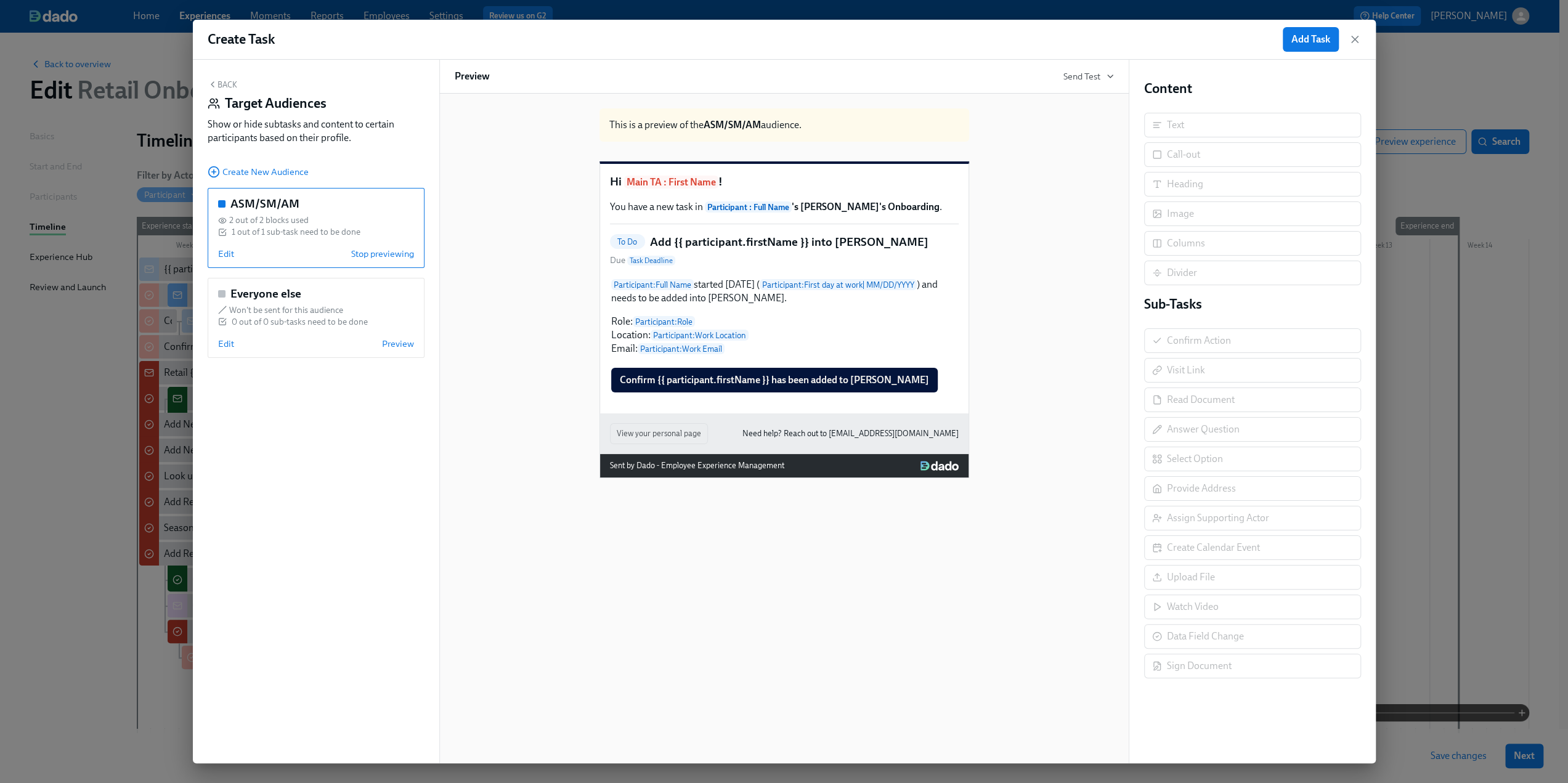
click at [225, 80] on button "Back" at bounding box center [222, 84] width 29 height 10
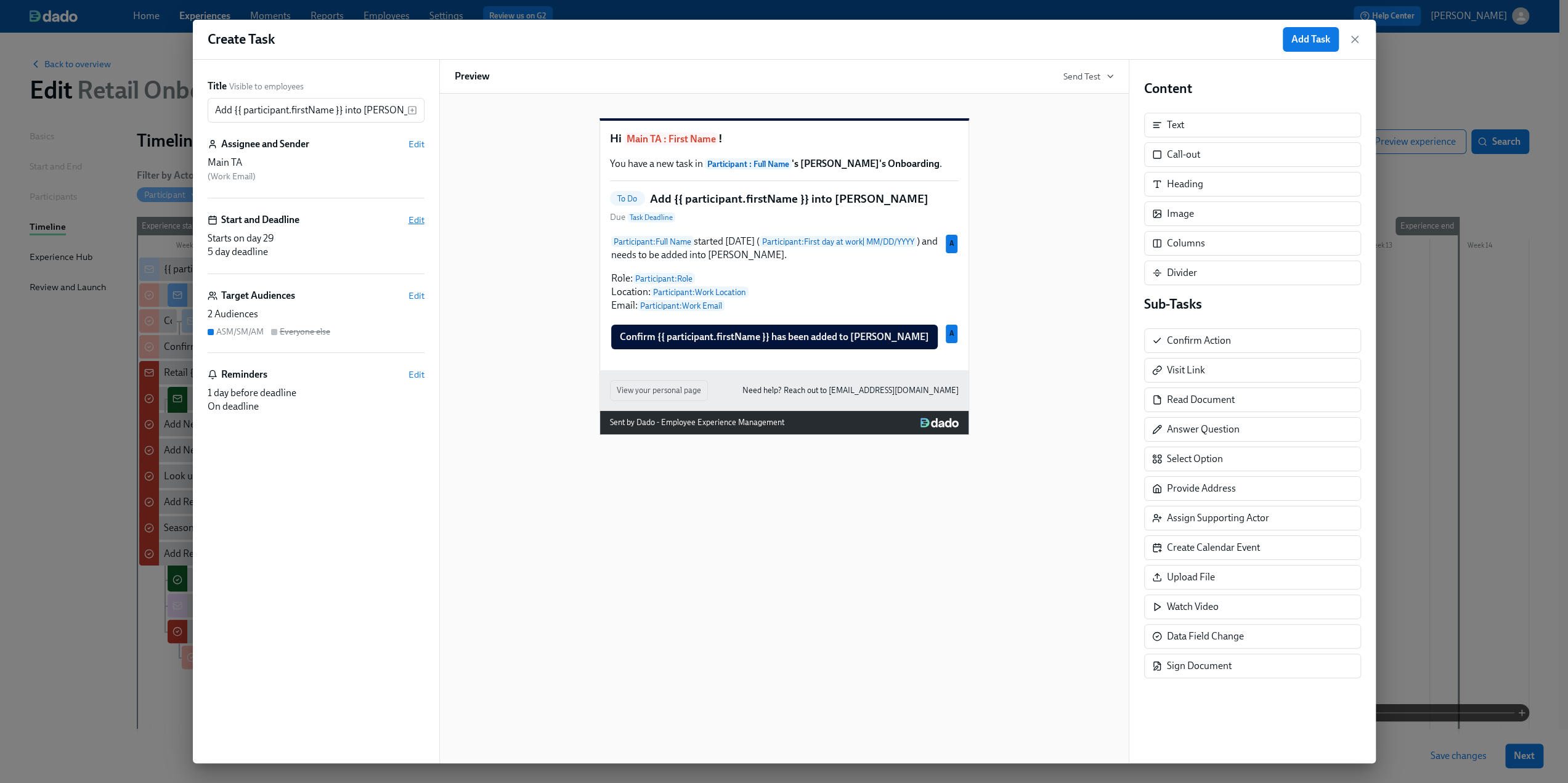
click at [419, 222] on span "Edit" at bounding box center [416, 220] width 16 height 12
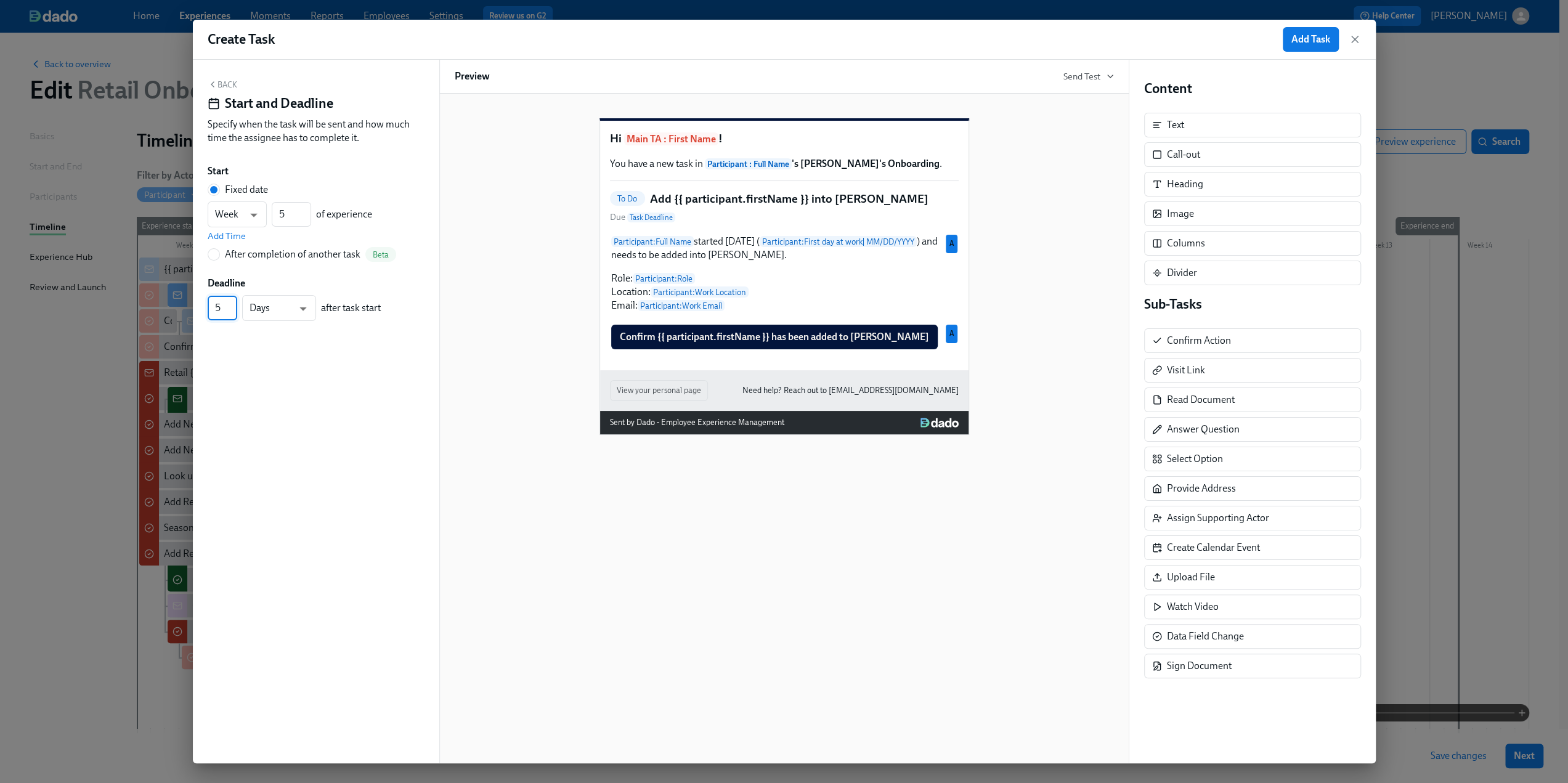
click at [208, 312] on input "5" at bounding box center [222, 308] width 29 height 25
type input "22"
click at [374, 409] on div "Back Start and Deadline Specify when the task will be sent and how much time th…" at bounding box center [316, 412] width 247 height 704
click at [225, 84] on button "Back" at bounding box center [222, 84] width 29 height 10
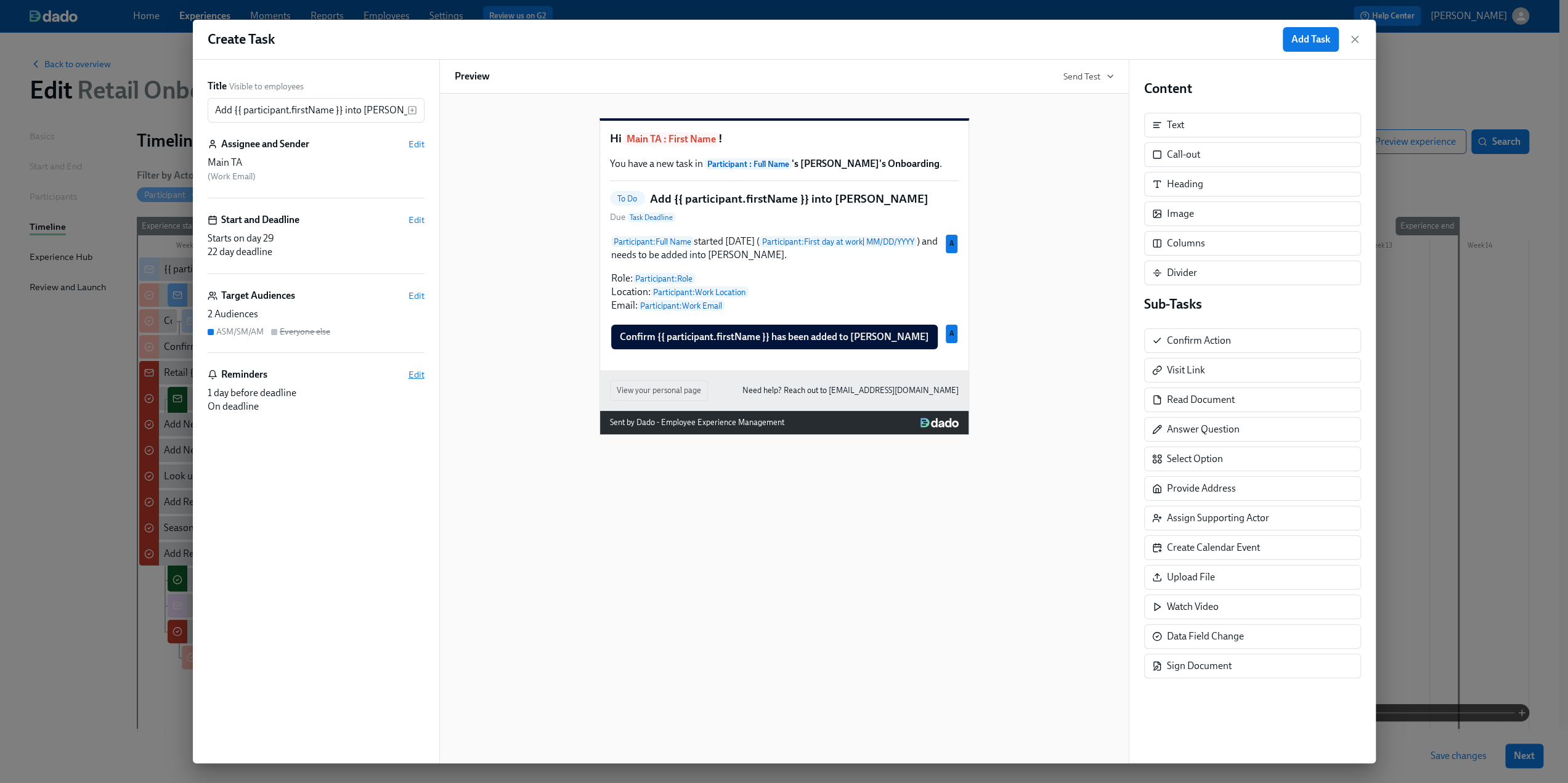
click at [422, 371] on span "Edit" at bounding box center [416, 374] width 16 height 12
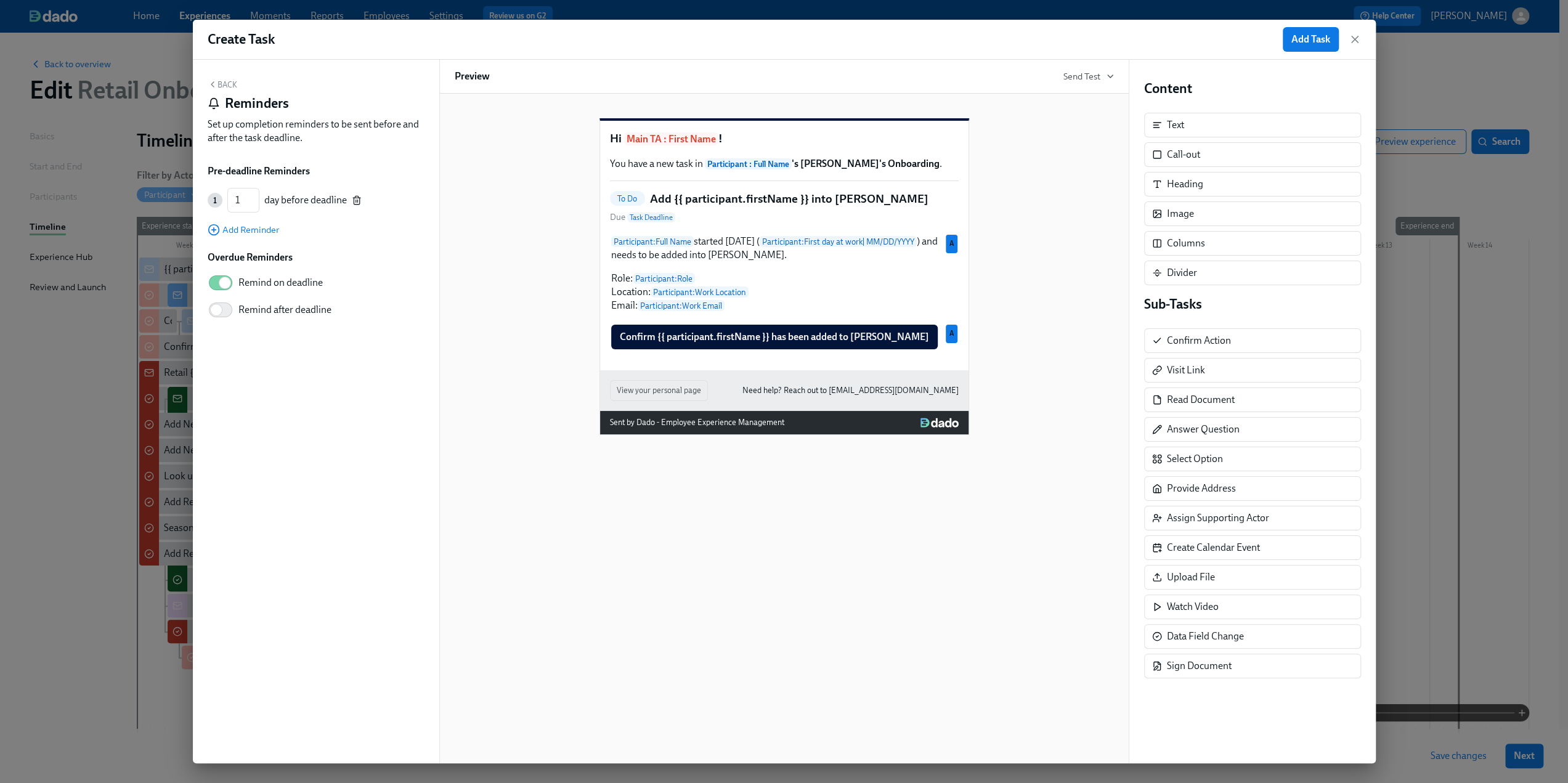
click at [357, 197] on icon "button" at bounding box center [356, 200] width 10 height 10
click at [227, 88] on button "Back" at bounding box center [222, 84] width 29 height 10
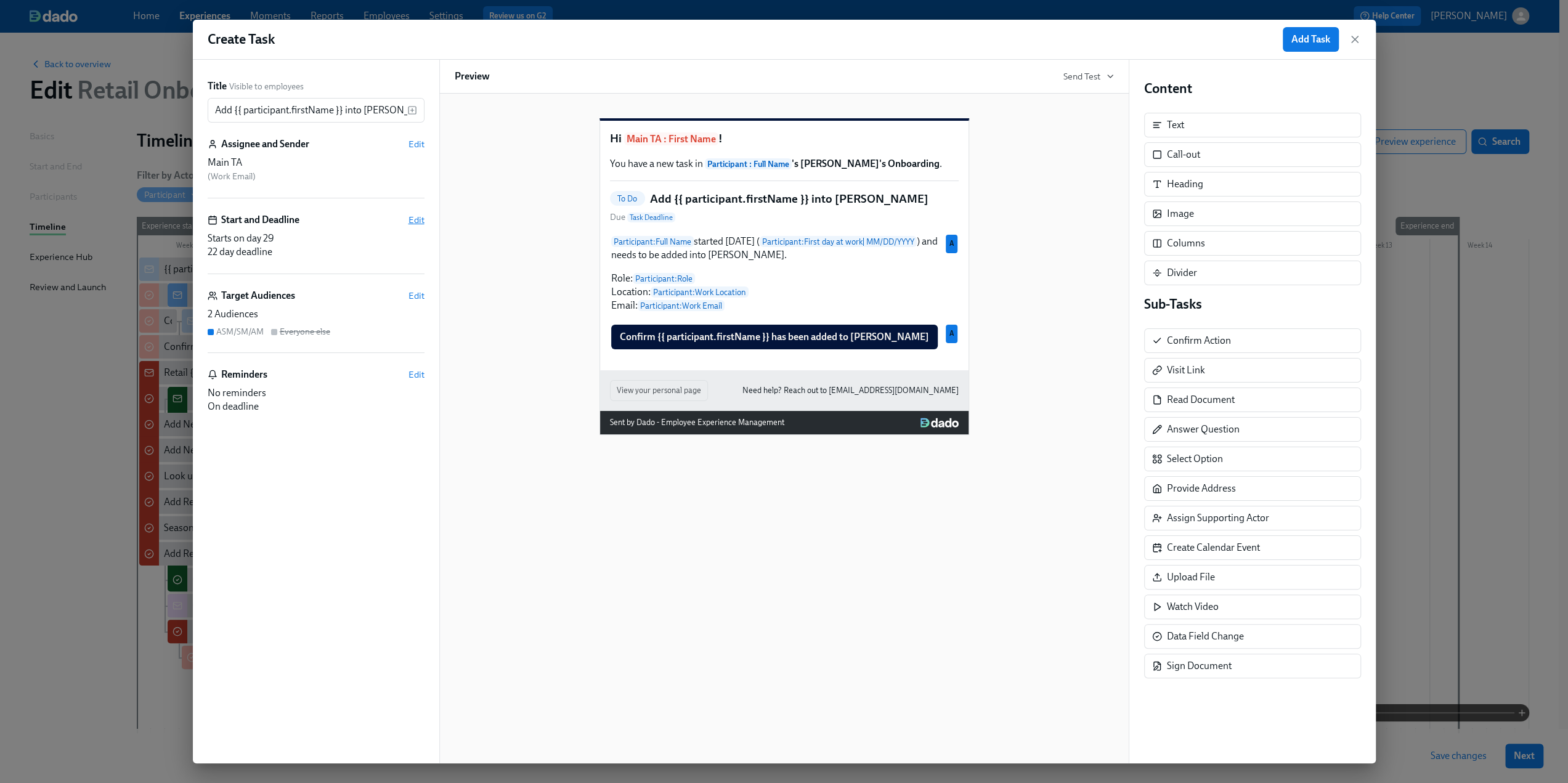
click at [419, 221] on span "Edit" at bounding box center [416, 220] width 16 height 12
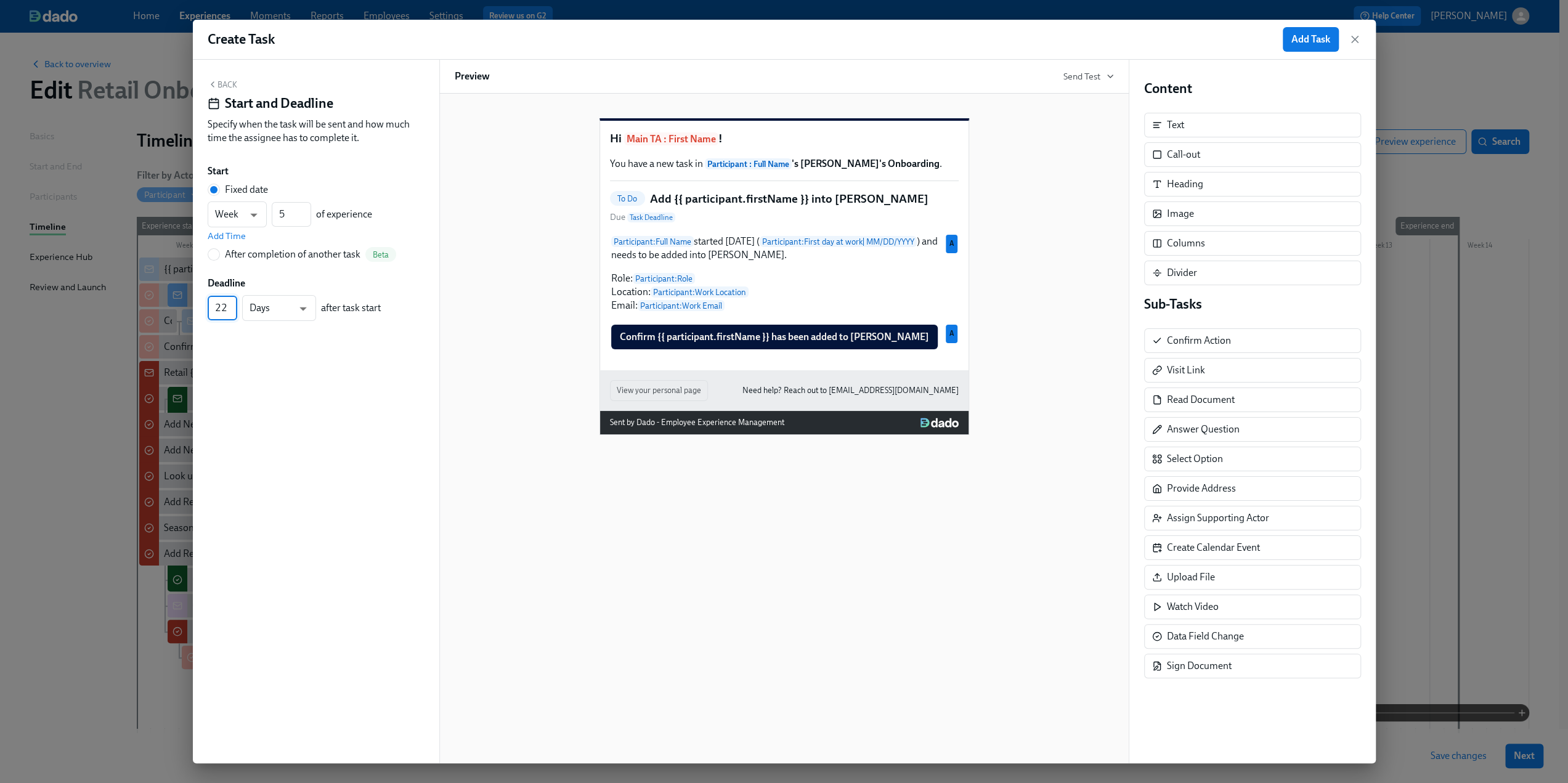
drag, startPoint x: 215, startPoint y: 307, endPoint x: 233, endPoint y: 311, distance: 18.4
click at [233, 311] on input "22" at bounding box center [222, 308] width 29 height 25
type input "7"
click at [341, 385] on div "Back Start and Deadline Specify when the task will be sent and how much time th…" at bounding box center [316, 412] width 247 height 704
click at [214, 84] on icon "button" at bounding box center [213, 84] width 10 height 10
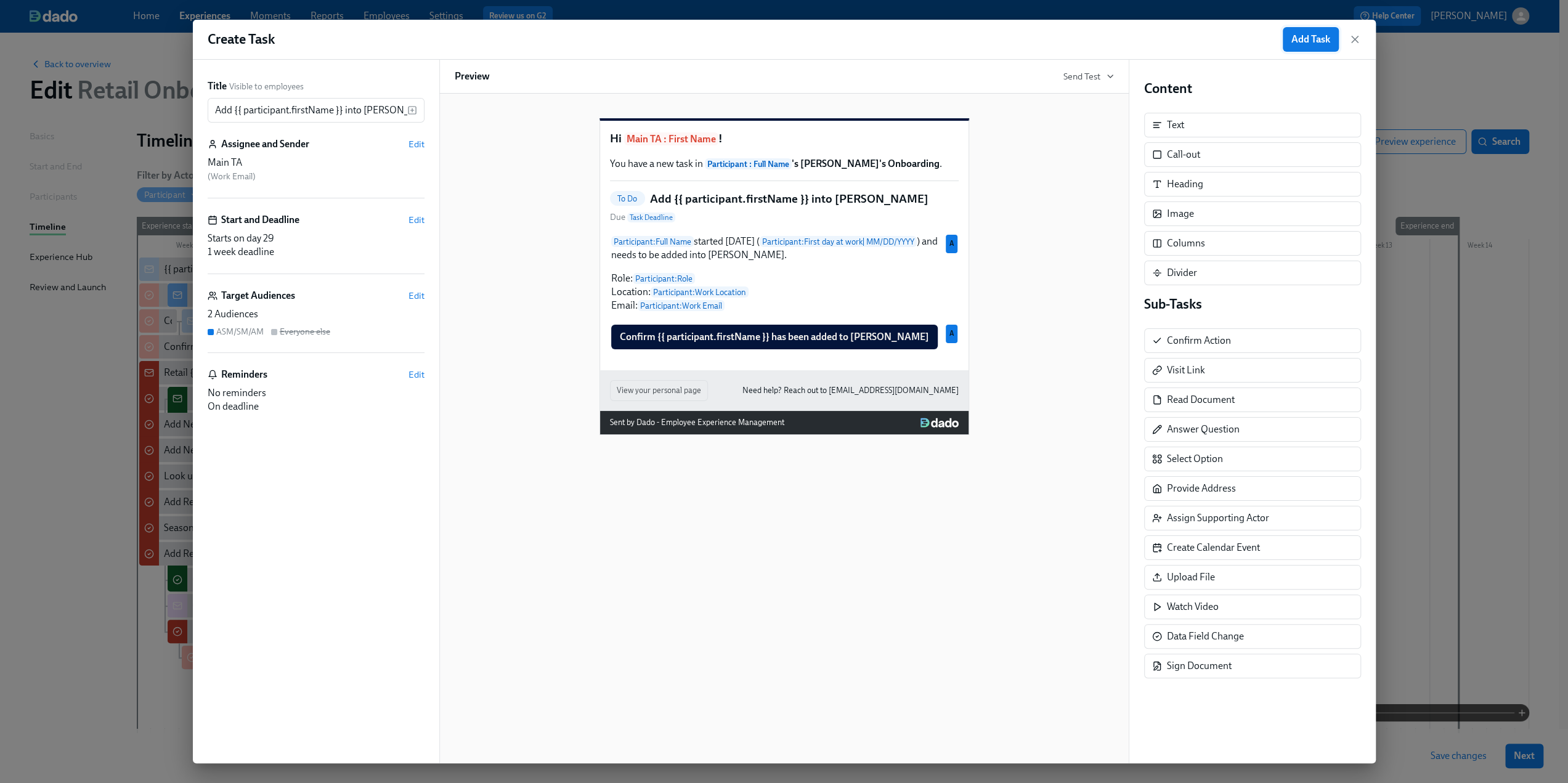
click at [936, 35] on span "Add Task" at bounding box center [1310, 39] width 39 height 12
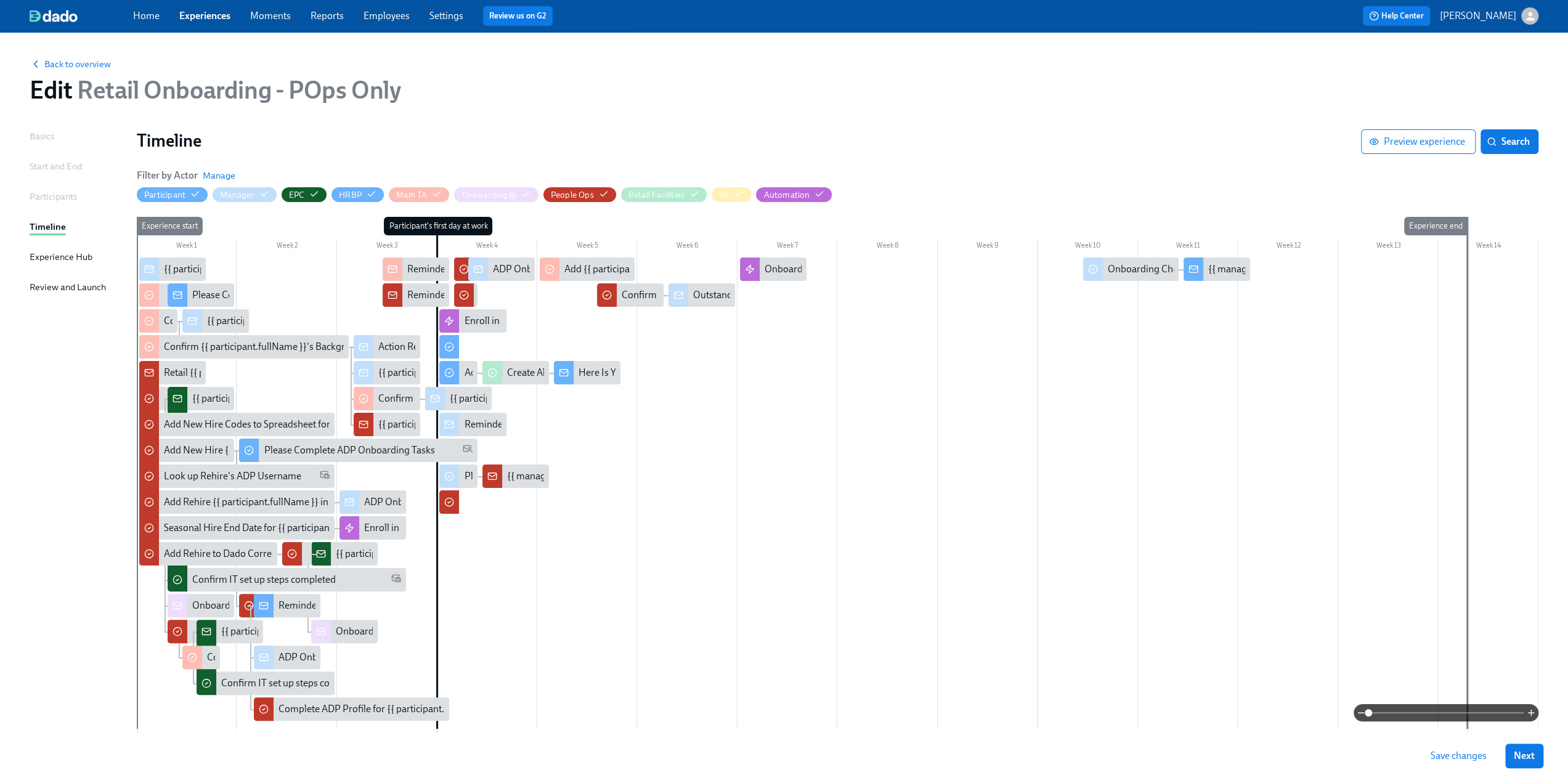
click at [936, 487] on span at bounding box center [1445, 713] width 155 height 17
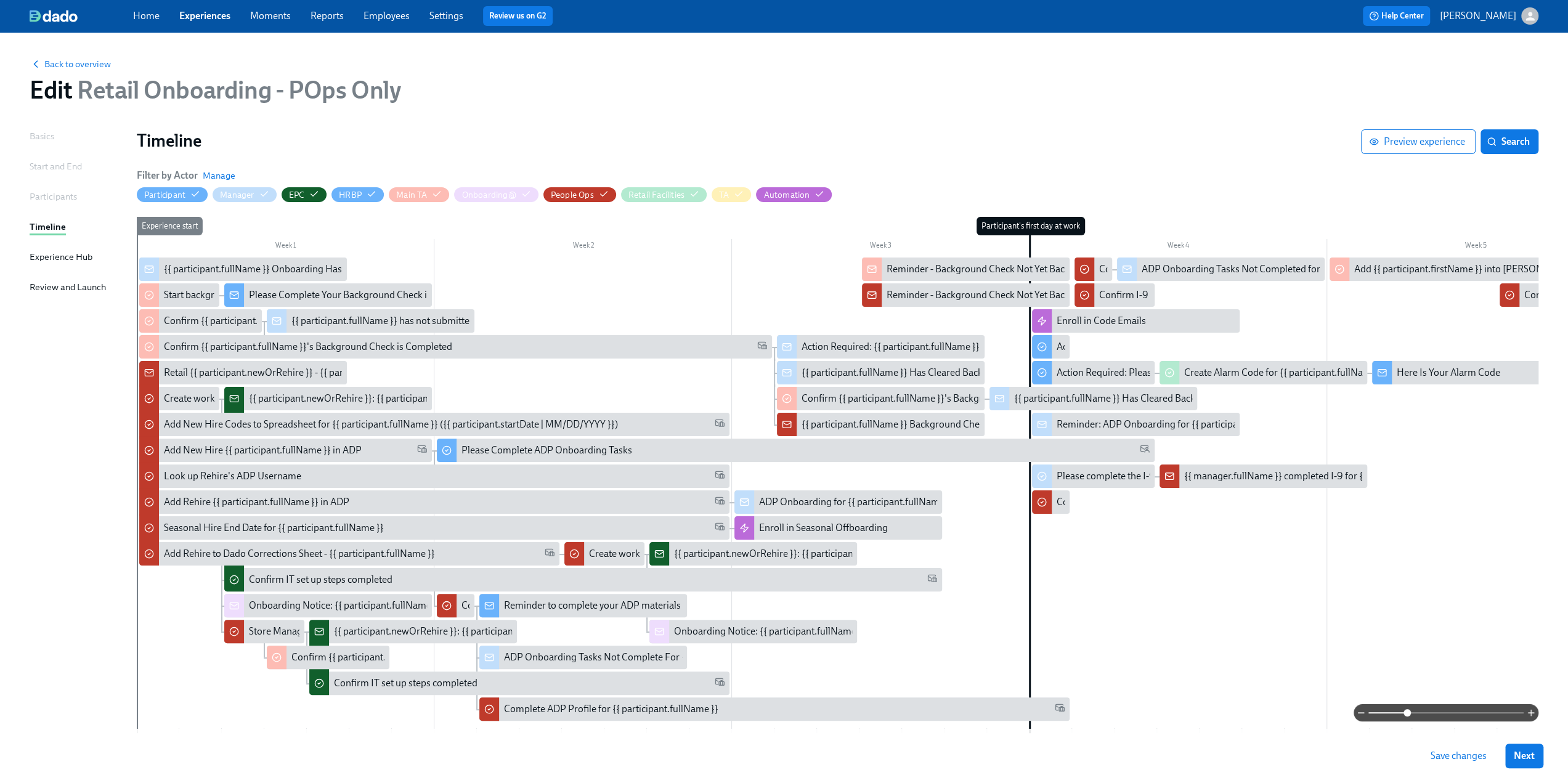
click at [936, 343] on div at bounding box center [1067, 346] width 6 height 23
click at [936, 348] on div "Action Required: Complete ADP Onboarding Tasks" at bounding box center [1163, 347] width 213 height 14
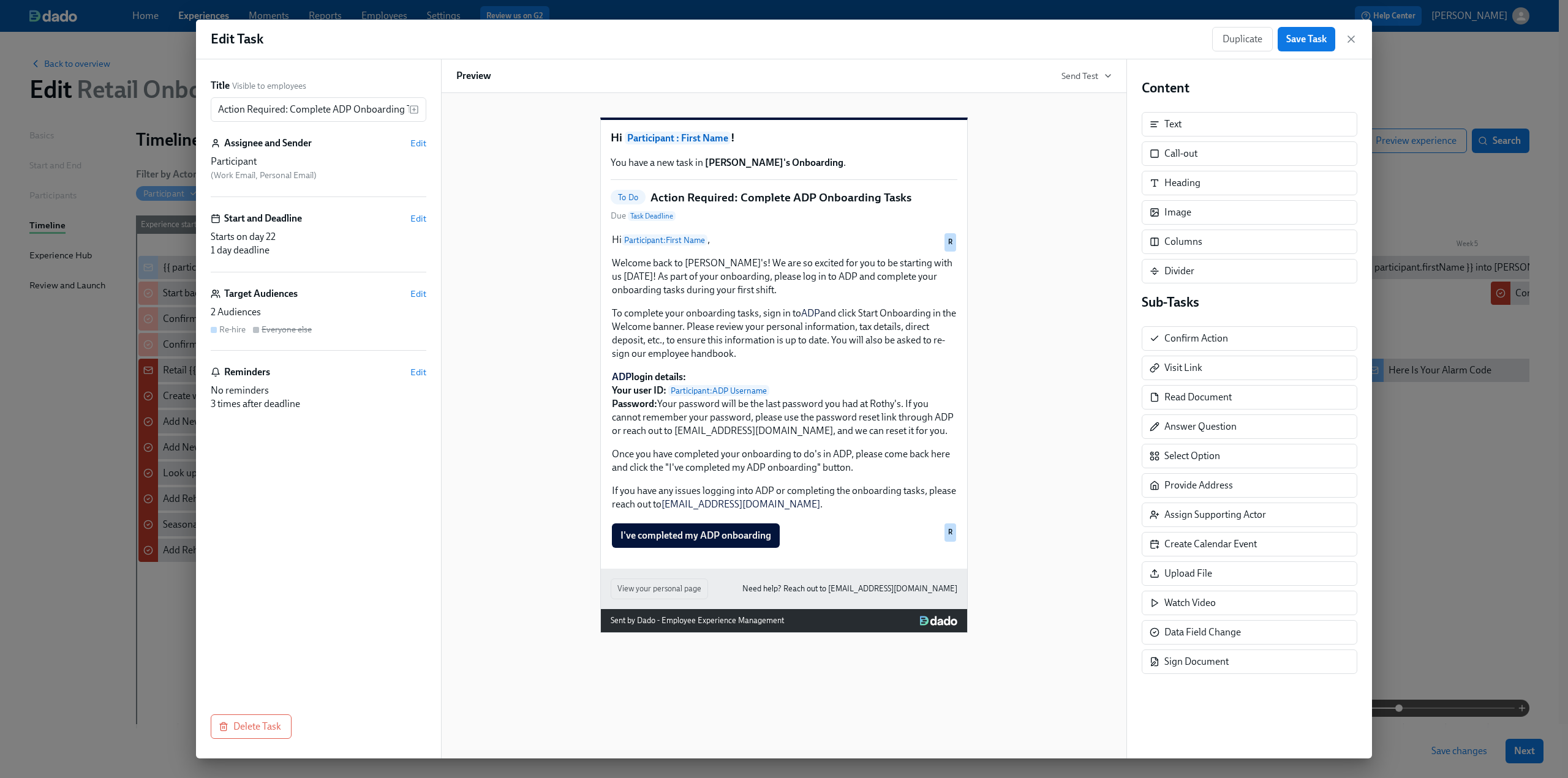
drag, startPoint x: 1351, startPoint y: 36, endPoint x: 1352, endPoint y: 43, distance: 7.1
click at [931, 37] on icon "button" at bounding box center [1351, 39] width 12 height 12
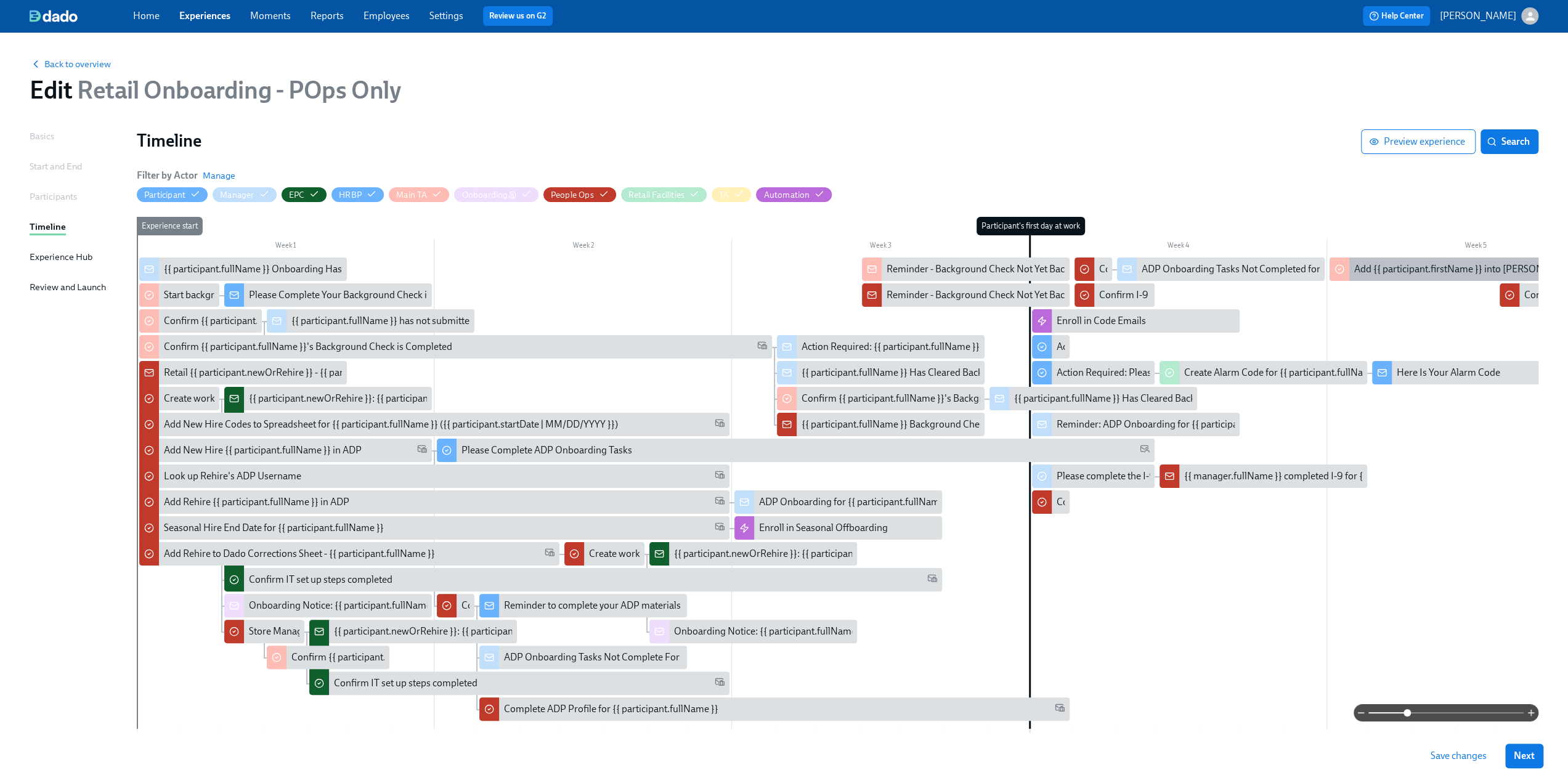
click at [936, 269] on div "Add {{ participant.firstName }} into [PERSON_NAME]" at bounding box center [1466, 269] width 225 height 14
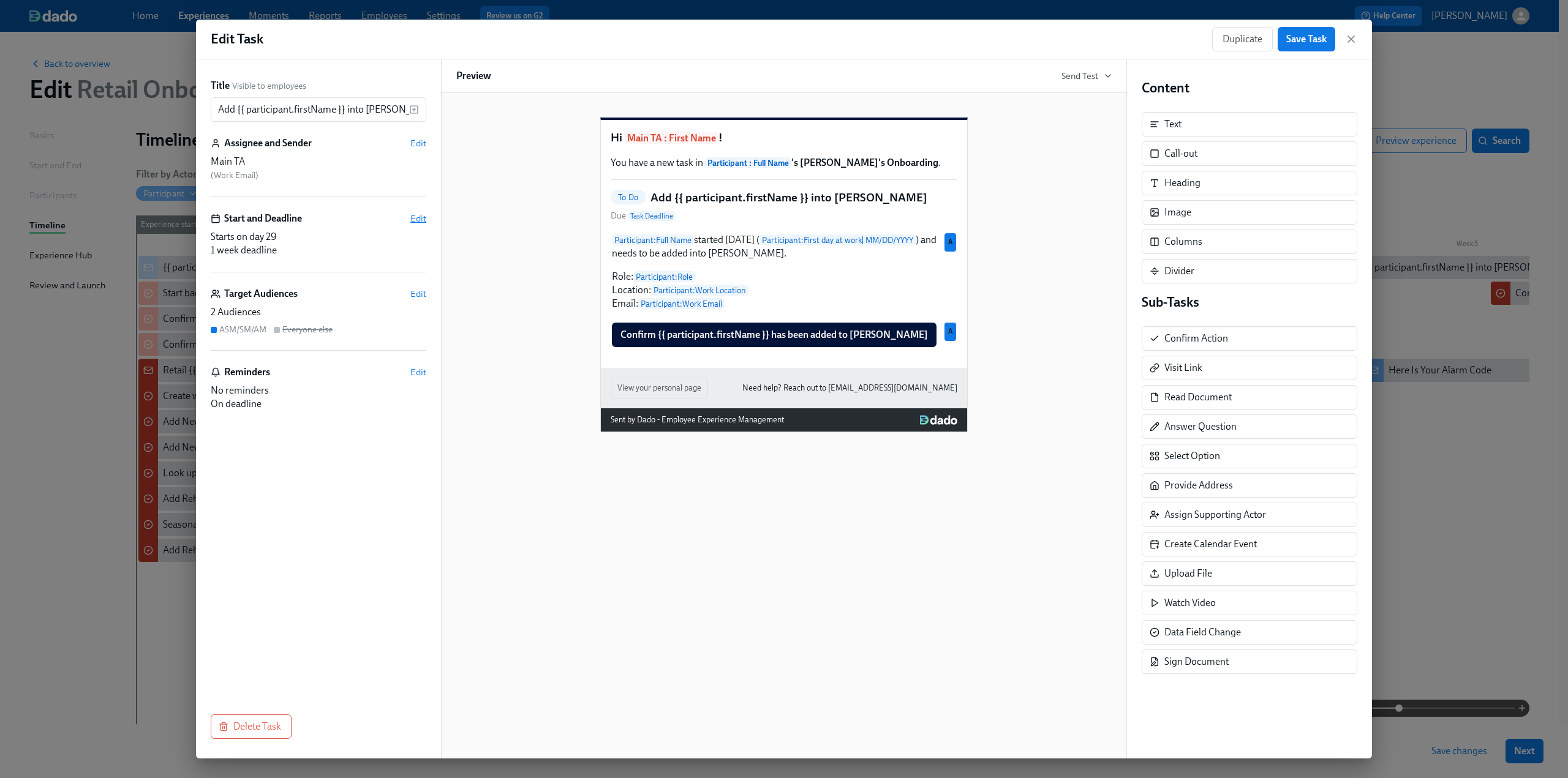
click at [418, 219] on span "Edit" at bounding box center [418, 219] width 16 height 12
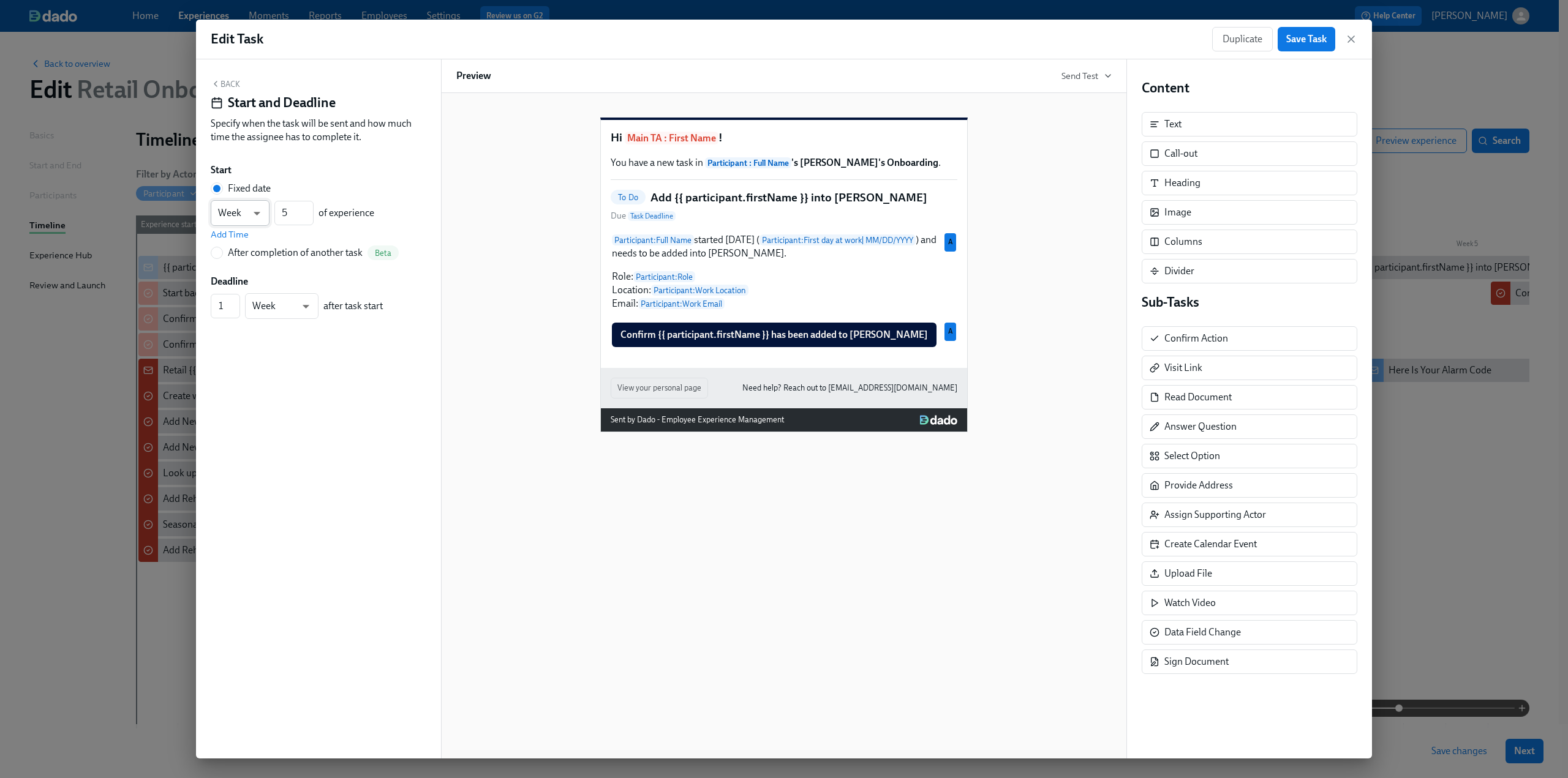
click at [262, 209] on body "Home Experiences Moments Reports Employees Settings Review us on G2 Help Center…" at bounding box center [784, 416] width 1568 height 834
click at [246, 189] on li "Day" at bounding box center [240, 193] width 59 height 21
type input "d"
drag, startPoint x: 294, startPoint y: 212, endPoint x: 266, endPoint y: 212, distance: 28.0
click at [266, 212] on div "Day d ​ 5 ​ of experience" at bounding box center [292, 213] width 163 height 26
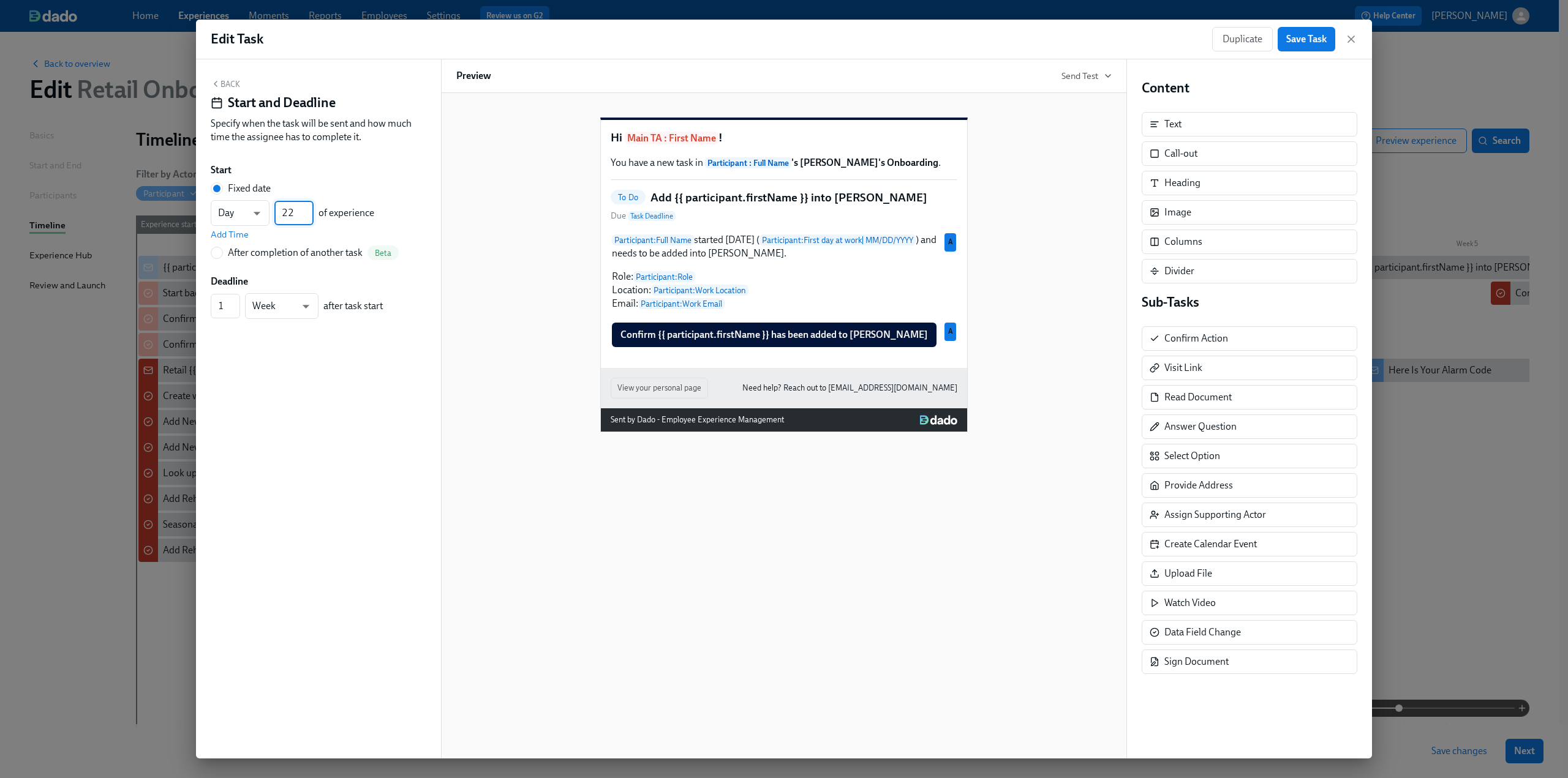
type input "22"
click at [382, 484] on div "Back Start and Deadline Specify when the task will be sent and how much time th…" at bounding box center [319, 409] width 245 height 699
click at [228, 79] on button "Back" at bounding box center [225, 83] width 29 height 10
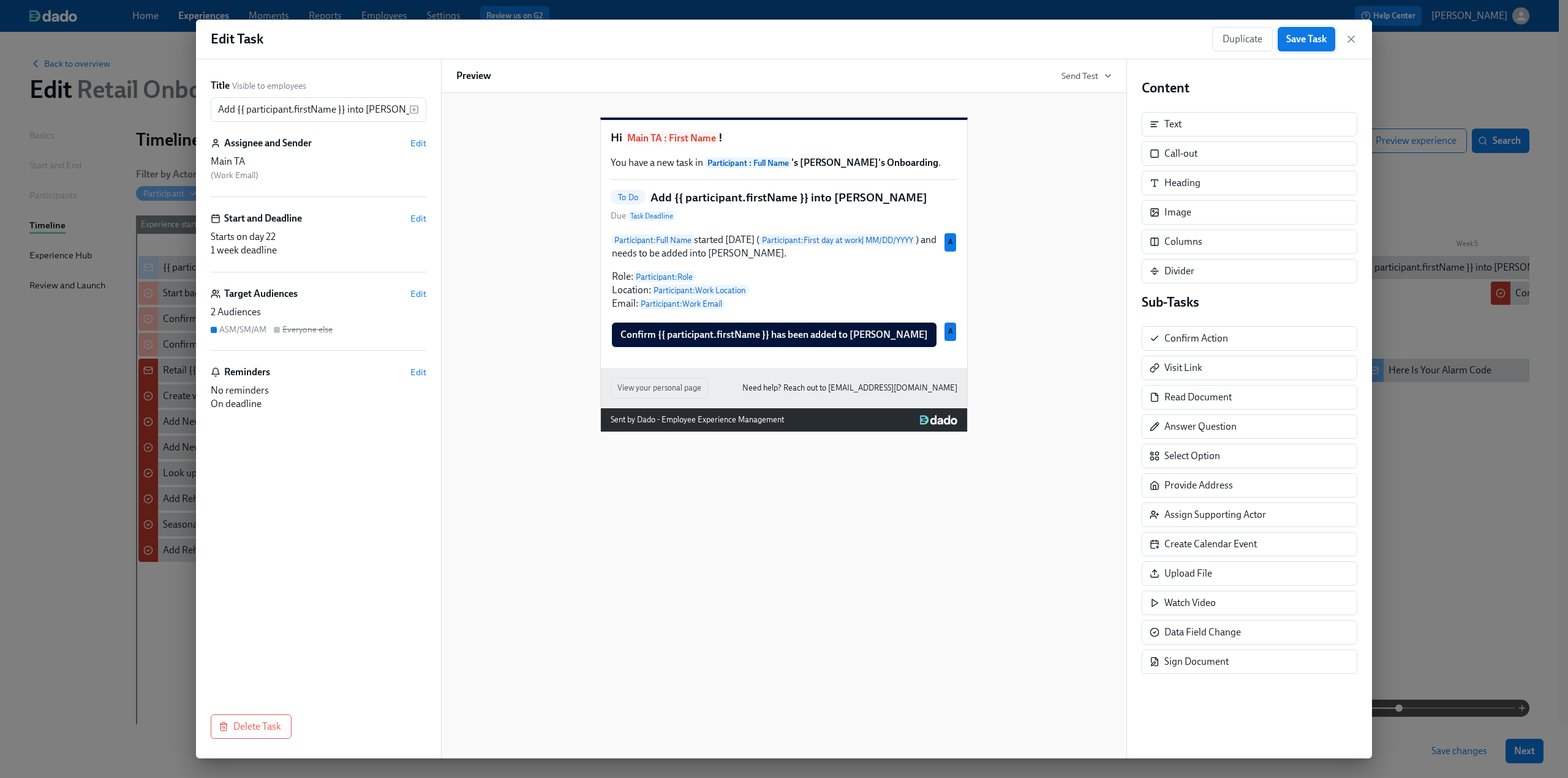
click at [931, 44] on span "Save Task" at bounding box center [1307, 39] width 41 height 12
click at [931, 41] on icon "button" at bounding box center [1351, 39] width 6 height 6
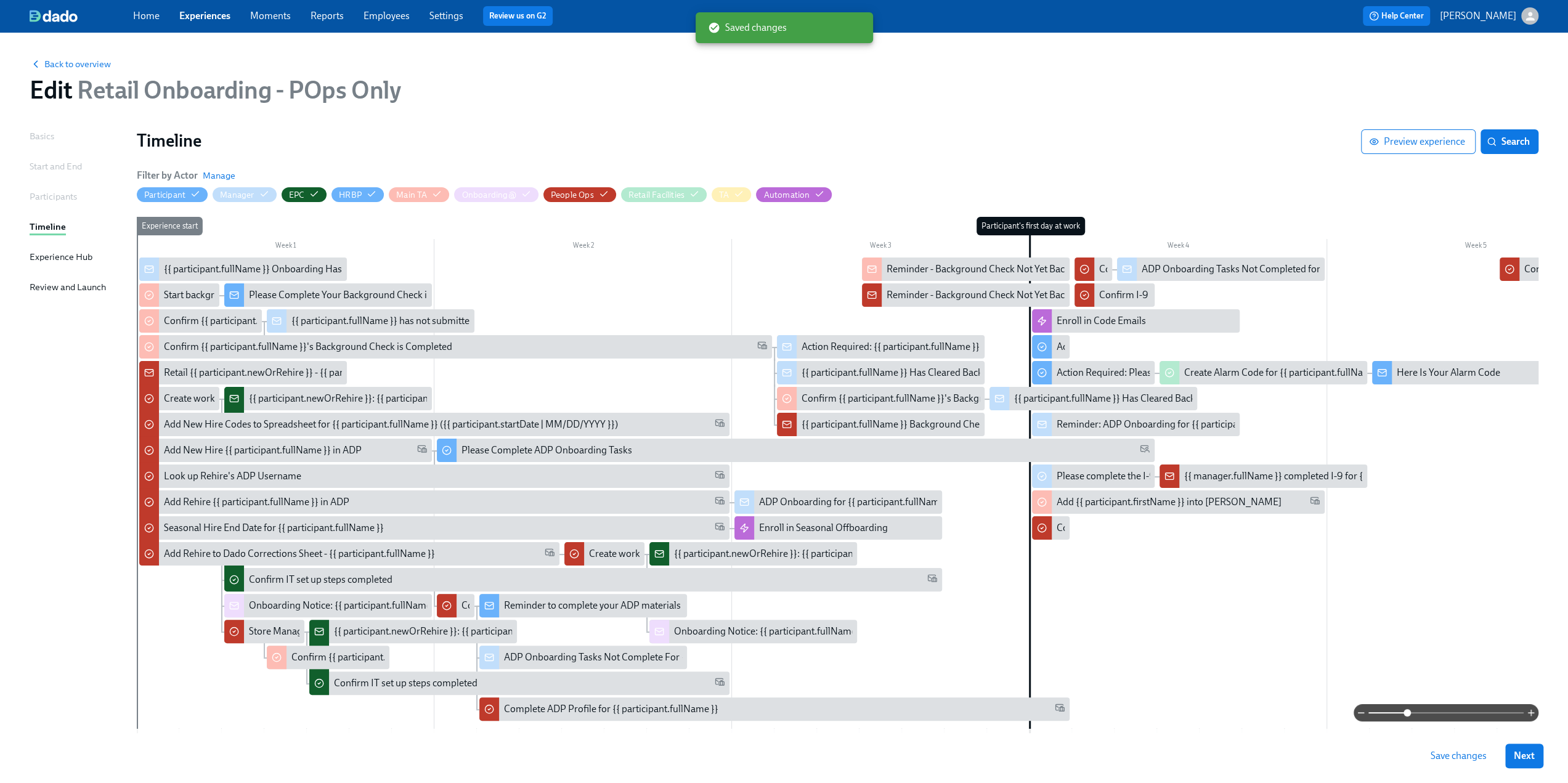
click at [936, 487] on span "Save changes" at bounding box center [1458, 756] width 56 height 12
click at [192, 17] on link "Experiences" at bounding box center [205, 15] width 51 height 11
